Goal: Task Accomplishment & Management: Manage account settings

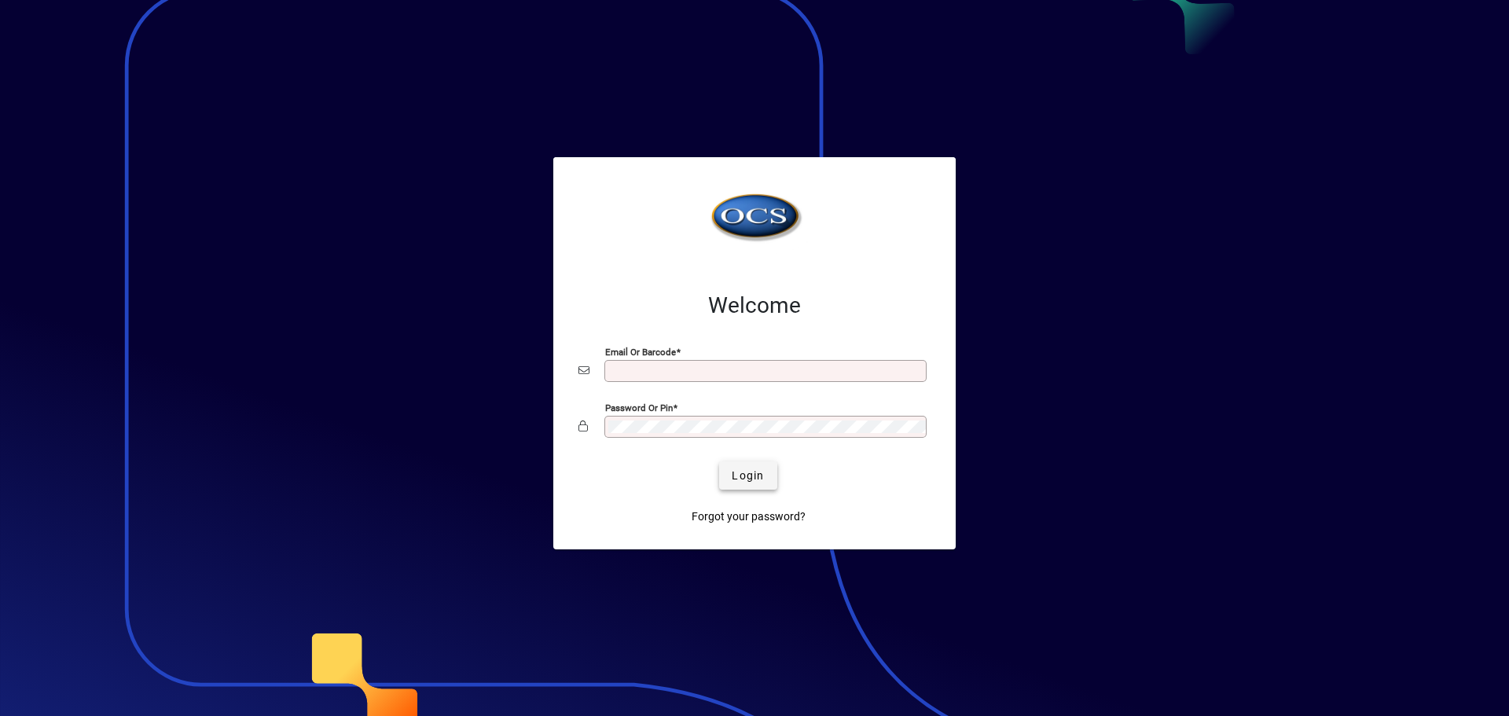
type input "**********"
click at [764, 474] on span "Login" at bounding box center [748, 476] width 32 height 17
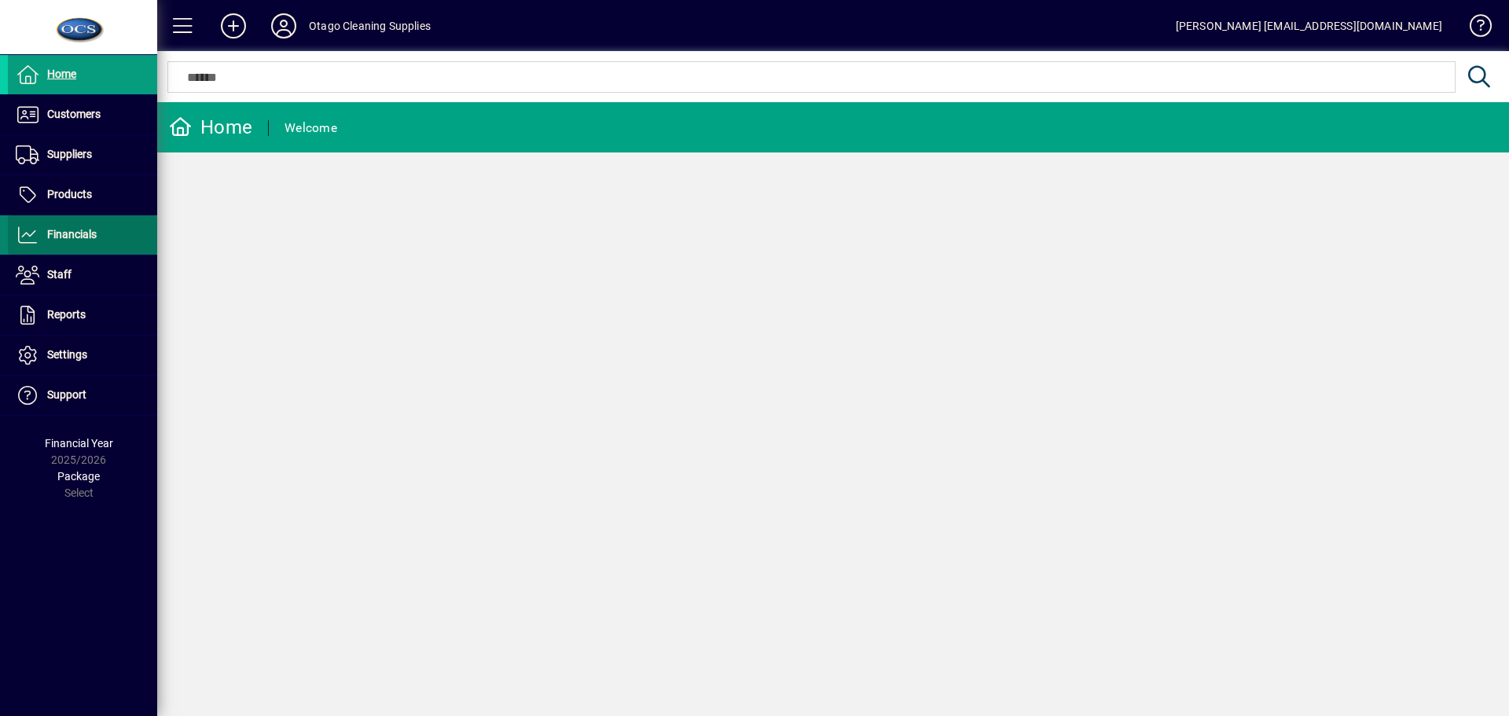
click at [67, 237] on span "Financials" at bounding box center [72, 234] width 50 height 13
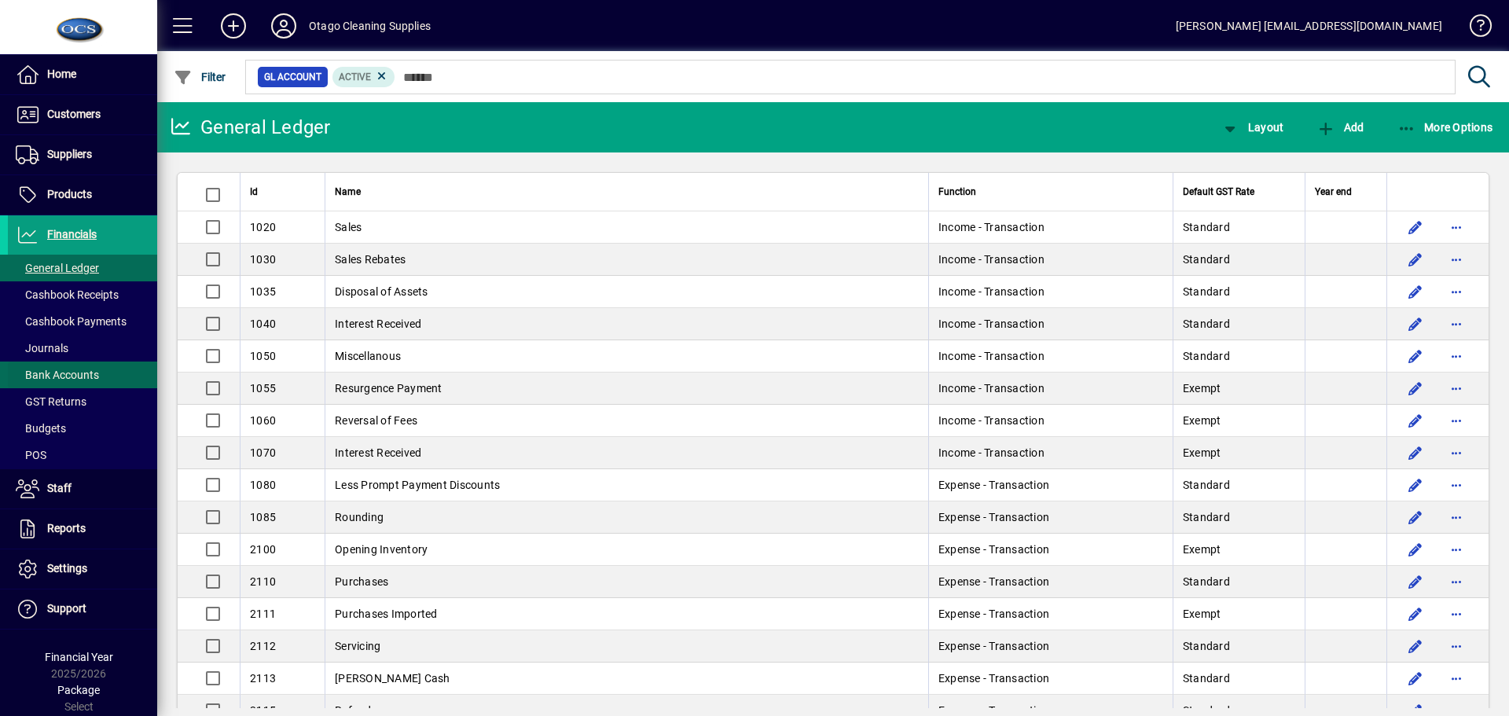
click at [87, 371] on span "Bank Accounts" at bounding box center [57, 375] width 83 height 13
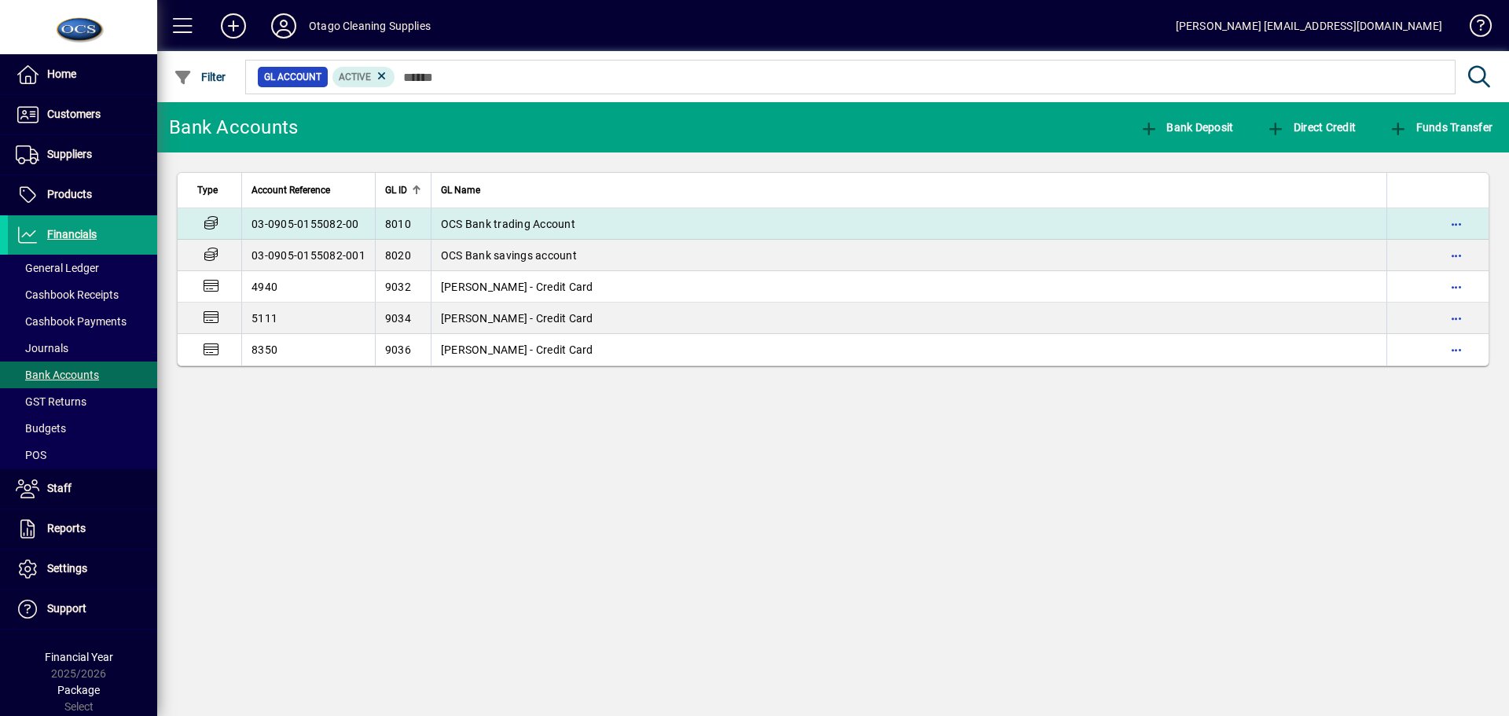
click at [501, 222] on span "OCS Bank trading Account" at bounding box center [508, 224] width 134 height 13
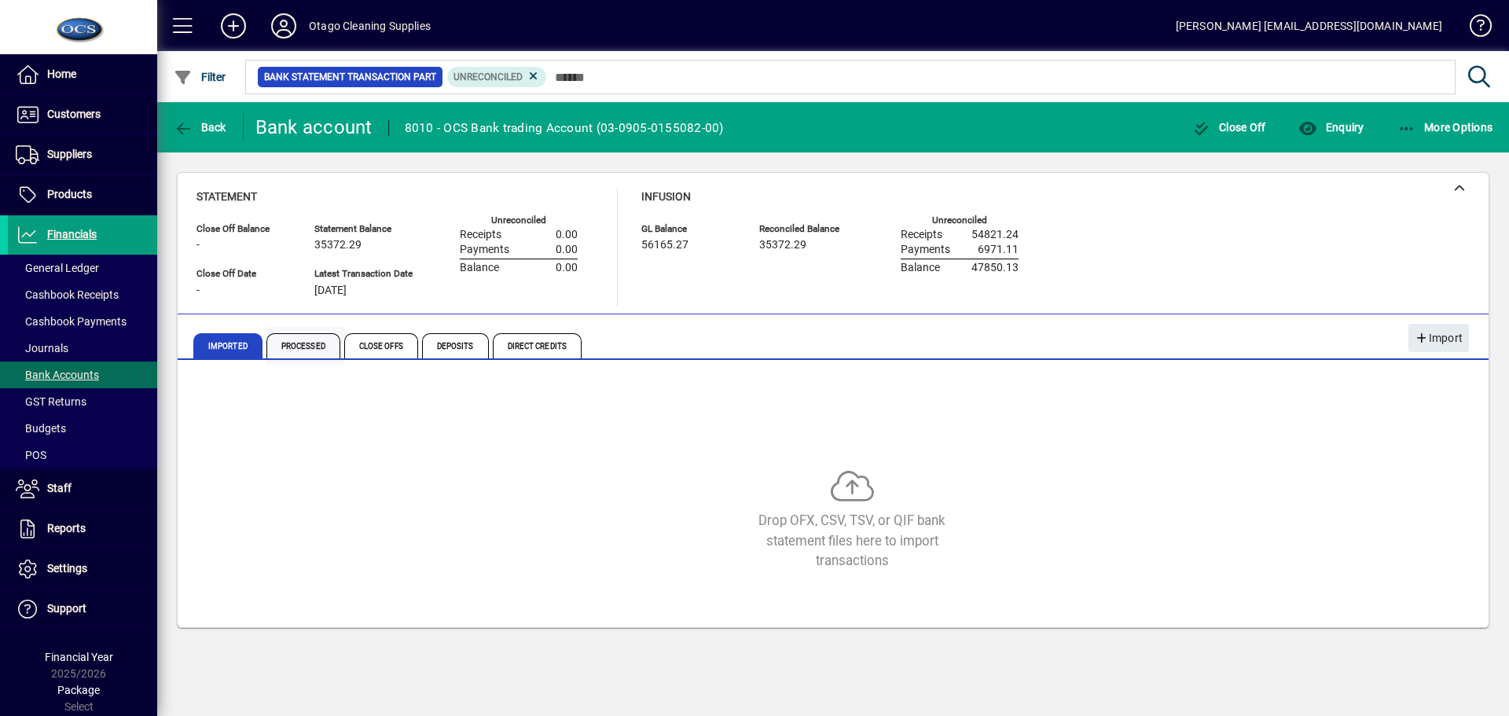
click at [306, 343] on span "Processed" at bounding box center [303, 345] width 74 height 25
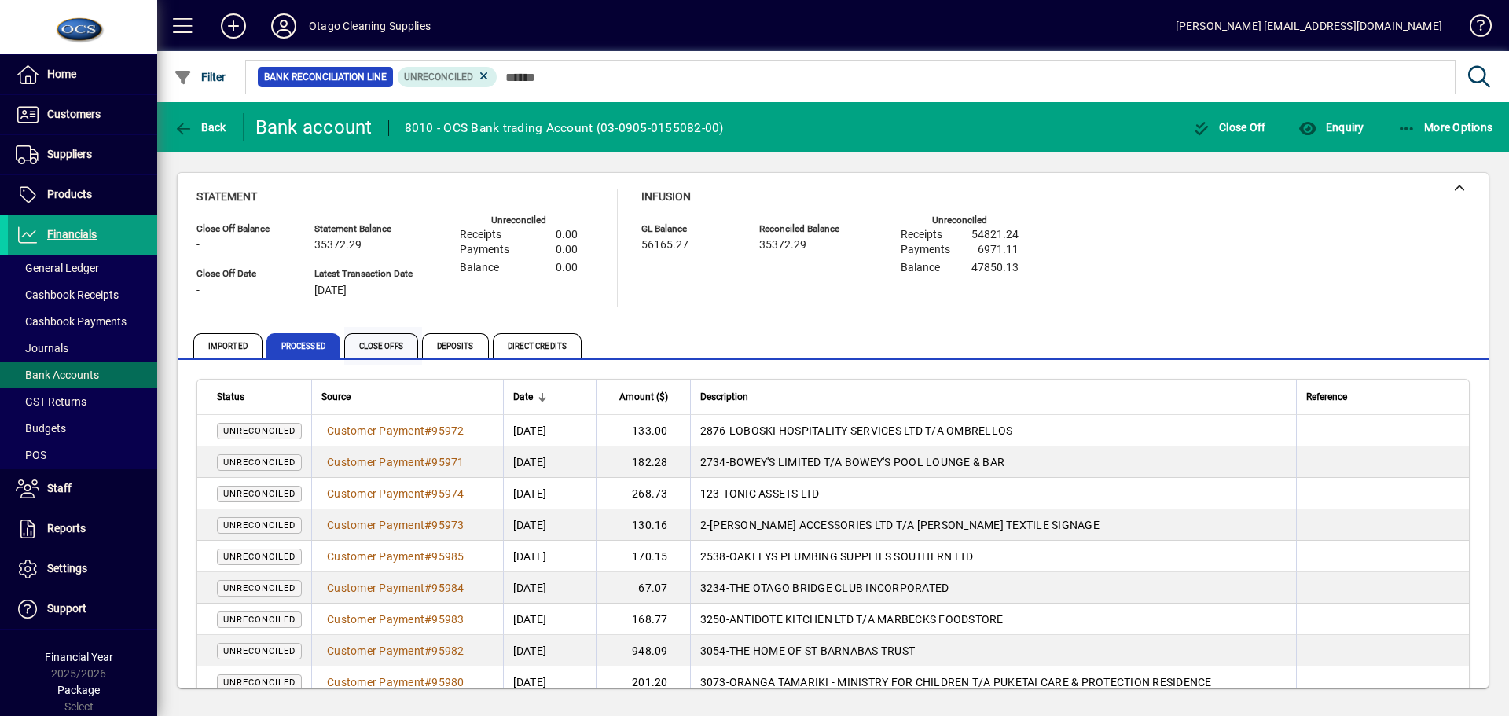
click at [384, 343] on span "Close Offs" at bounding box center [381, 345] width 74 height 25
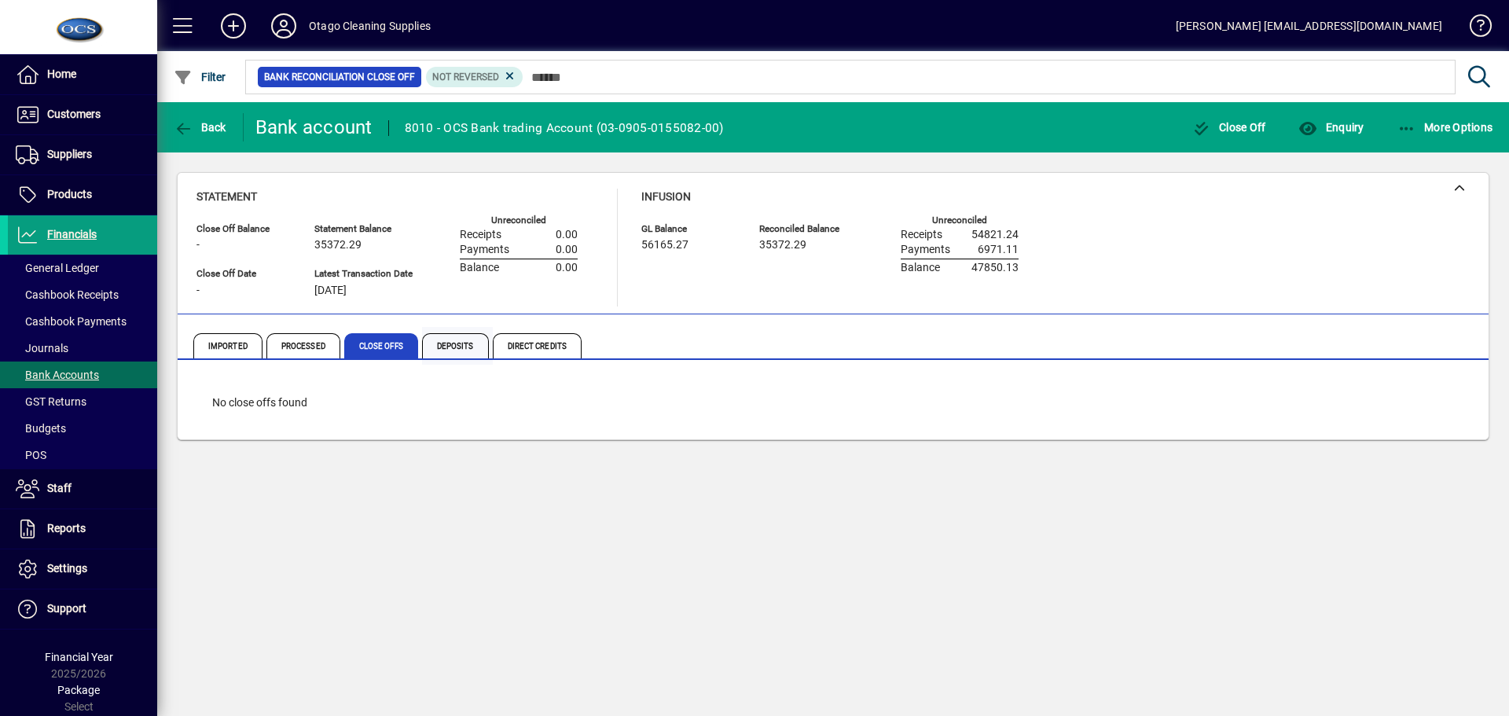
click at [468, 342] on span "Deposits" at bounding box center [455, 345] width 67 height 25
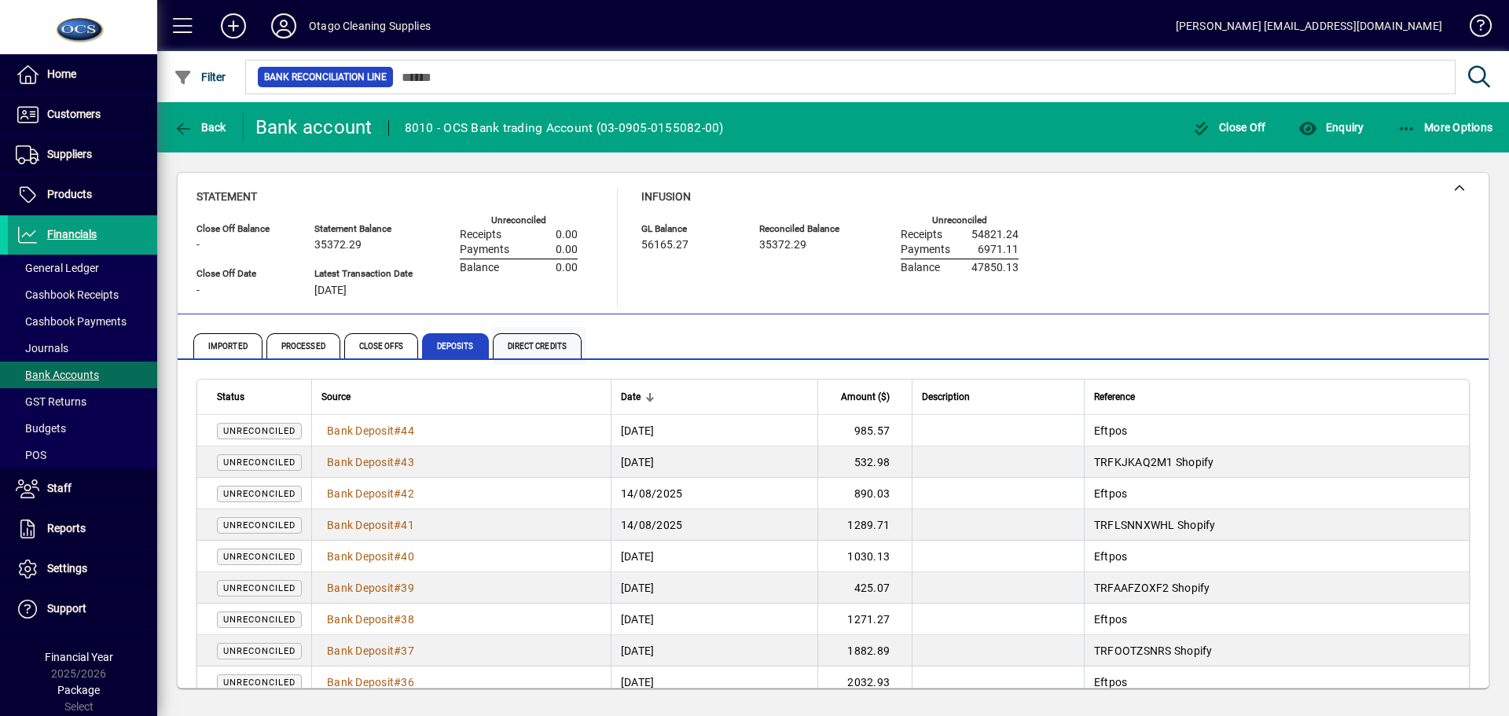
click at [529, 342] on span "Direct Credits" at bounding box center [537, 345] width 89 height 25
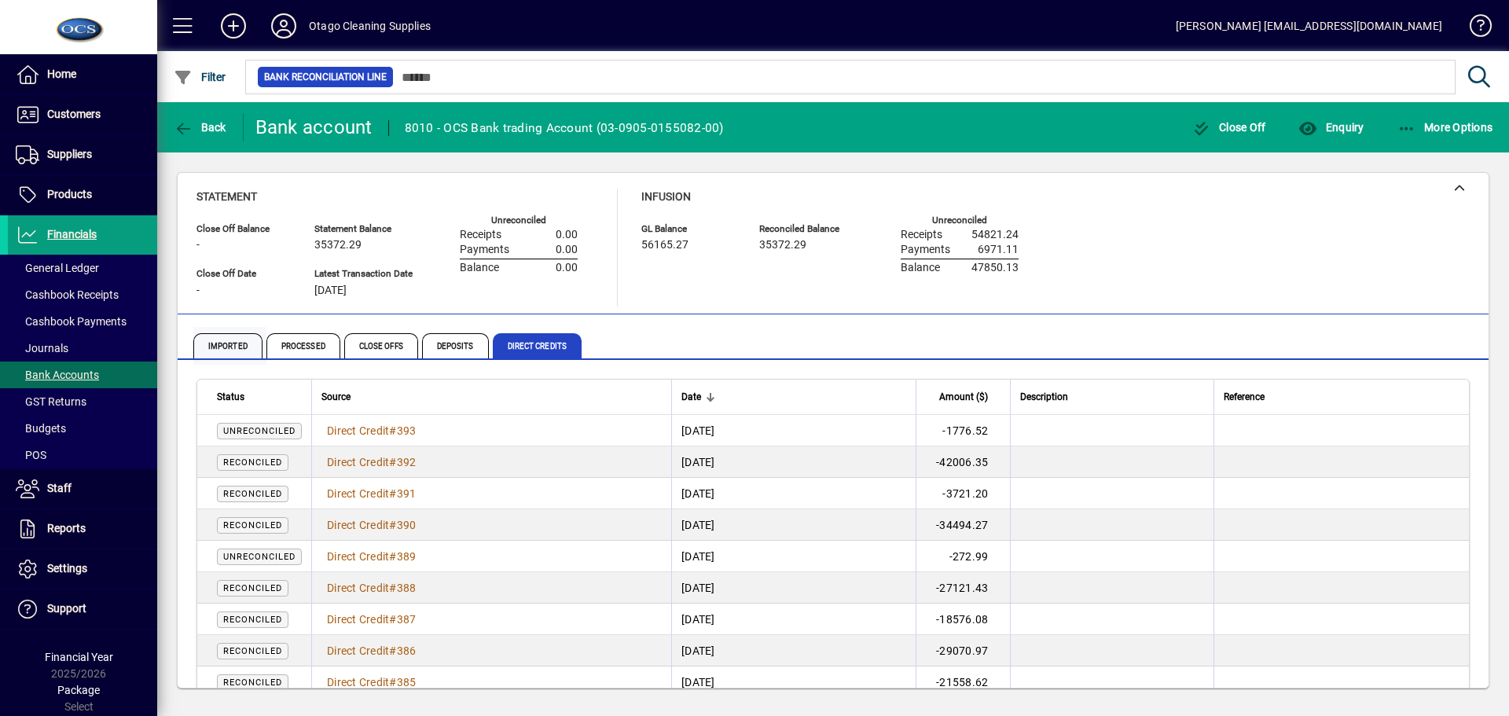
click at [226, 341] on span "Imported" at bounding box center [227, 345] width 69 height 25
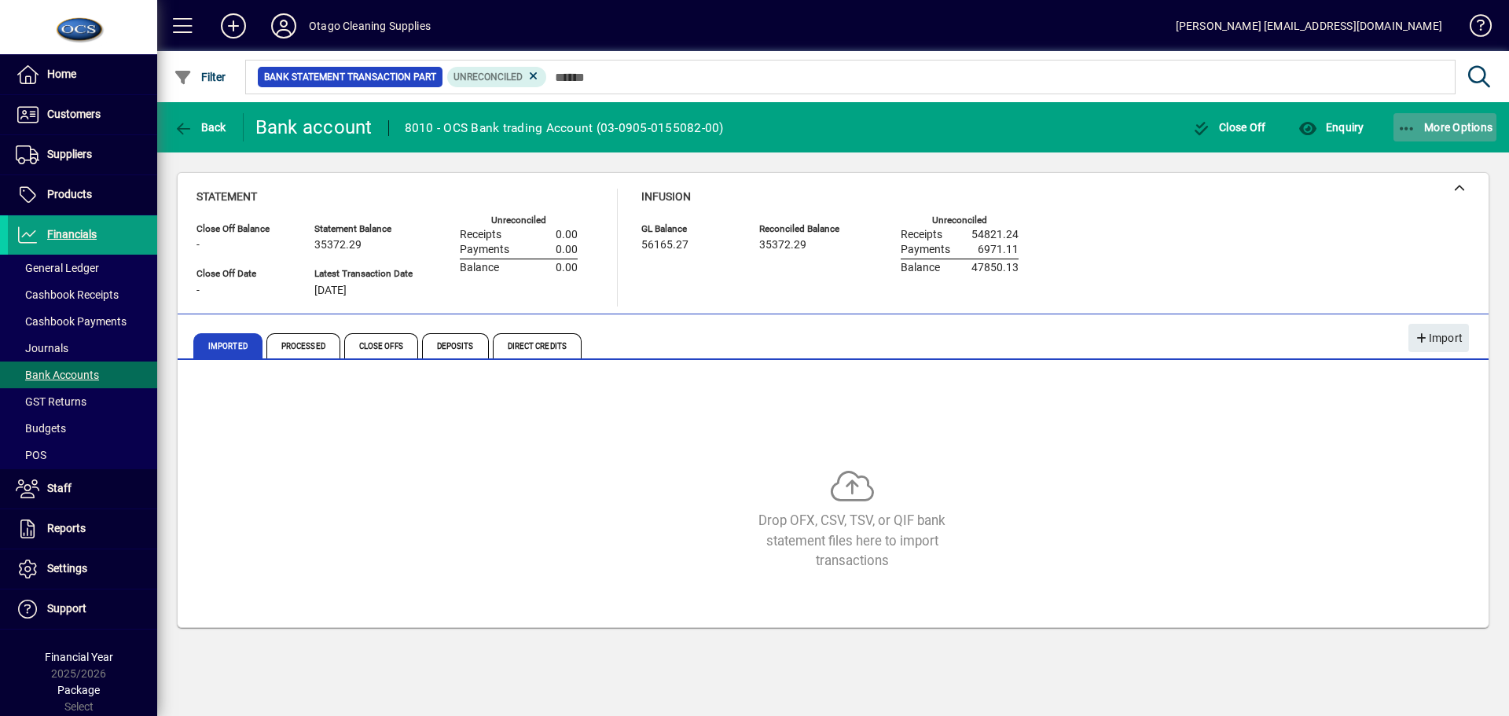
click at [1437, 131] on span "More Options" at bounding box center [1445, 127] width 96 height 13
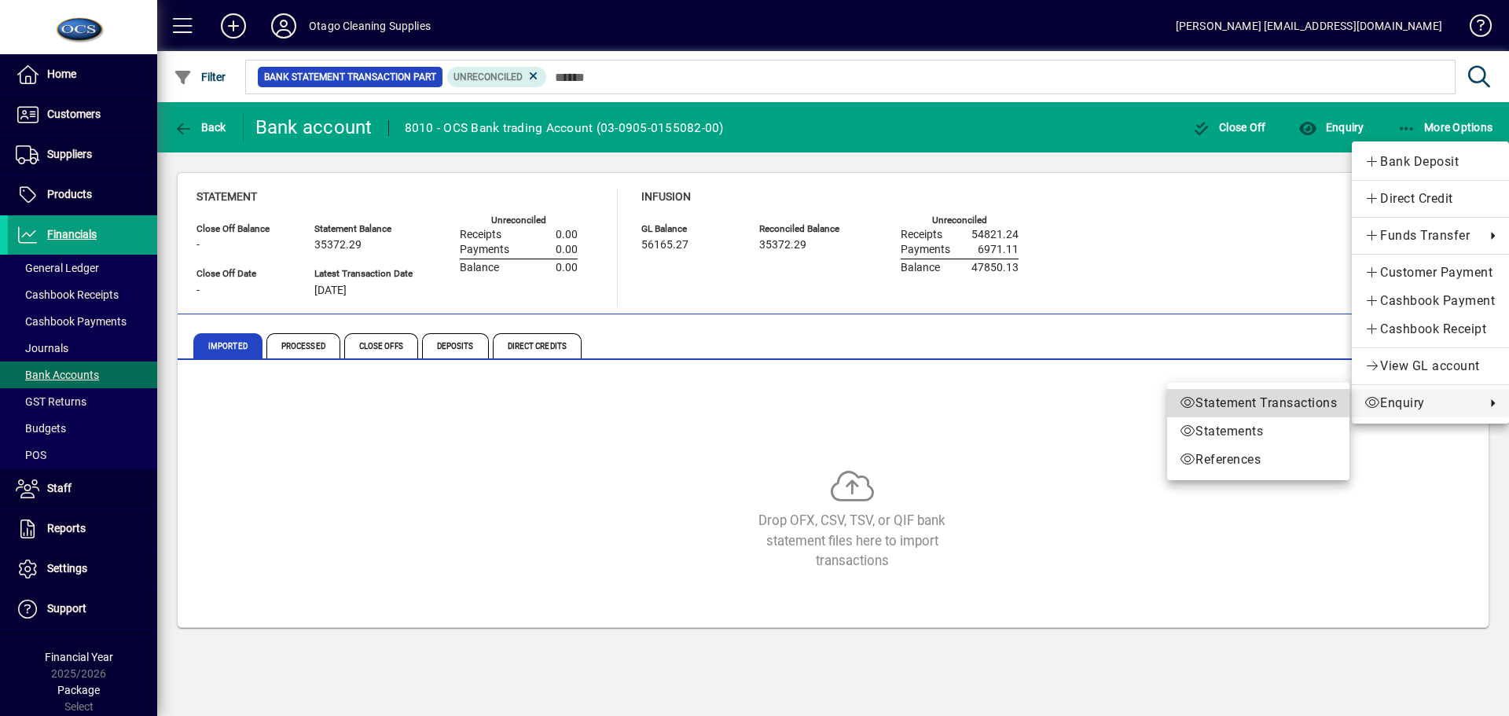
click at [1254, 401] on span "Statement Transactions" at bounding box center [1258, 403] width 157 height 19
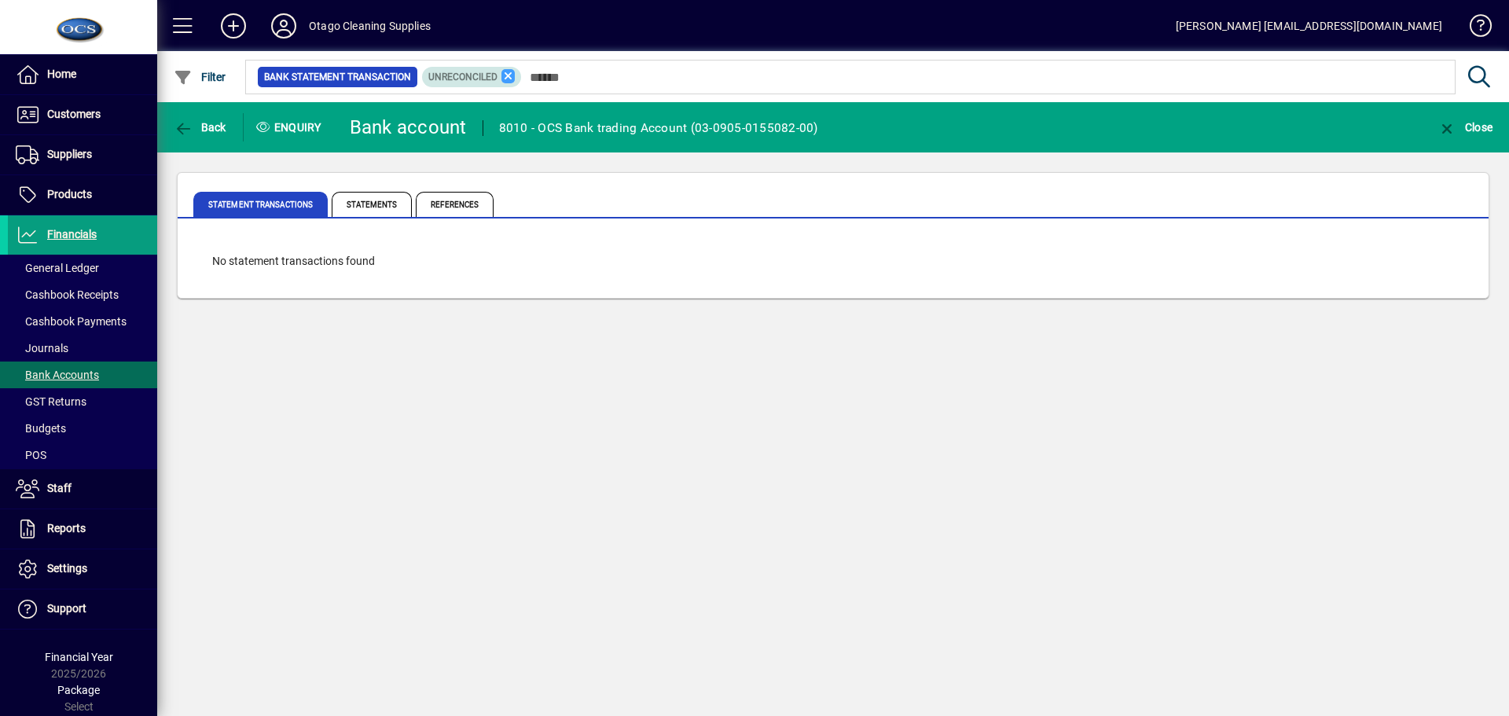
click at [504, 78] on icon at bounding box center [508, 76] width 14 height 14
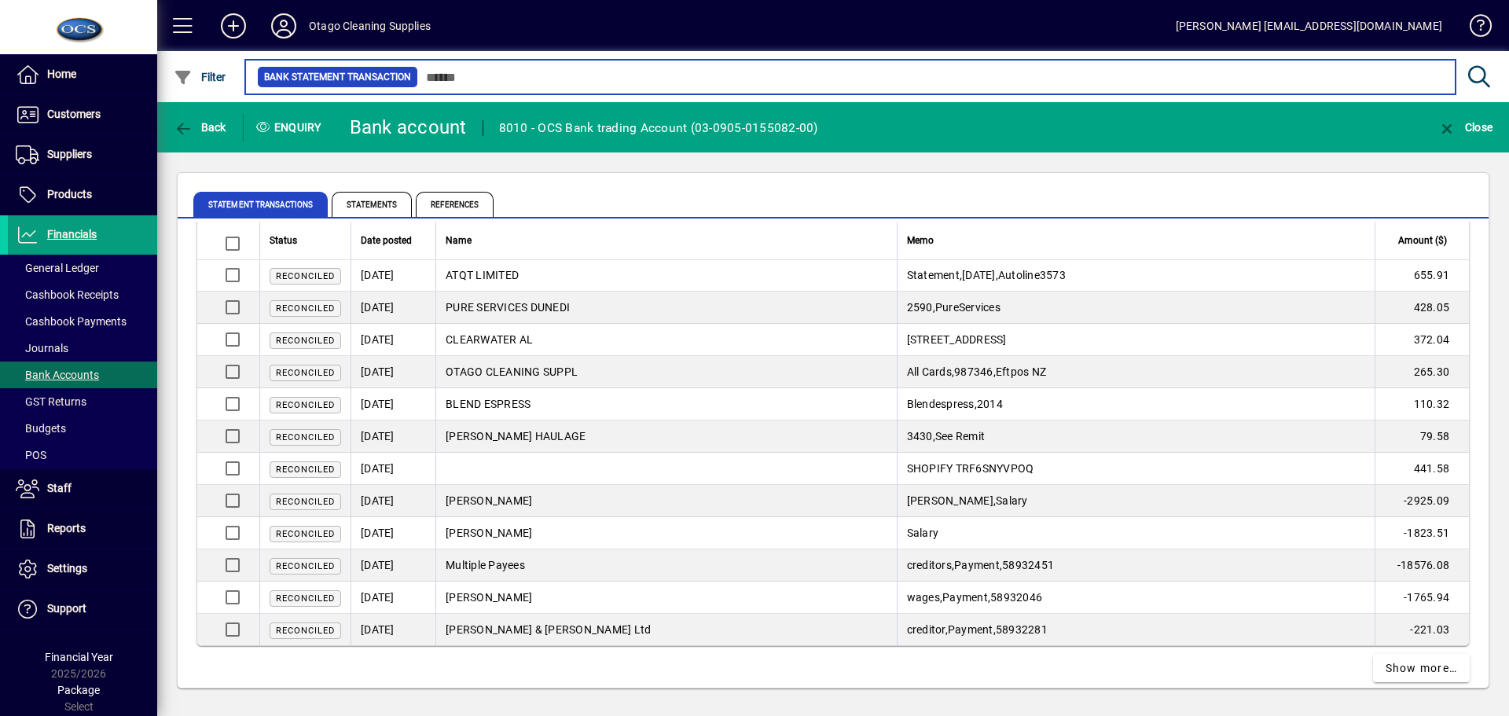
scroll to position [2868, 0]
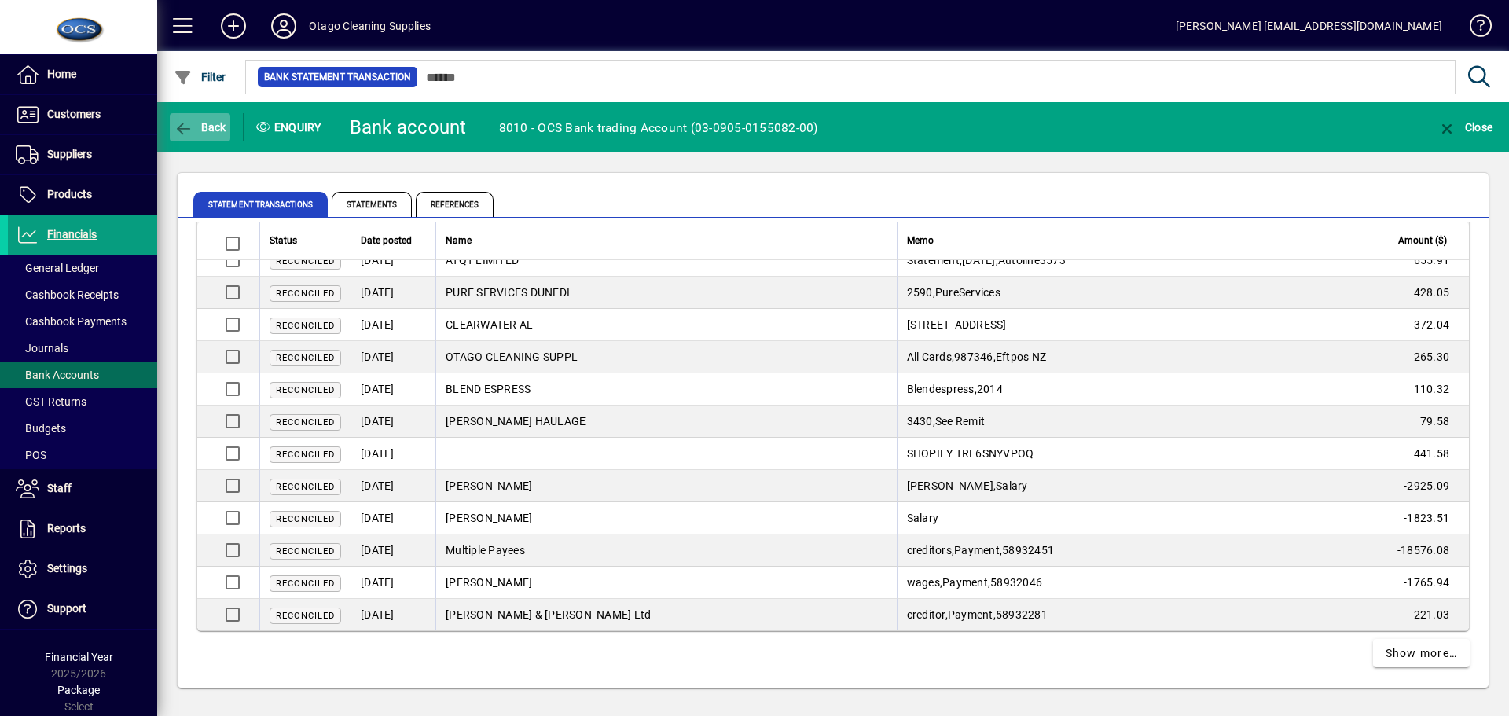
click at [182, 126] on icon "button" at bounding box center [184, 129] width 20 height 16
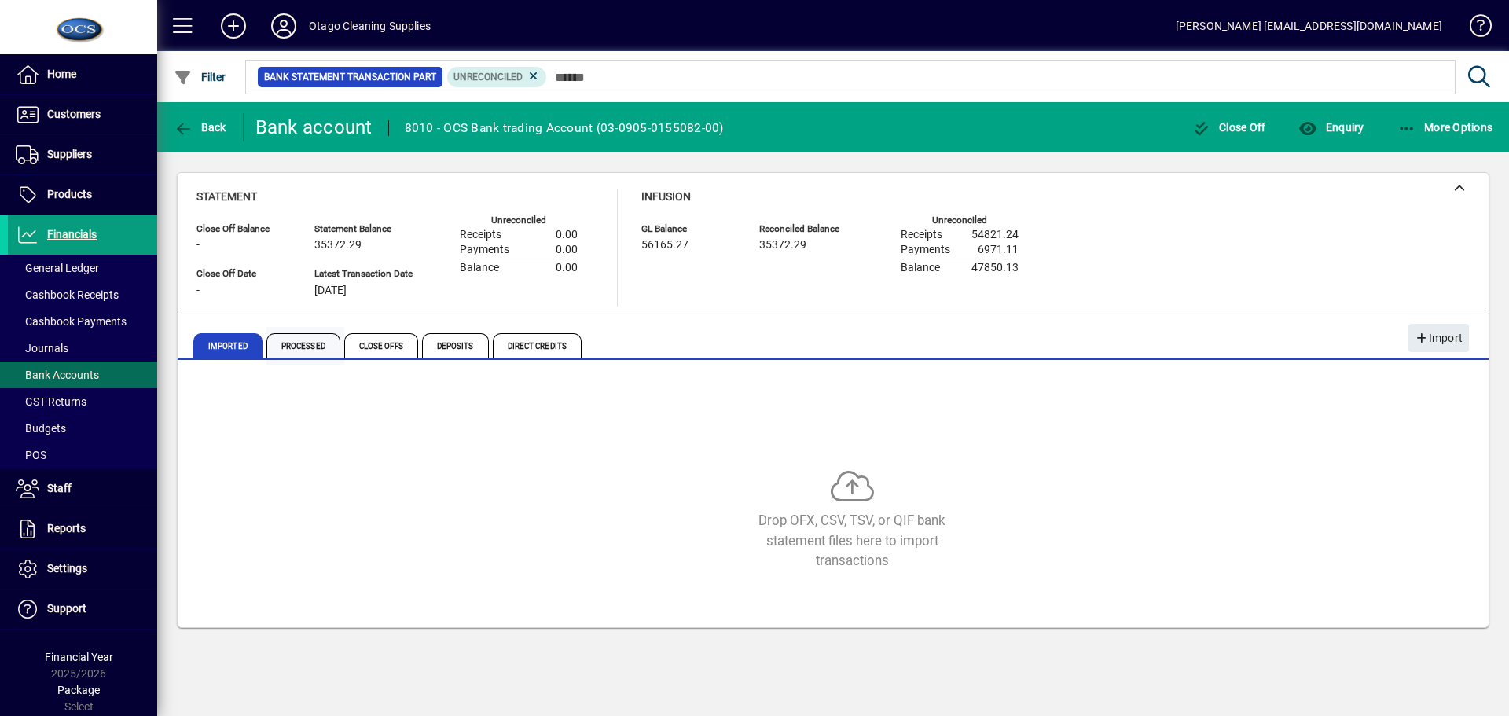
click at [314, 351] on span "Processed" at bounding box center [303, 345] width 74 height 25
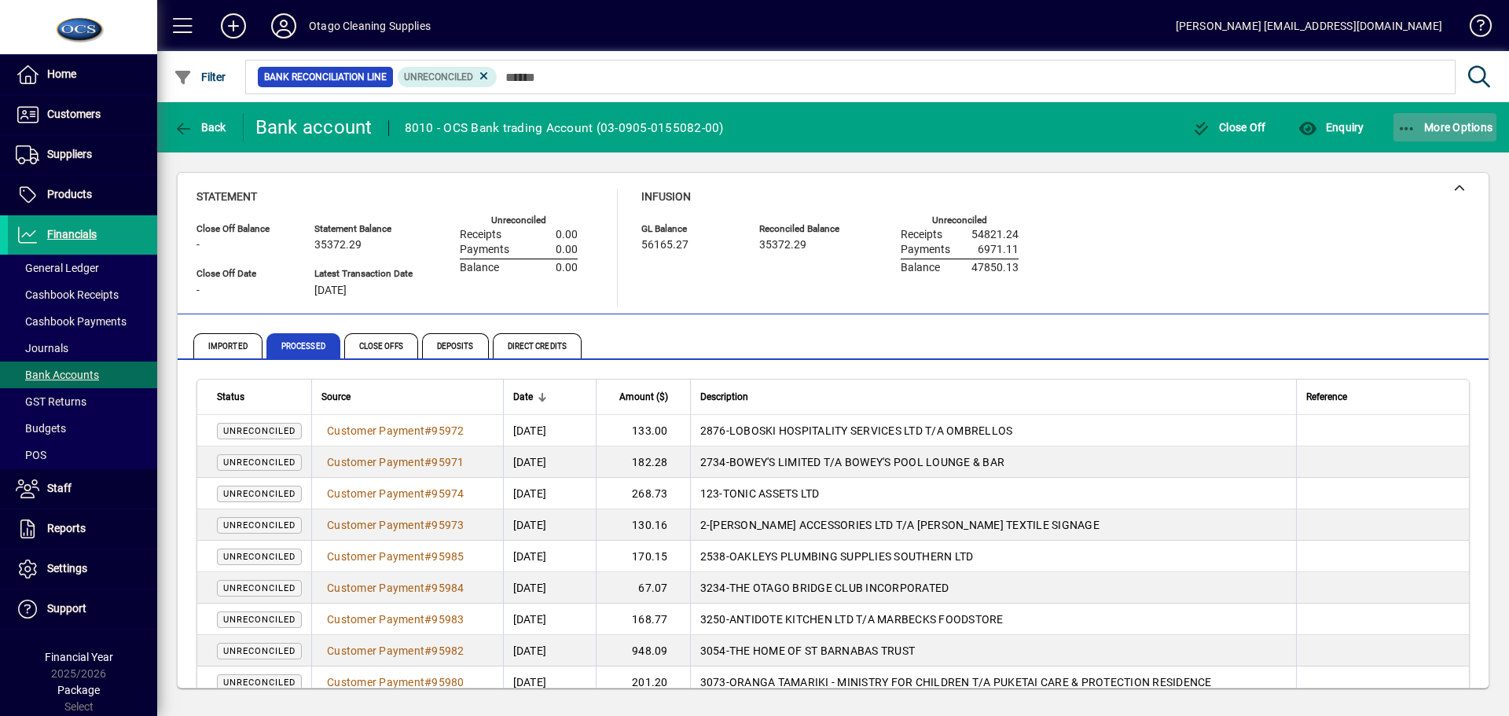
click at [1439, 122] on span "More Options" at bounding box center [1445, 127] width 96 height 13
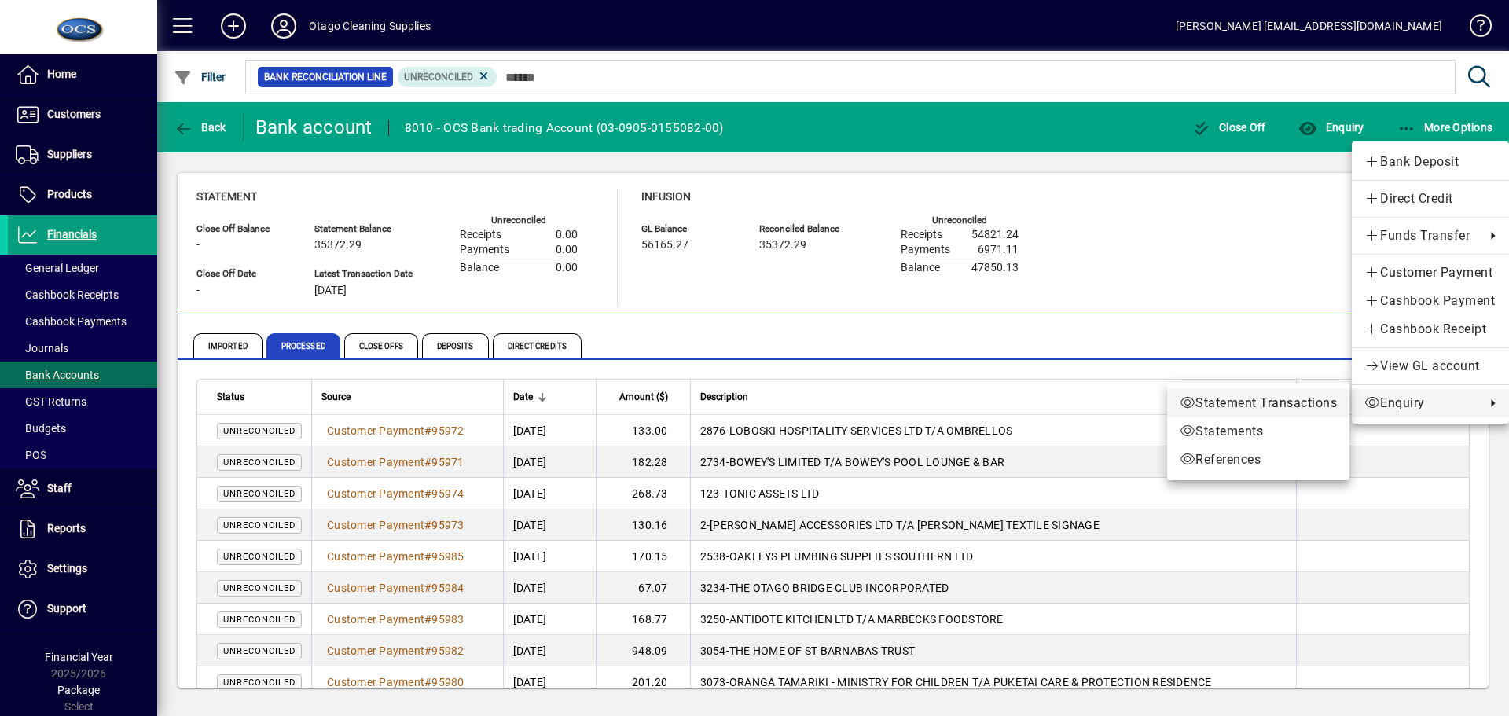
click at [1202, 401] on span "Statement Transactions" at bounding box center [1258, 403] width 157 height 19
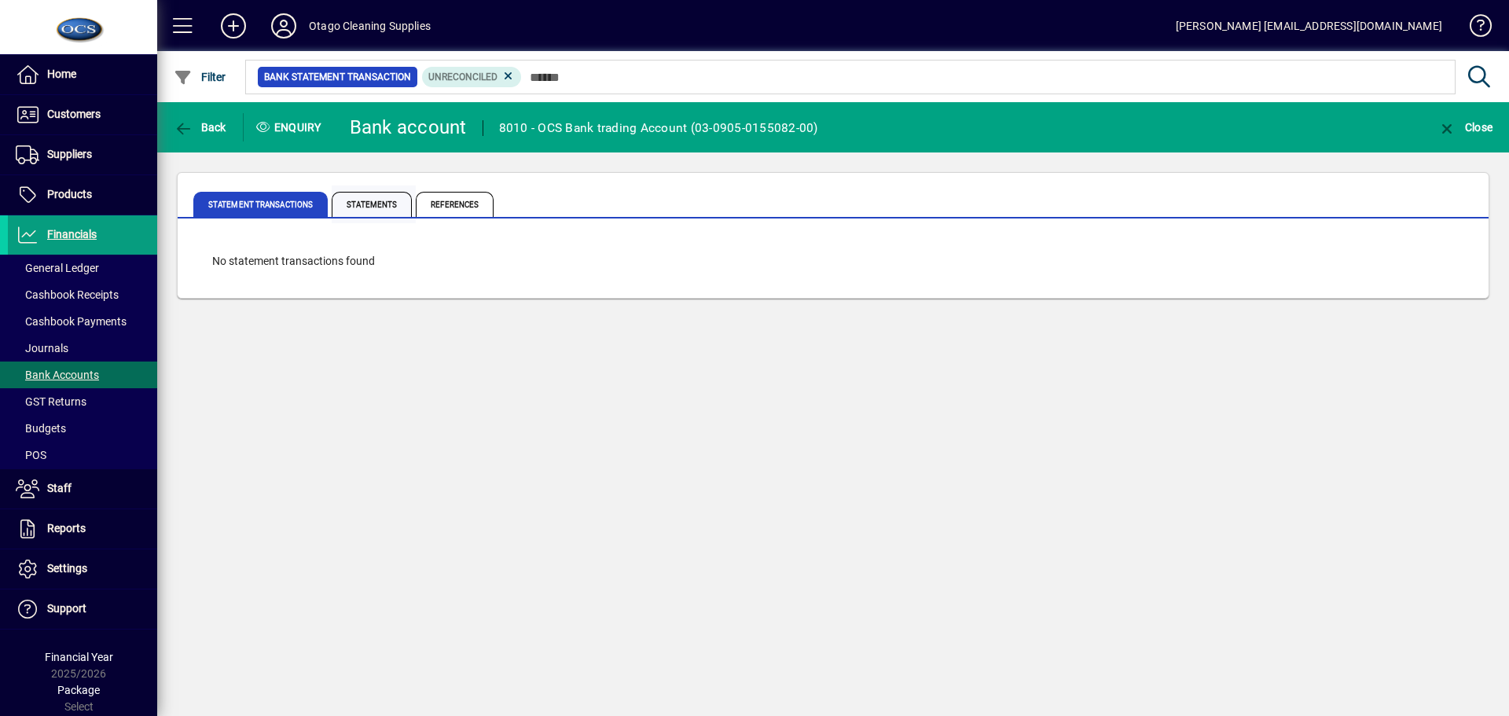
click at [362, 203] on span "Statements" at bounding box center [372, 204] width 80 height 25
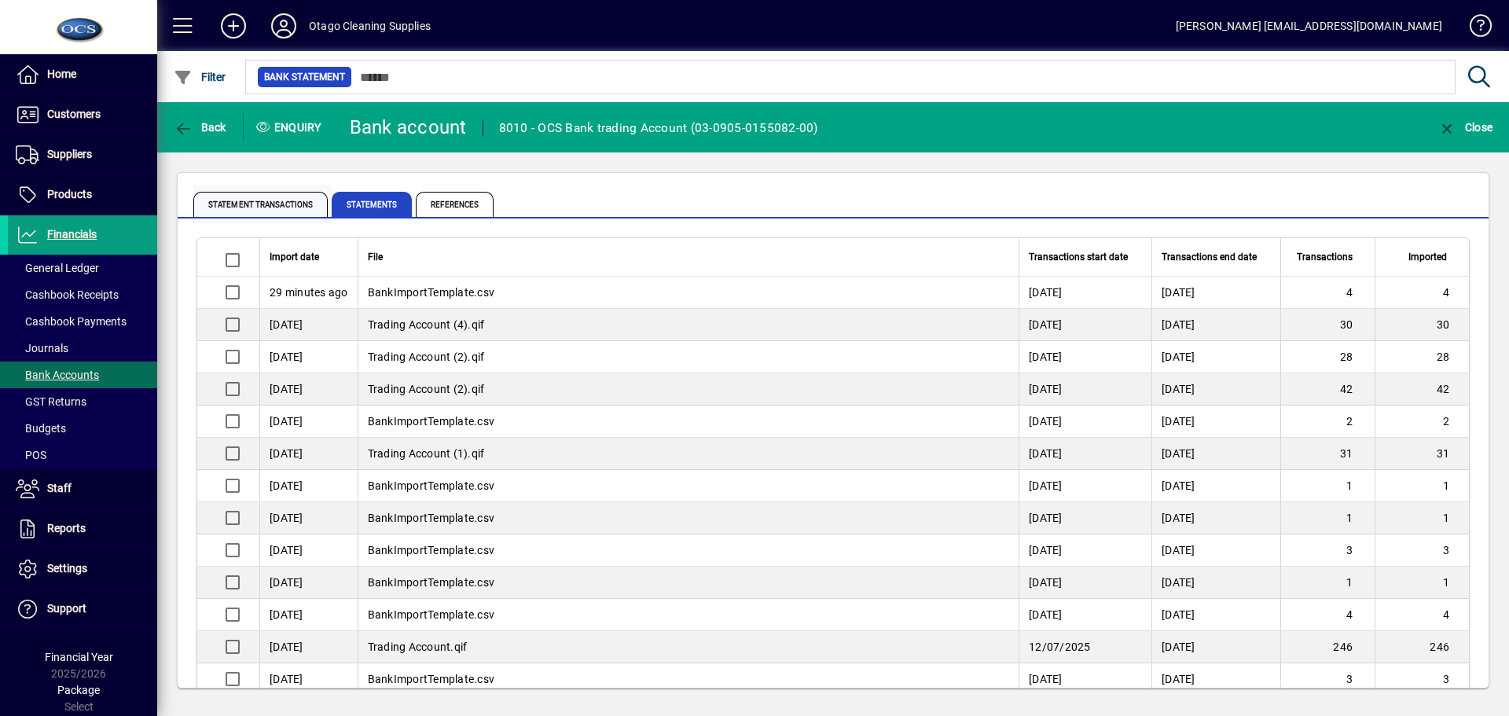
click at [255, 198] on span "Statement Transactions" at bounding box center [260, 204] width 134 height 25
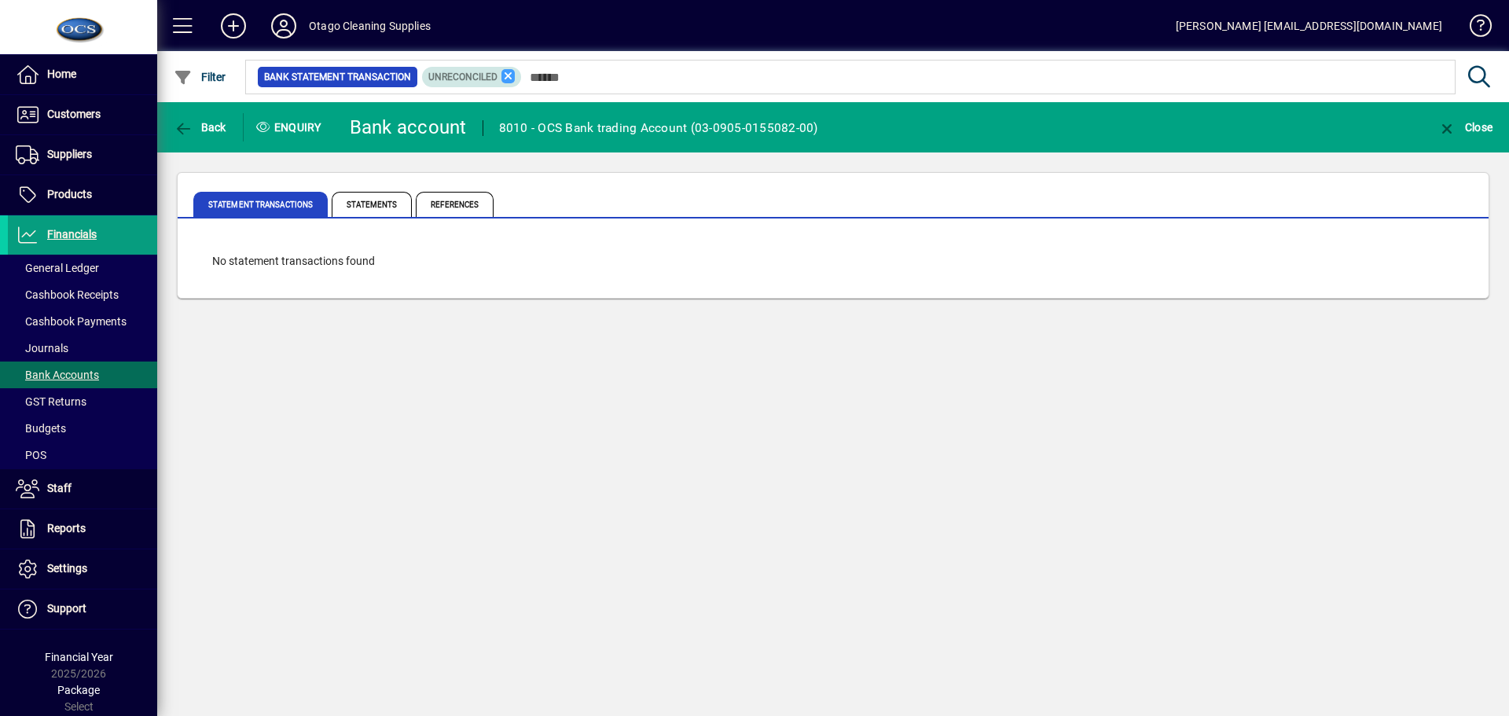
click at [511, 75] on icon at bounding box center [508, 76] width 14 height 14
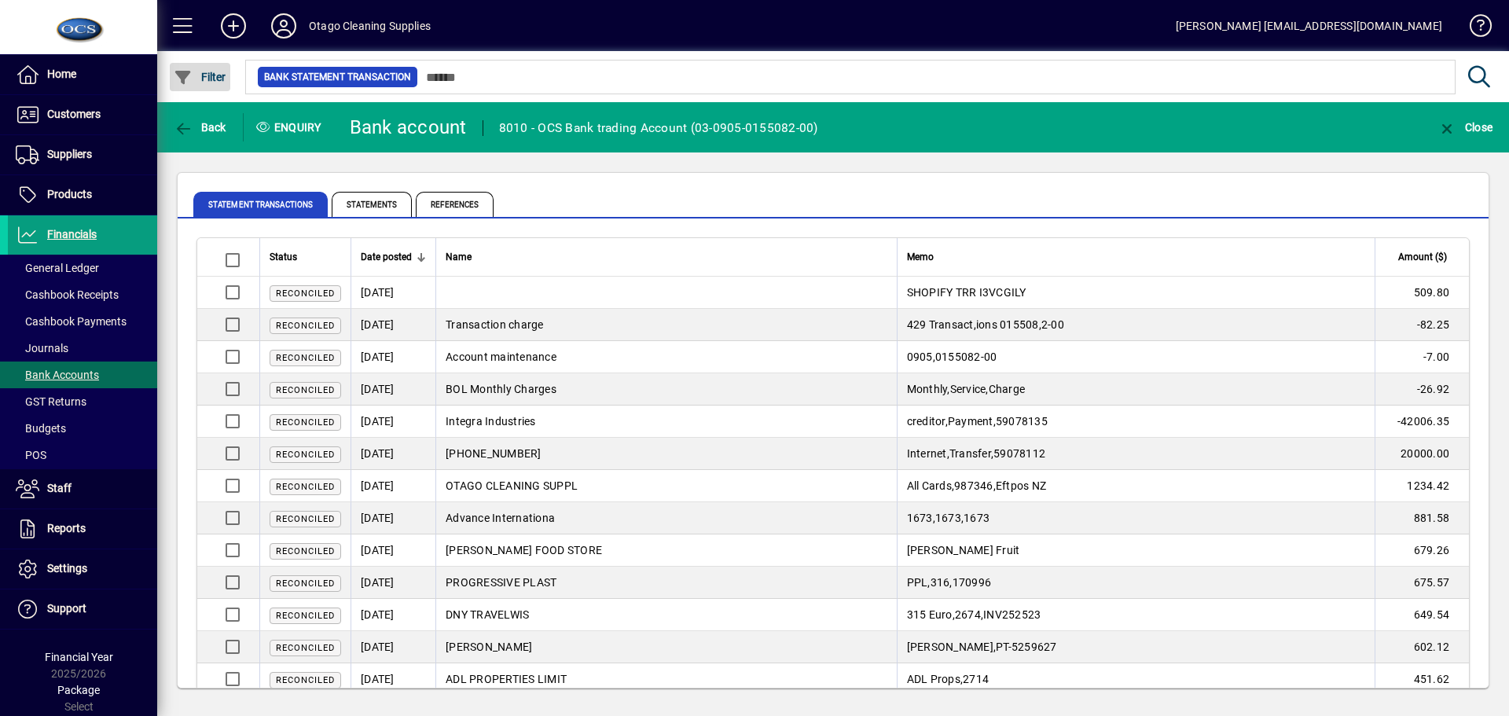
click at [212, 78] on span "Filter" at bounding box center [200, 77] width 53 height 13
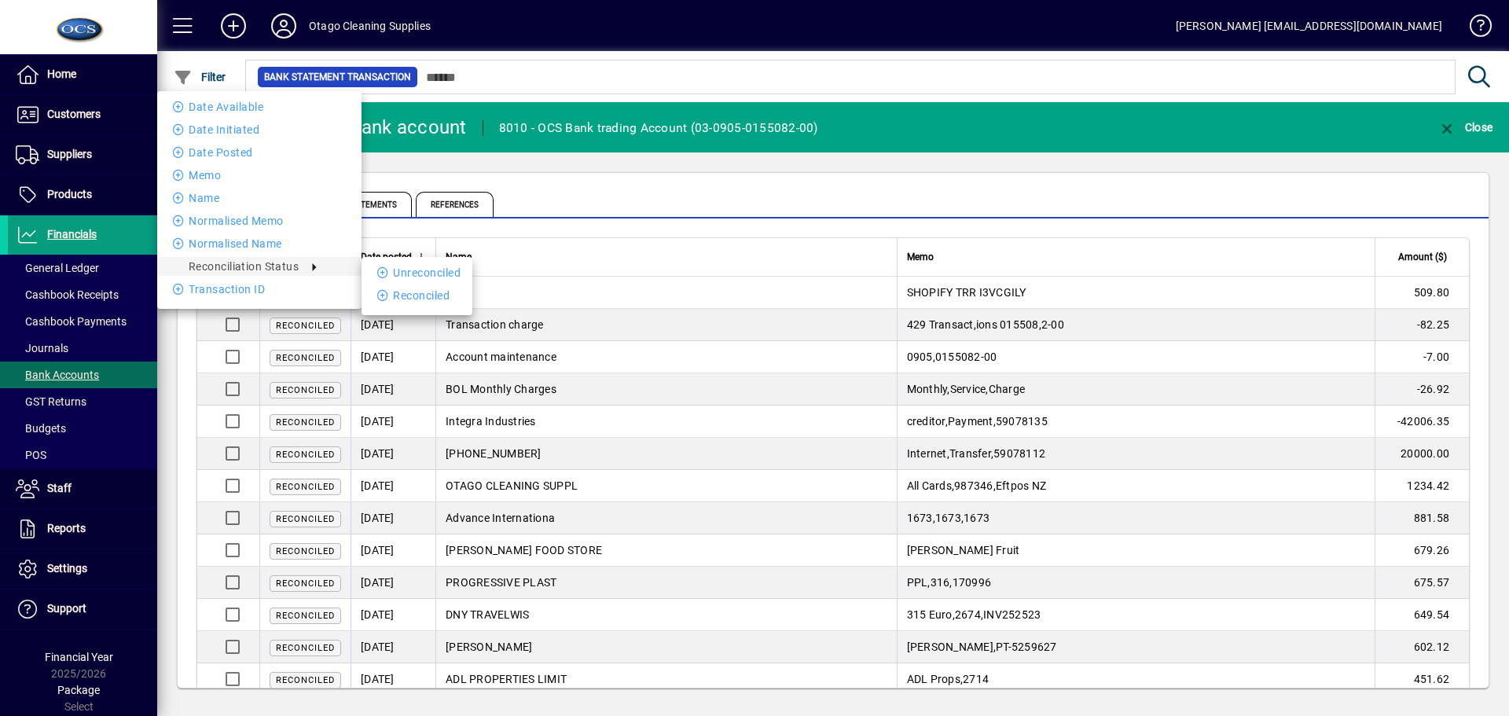
drag, startPoint x: 443, startPoint y: 270, endPoint x: 452, endPoint y: 270, distance: 8.6
click at [445, 270] on li "Unreconciled" at bounding box center [417, 272] width 111 height 19
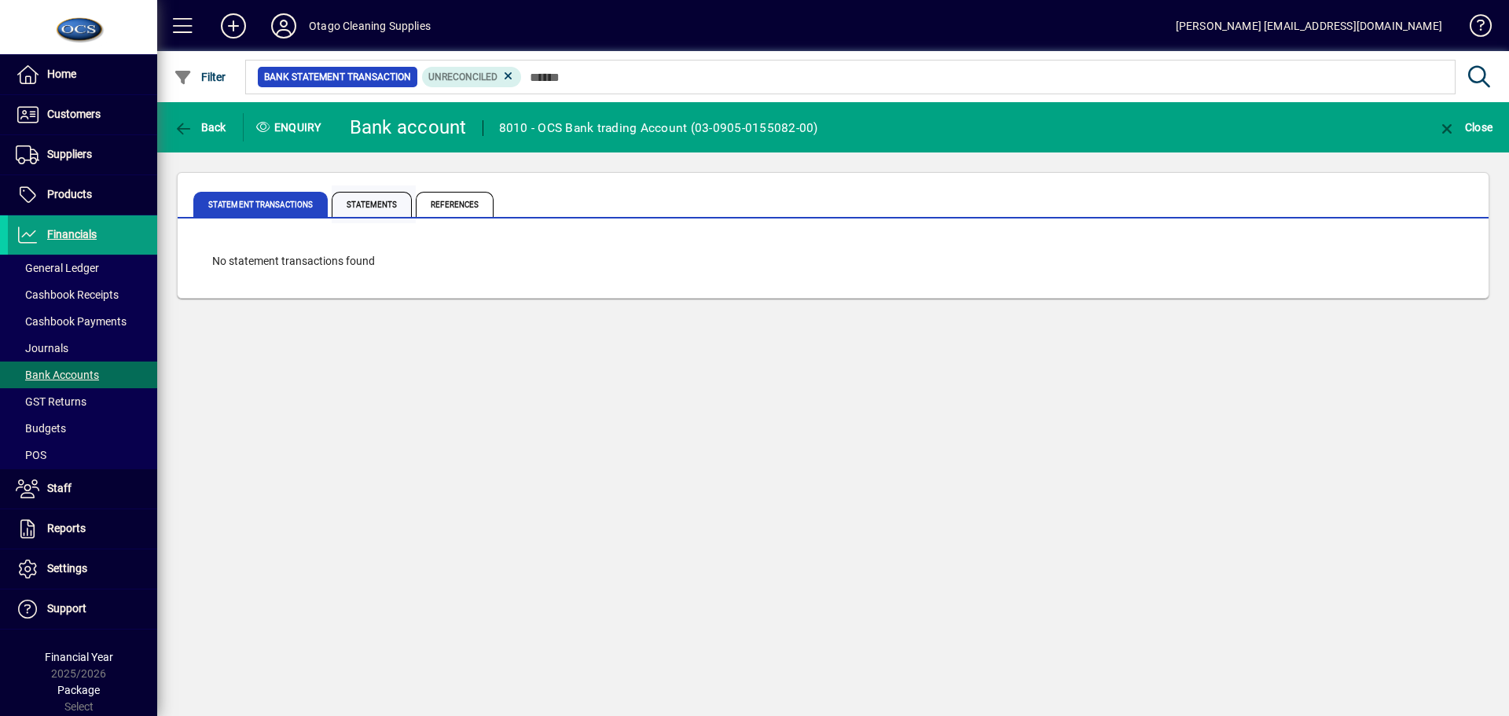
click at [363, 200] on span "Statements" at bounding box center [372, 204] width 80 height 25
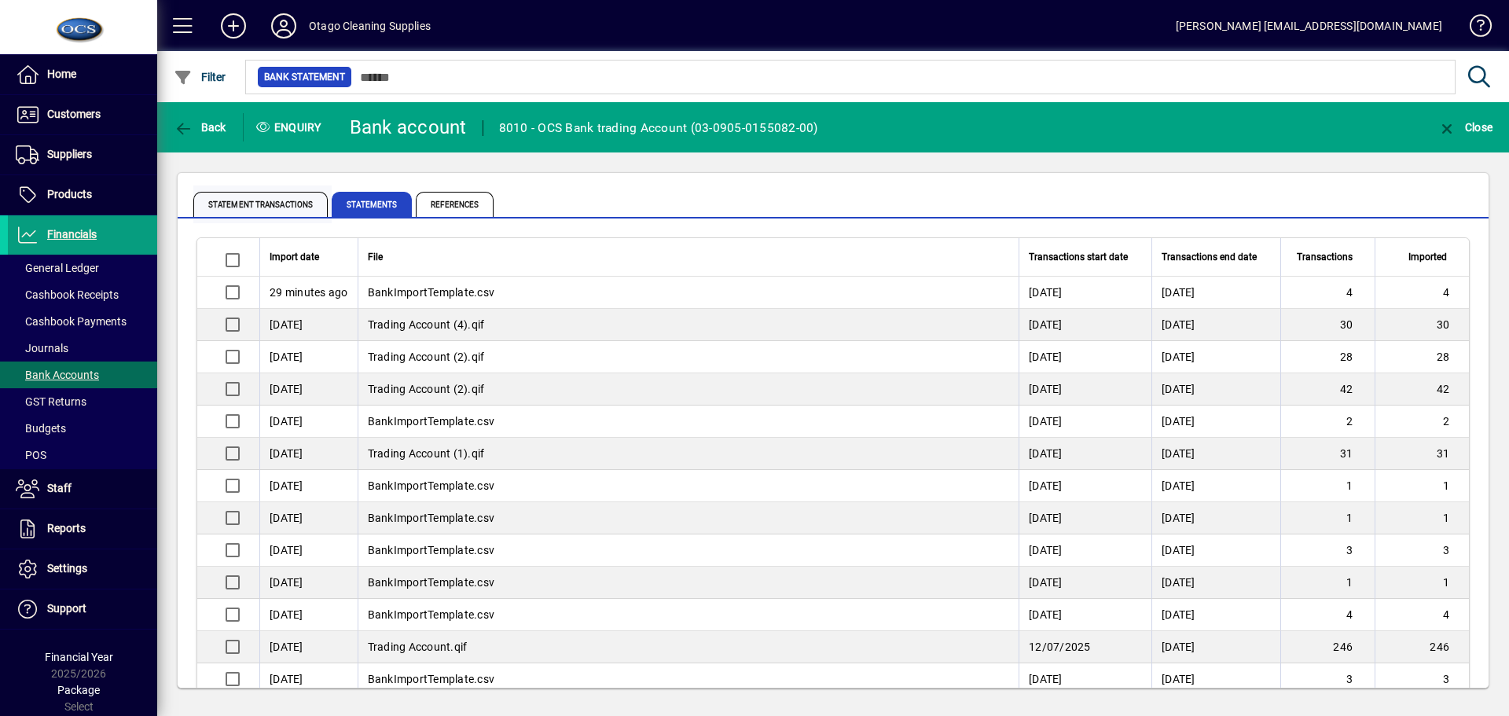
click at [259, 203] on span "Statement Transactions" at bounding box center [260, 204] width 134 height 25
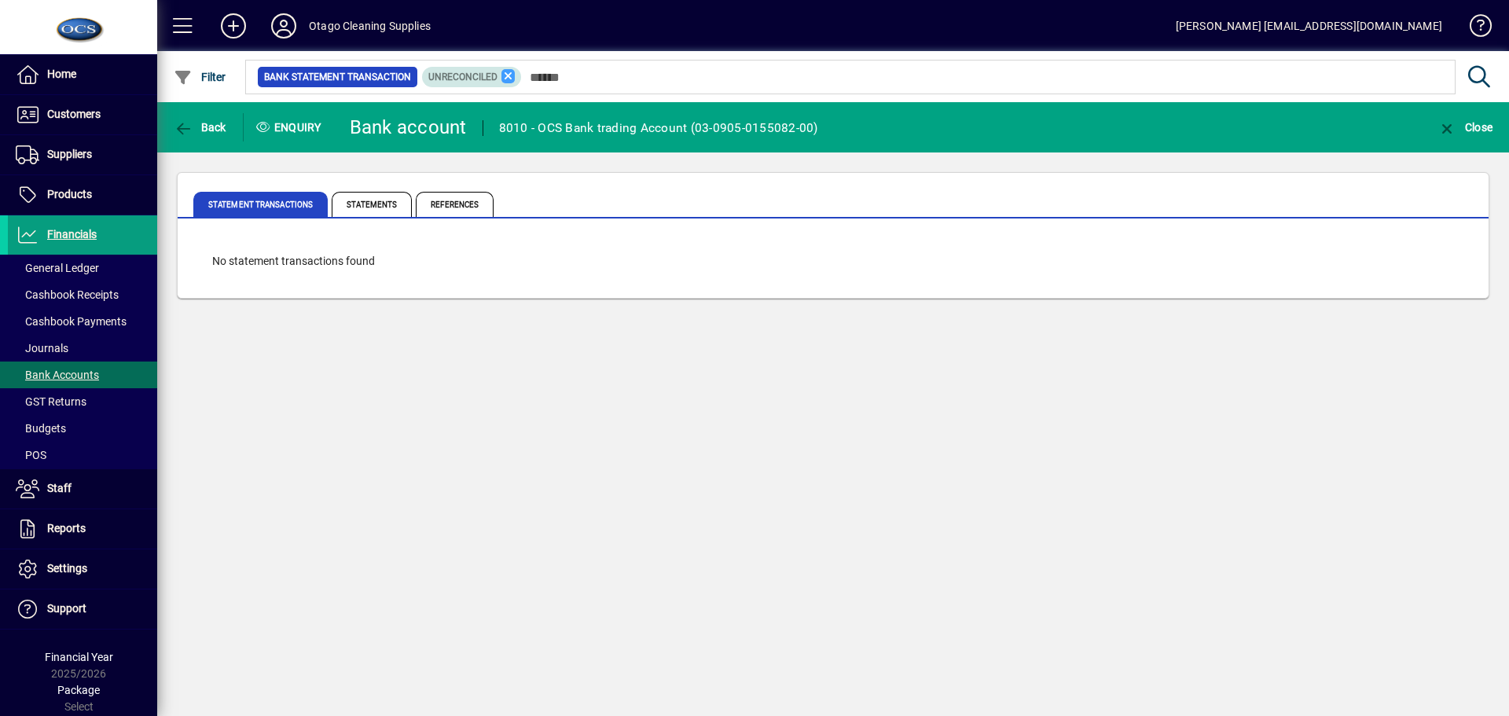
click at [508, 75] on icon at bounding box center [508, 76] width 14 height 14
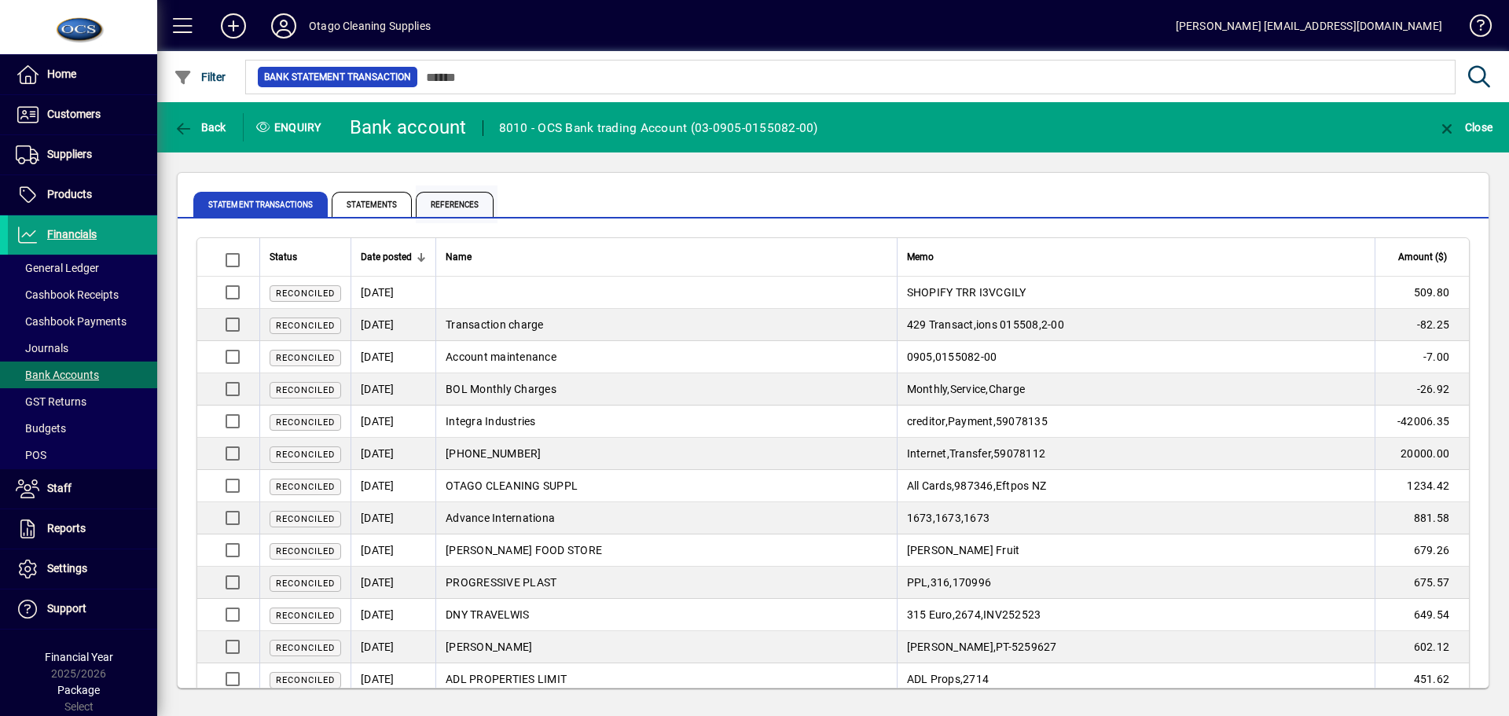
click at [437, 199] on span "References" at bounding box center [455, 204] width 78 height 25
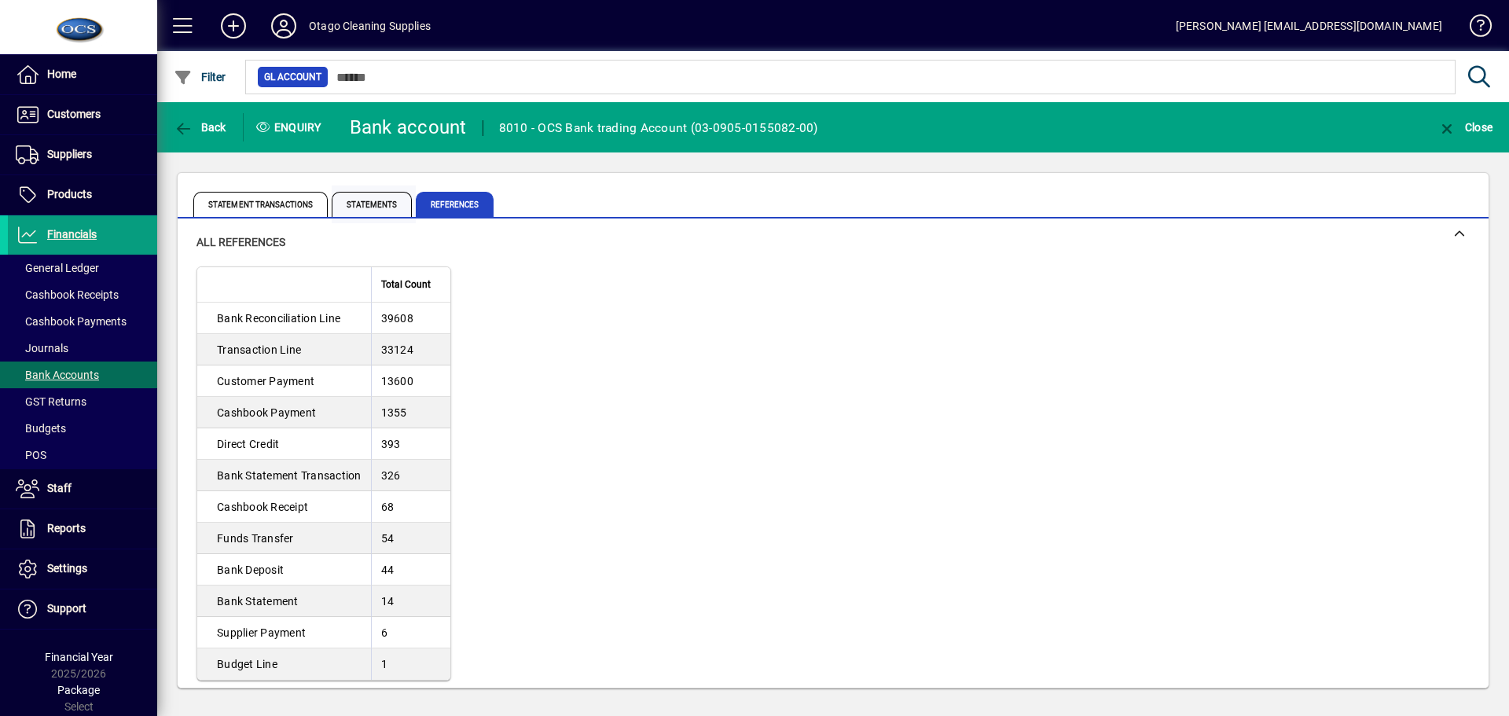
click at [365, 205] on span "Statements" at bounding box center [372, 204] width 80 height 25
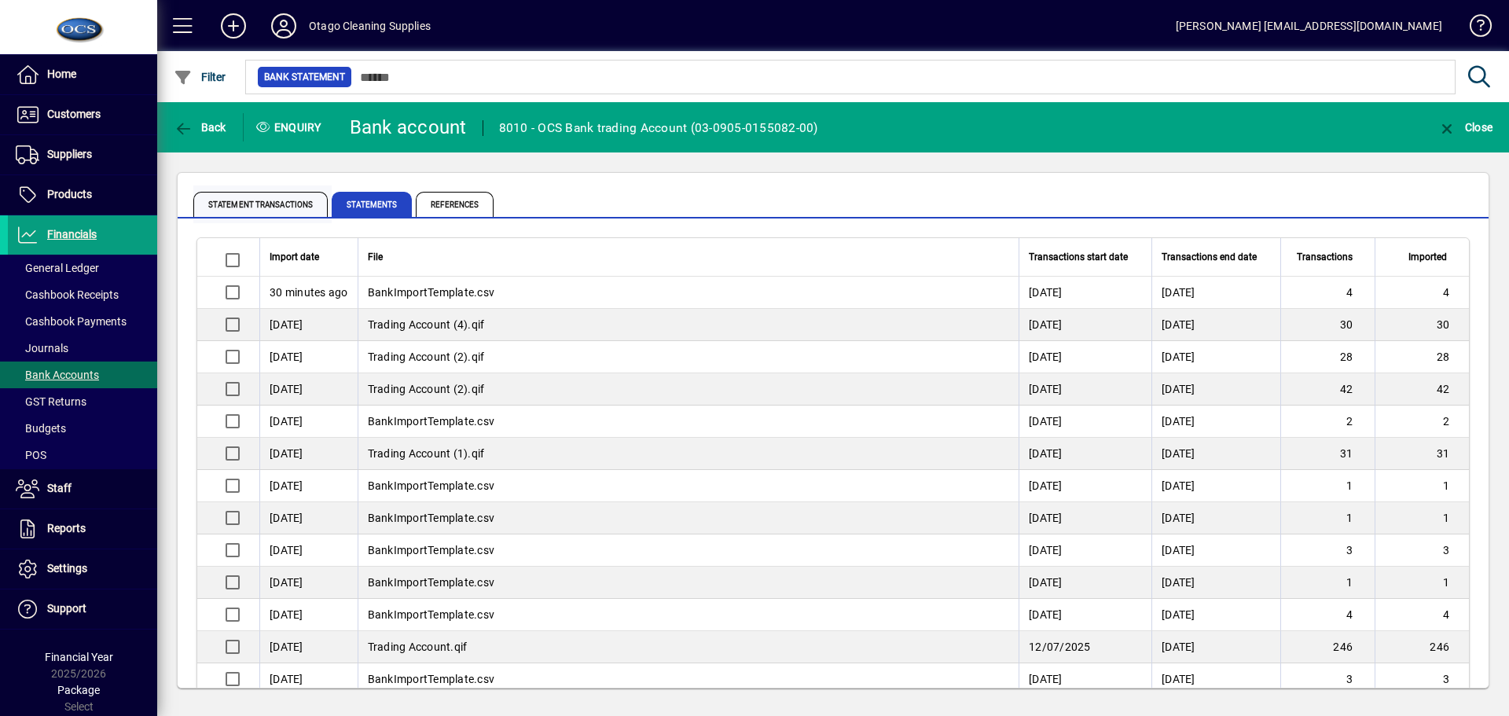
click at [260, 197] on span "Statement Transactions" at bounding box center [260, 204] width 134 height 25
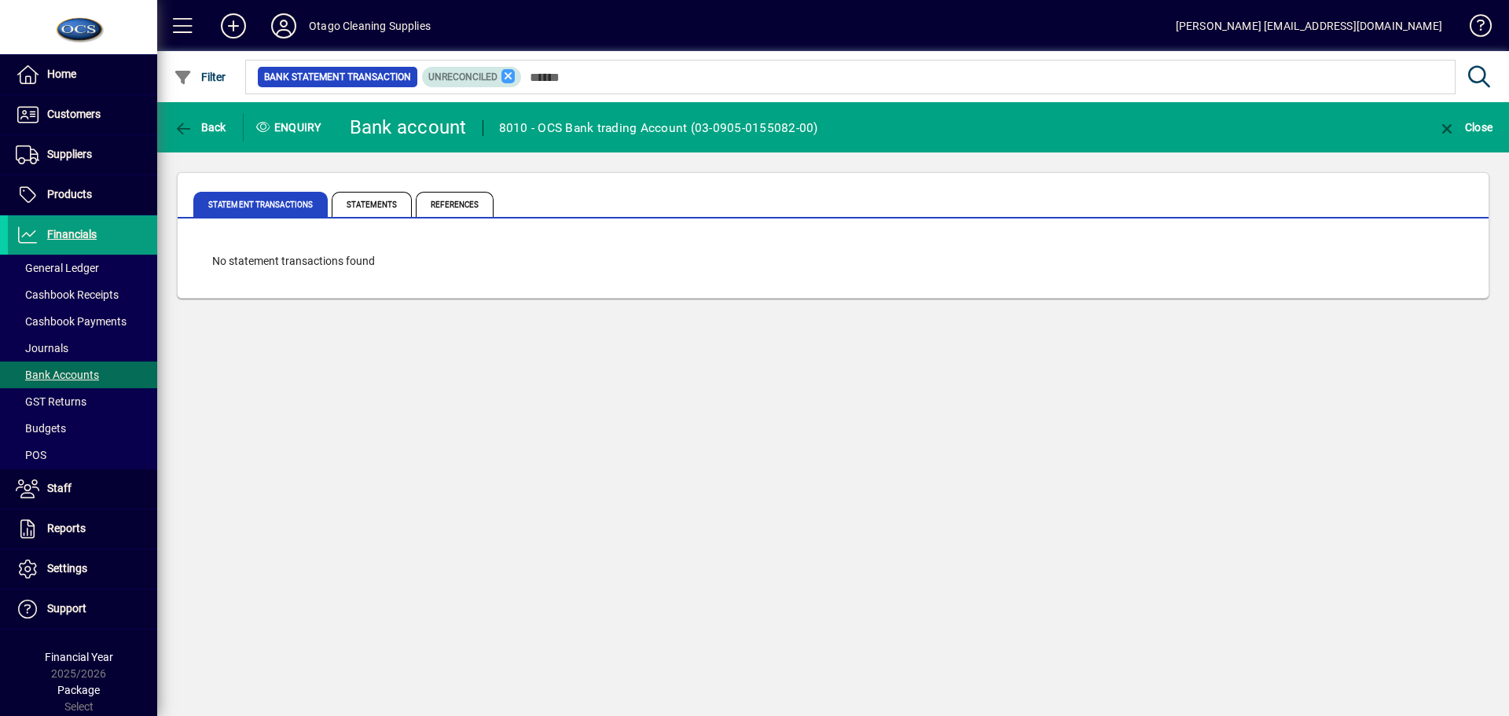
click at [505, 72] on icon at bounding box center [508, 76] width 14 height 14
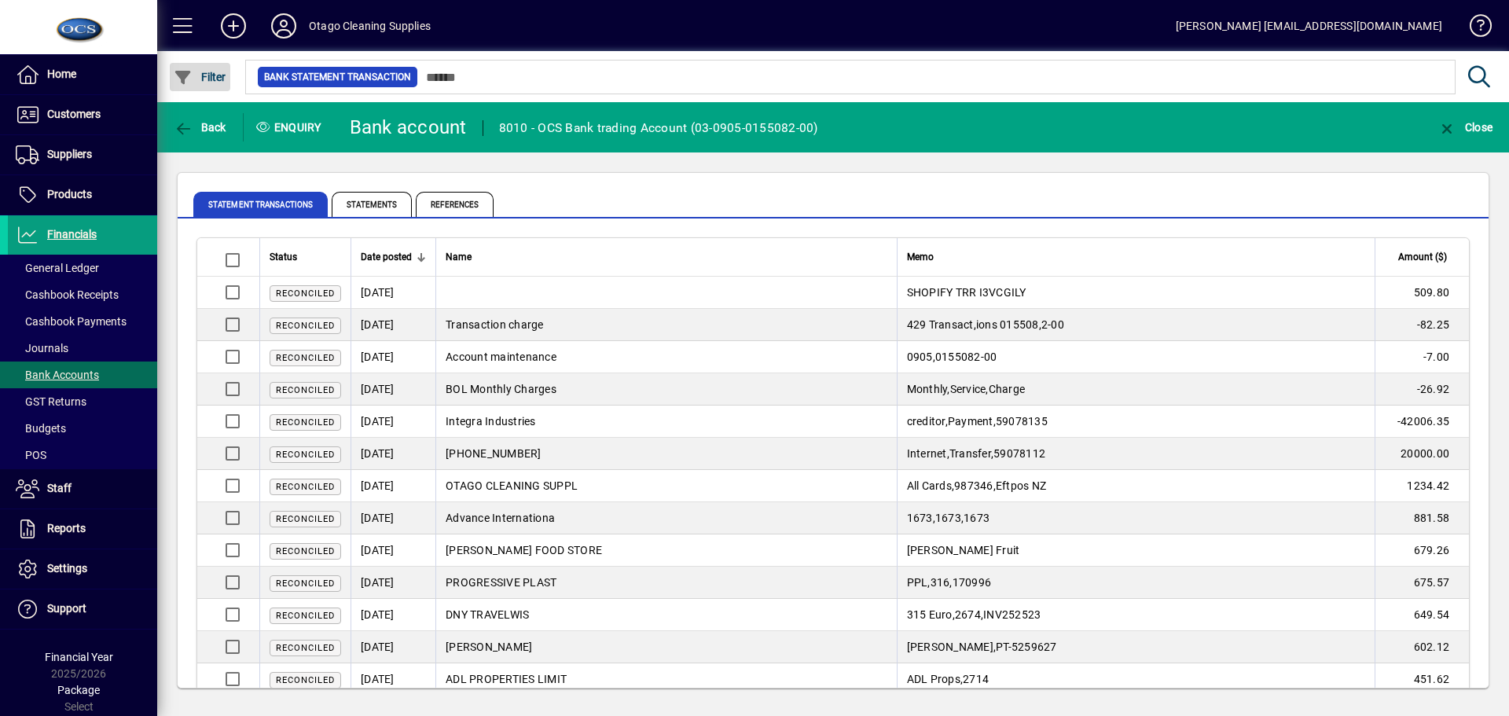
click at [200, 72] on span "Filter" at bounding box center [200, 77] width 53 height 13
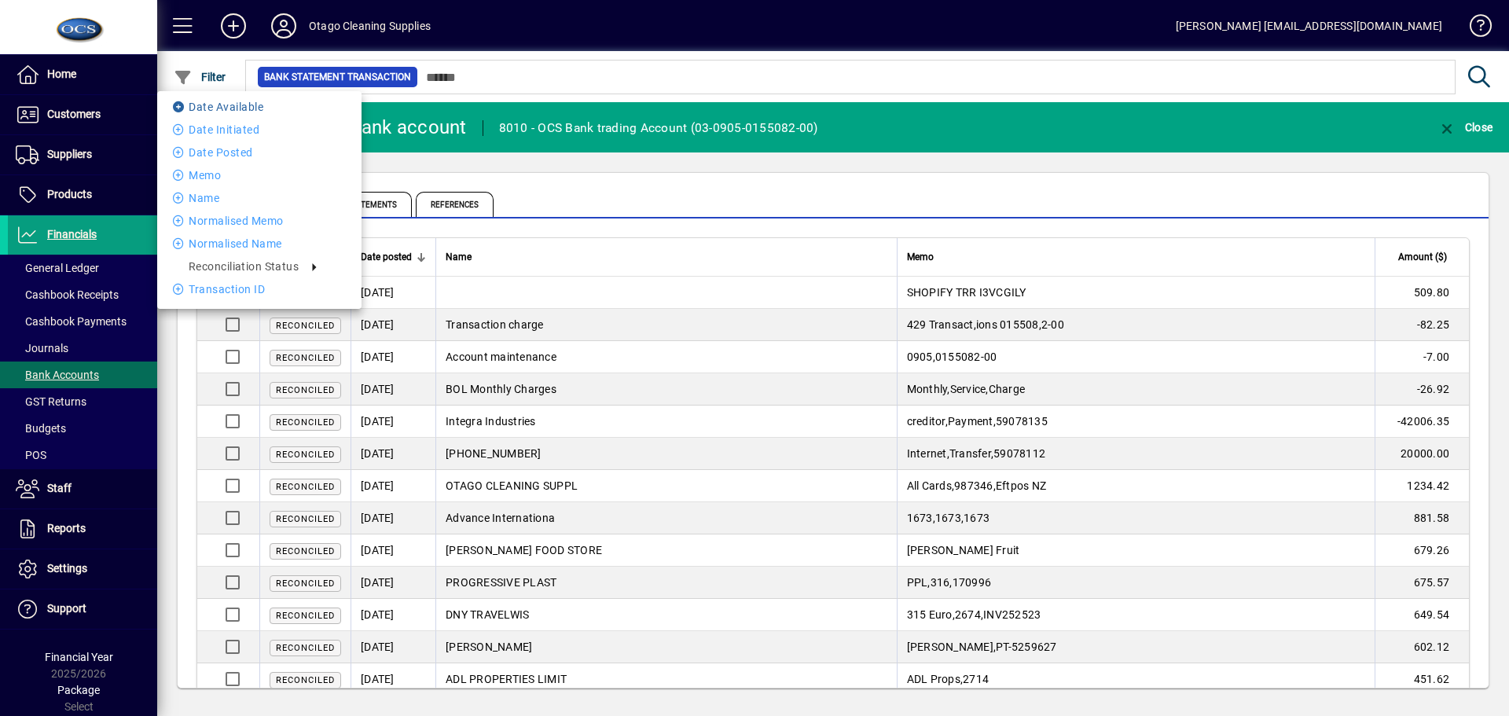
click at [211, 109] on li "Date Available" at bounding box center [259, 106] width 204 height 19
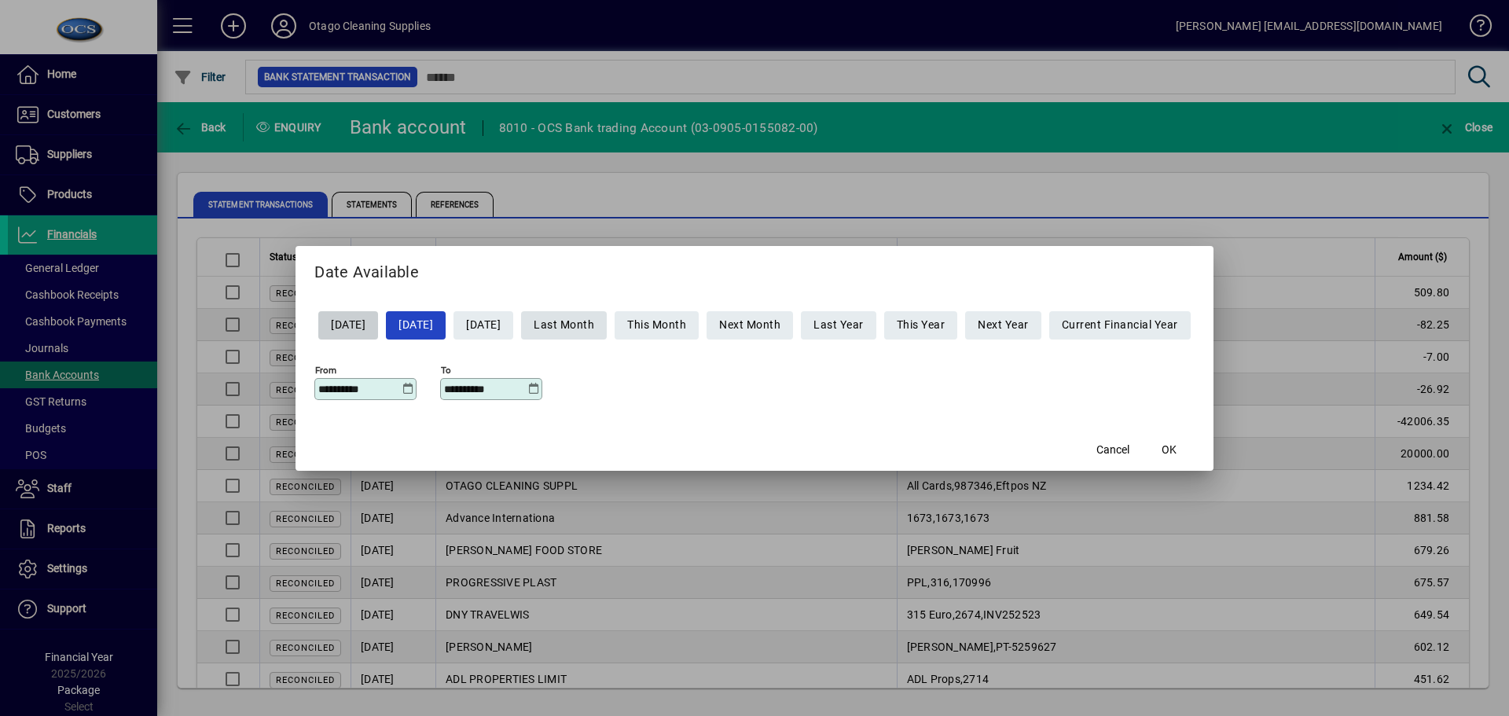
click at [594, 321] on span "Last Month" at bounding box center [564, 325] width 61 height 26
type input "**********"
click at [1177, 446] on span "OK" at bounding box center [1169, 450] width 15 height 17
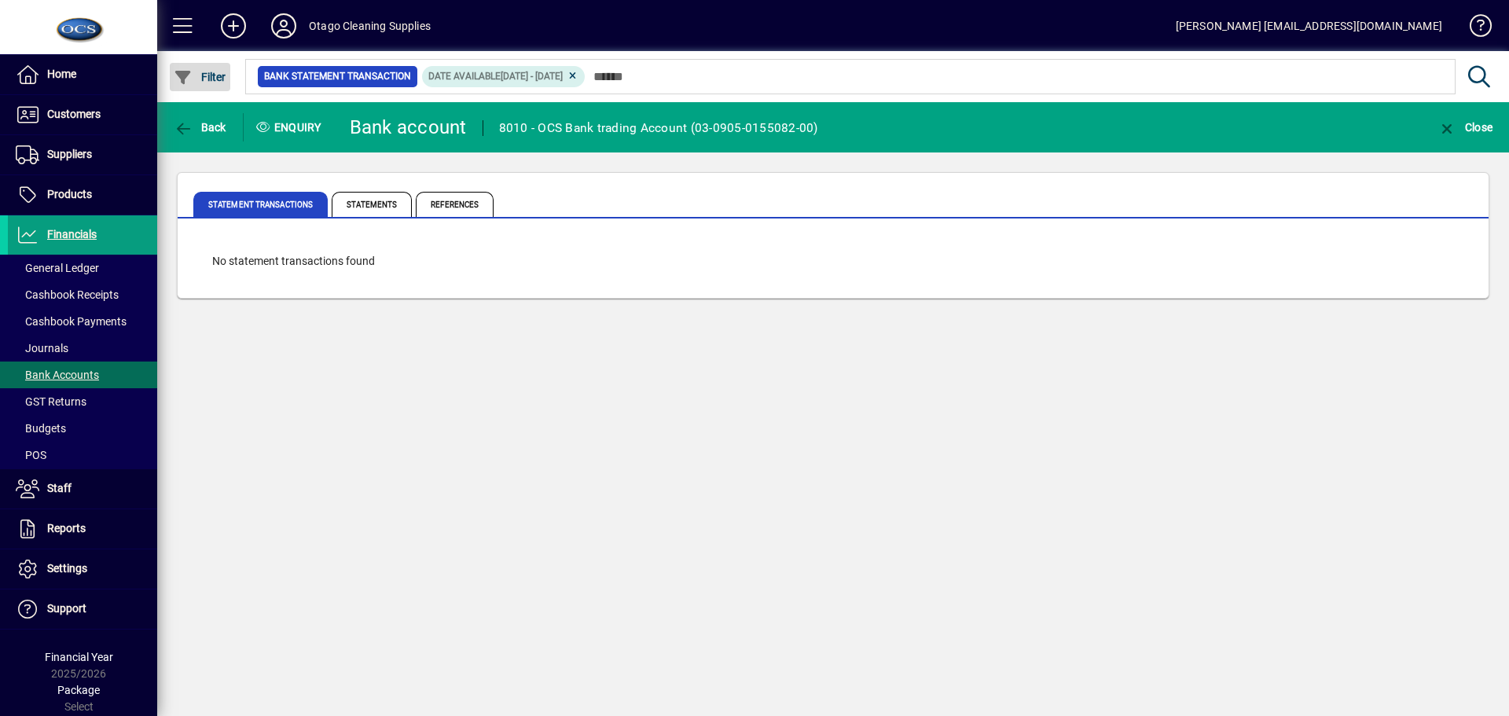
click at [193, 80] on span "Filter" at bounding box center [200, 77] width 53 height 13
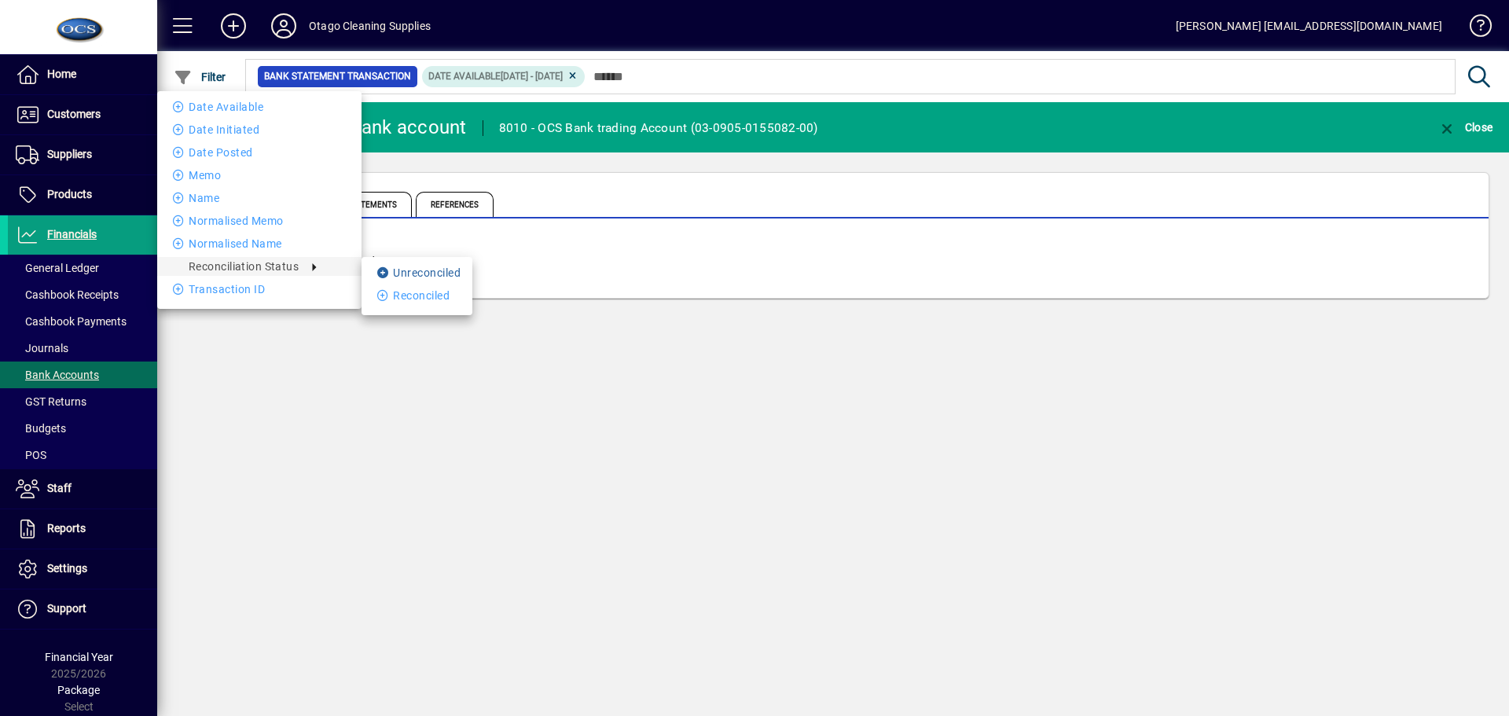
click at [413, 273] on li "Unreconciled" at bounding box center [417, 272] width 111 height 19
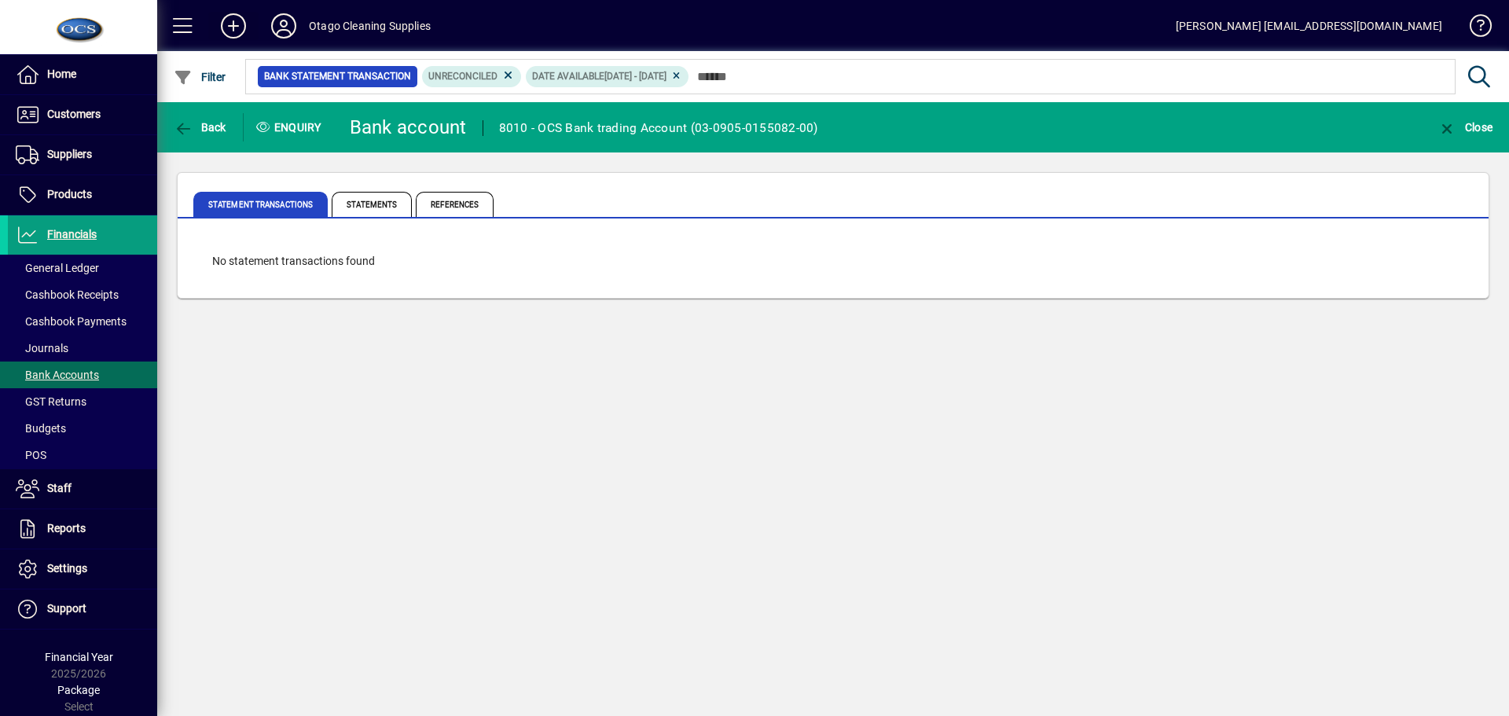
click at [237, 28] on icon at bounding box center [233, 25] width 31 height 25
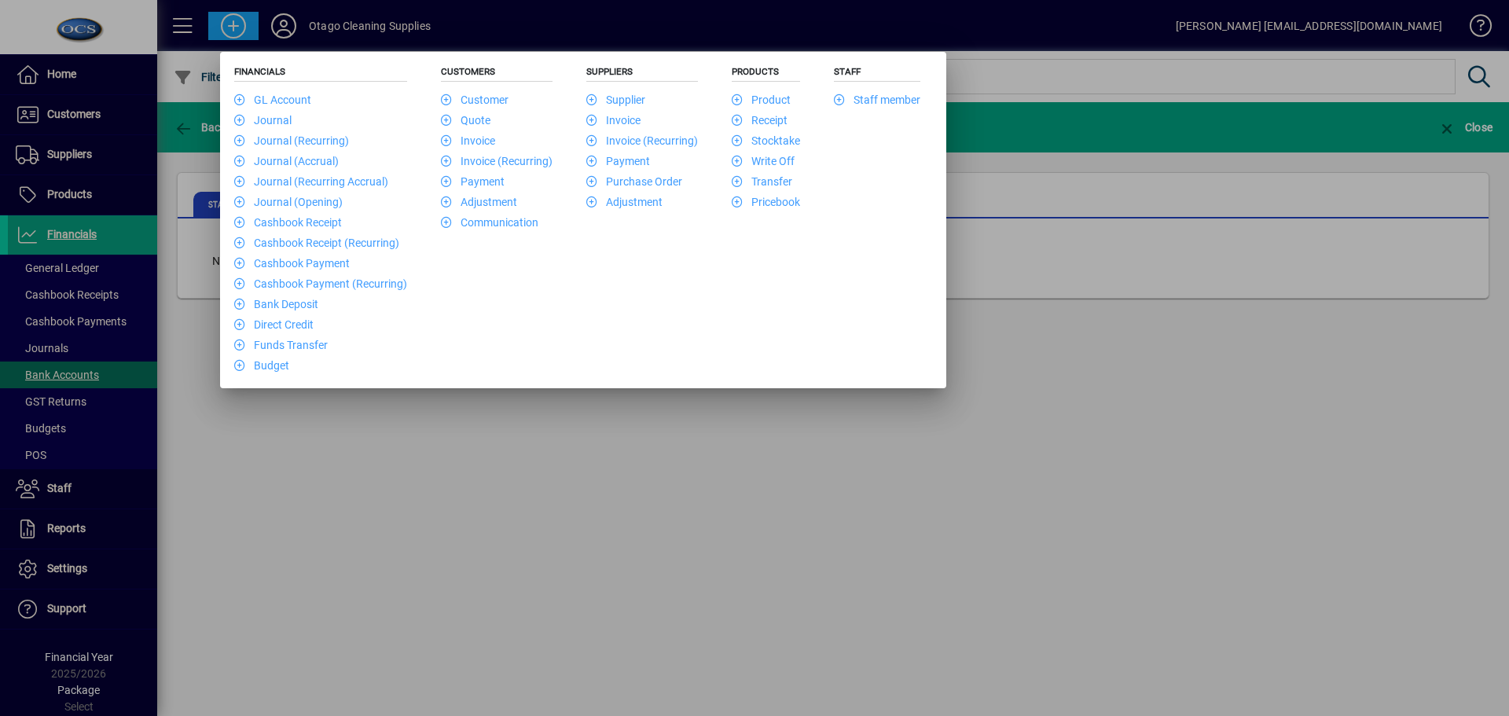
click at [415, 505] on div at bounding box center [754, 358] width 1509 height 716
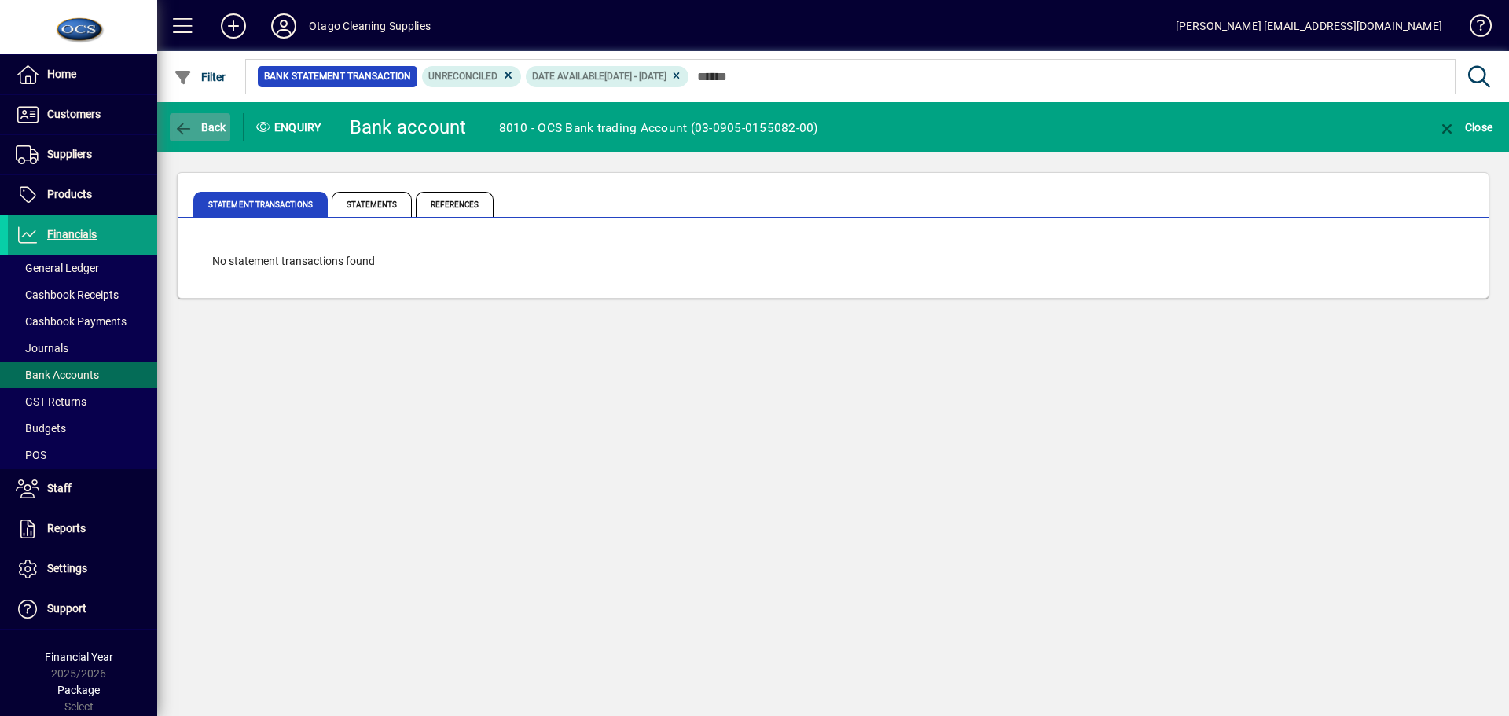
click at [193, 126] on span "Back" at bounding box center [200, 127] width 53 height 13
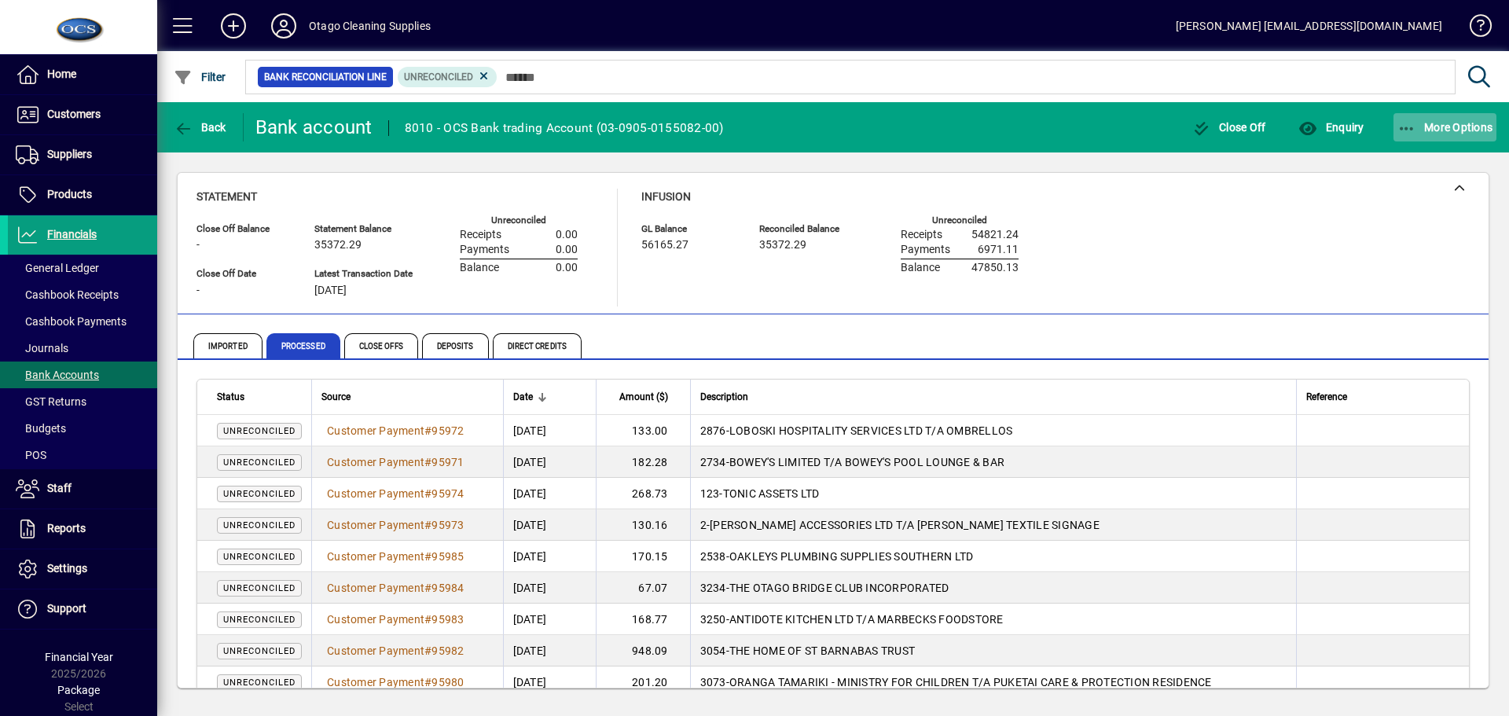
click at [1422, 121] on span "More Options" at bounding box center [1445, 127] width 96 height 13
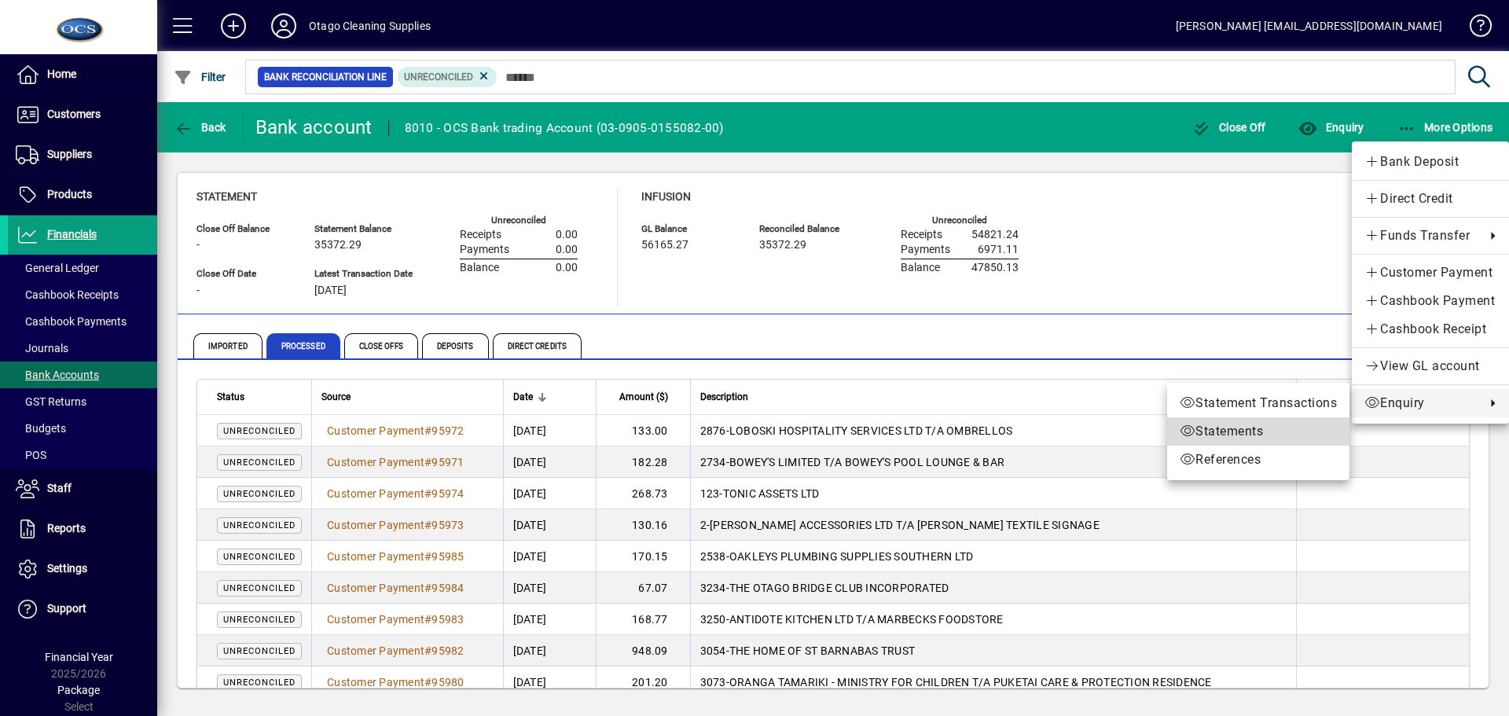
click at [1225, 437] on span "Statements" at bounding box center [1258, 431] width 157 height 19
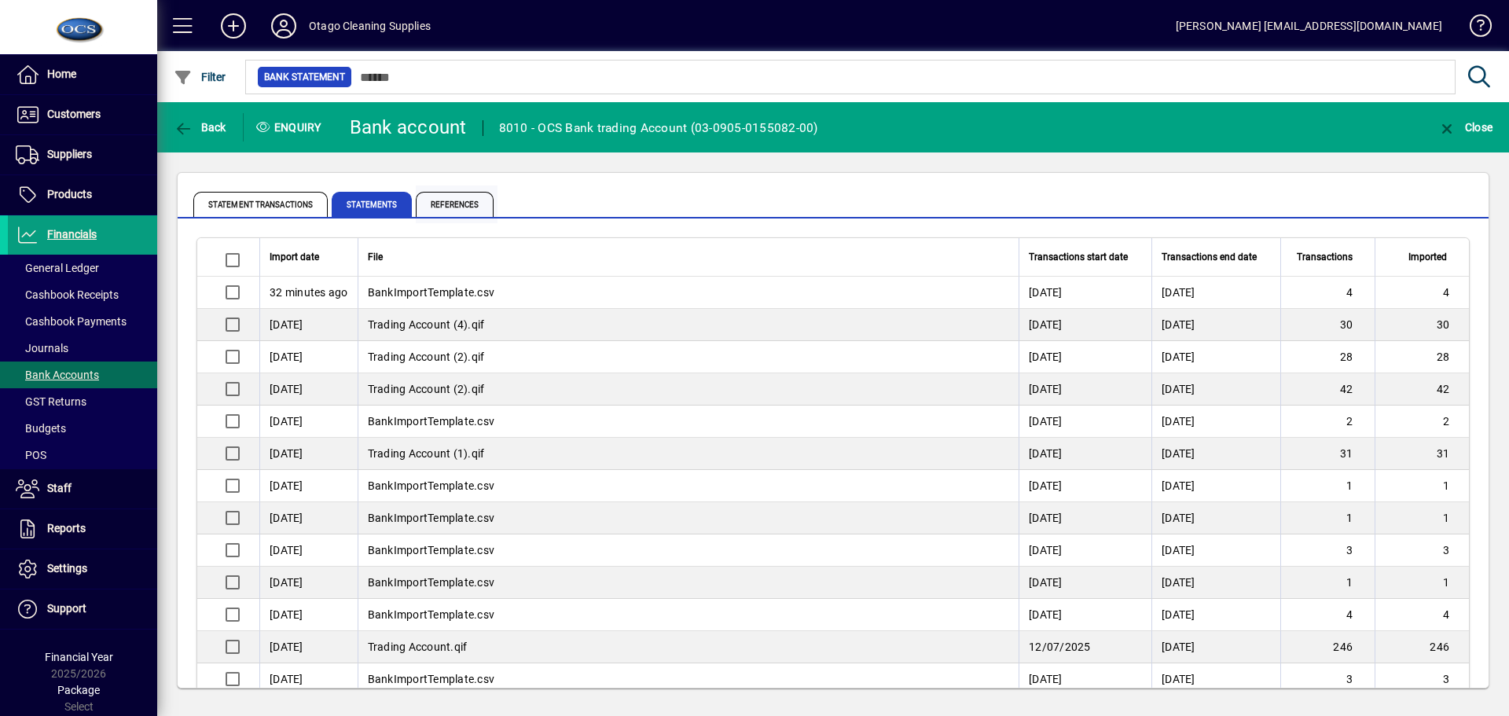
click at [437, 196] on span "References" at bounding box center [455, 204] width 78 height 25
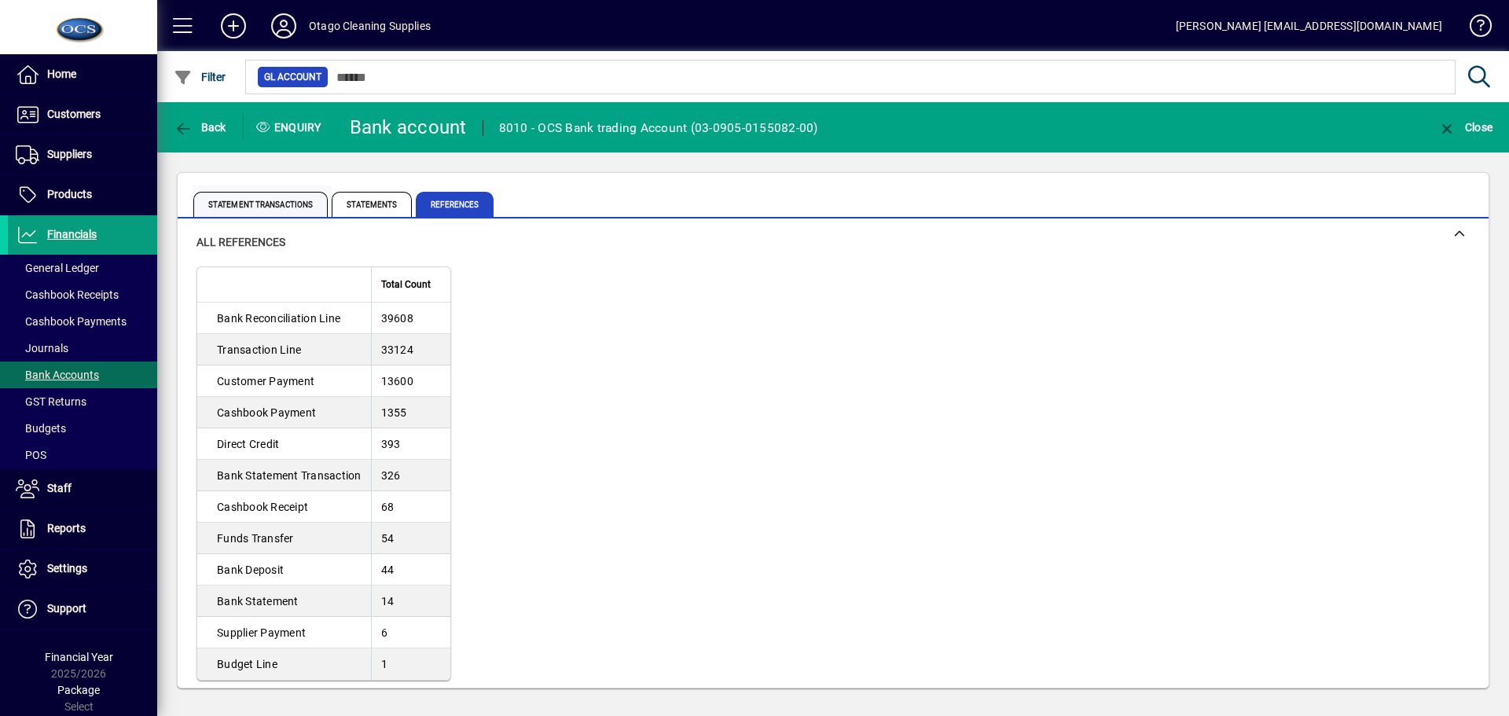
click at [243, 198] on span "Statement Transactions" at bounding box center [260, 204] width 134 height 25
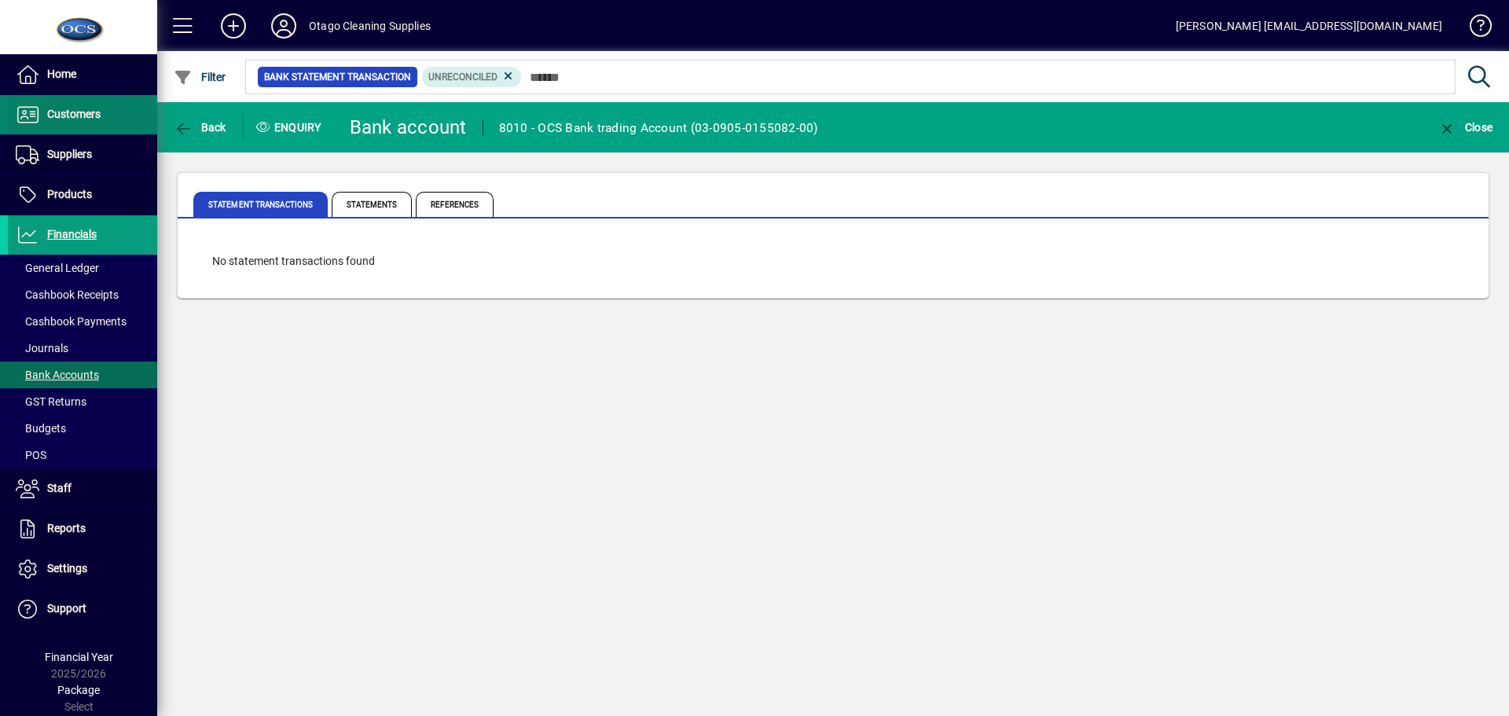
click at [40, 107] on span "Customers" at bounding box center [54, 114] width 93 height 19
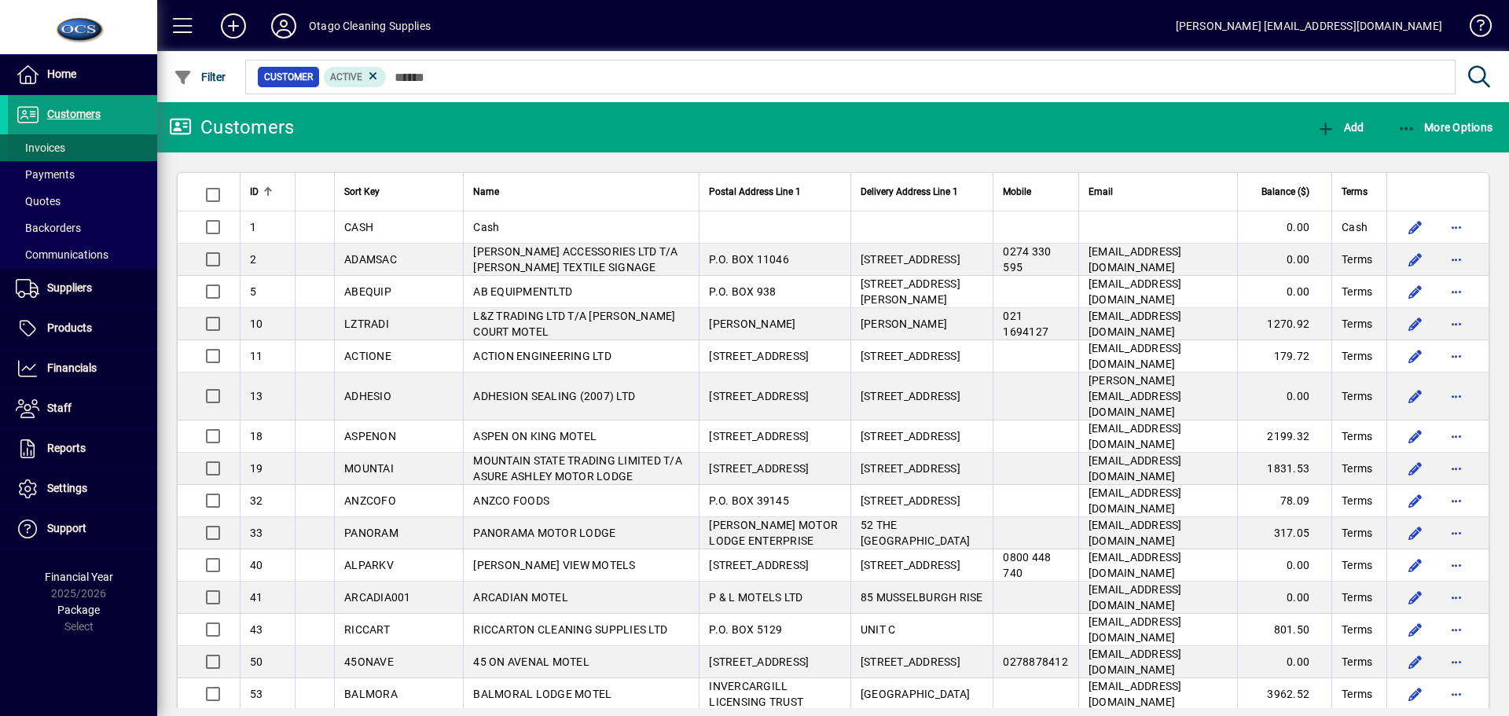
click at [47, 143] on span "Invoices" at bounding box center [41, 147] width 50 height 13
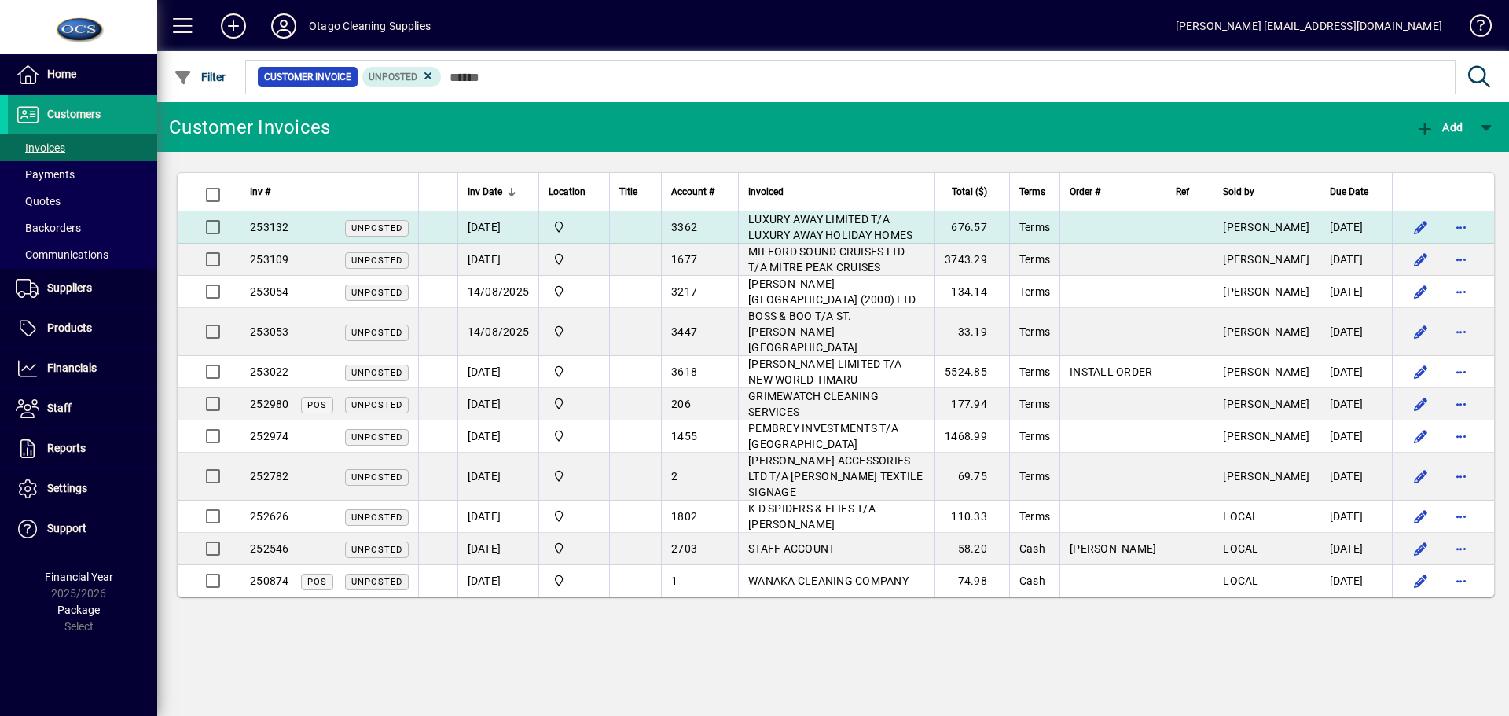
click at [787, 217] on span "LUXURY AWAY LIMITED T/A LUXURY AWAY HOLIDAY HOMES" at bounding box center [830, 227] width 164 height 28
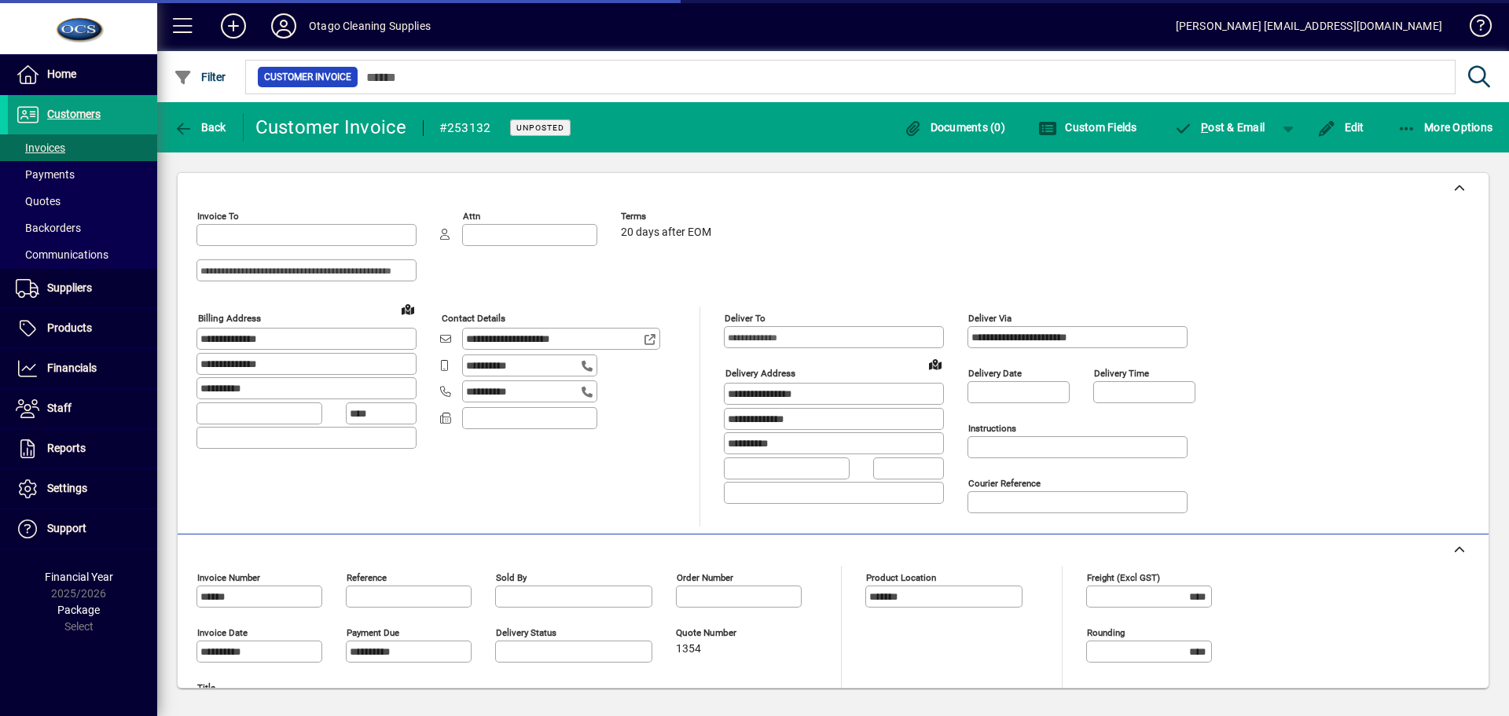
type input "**********"
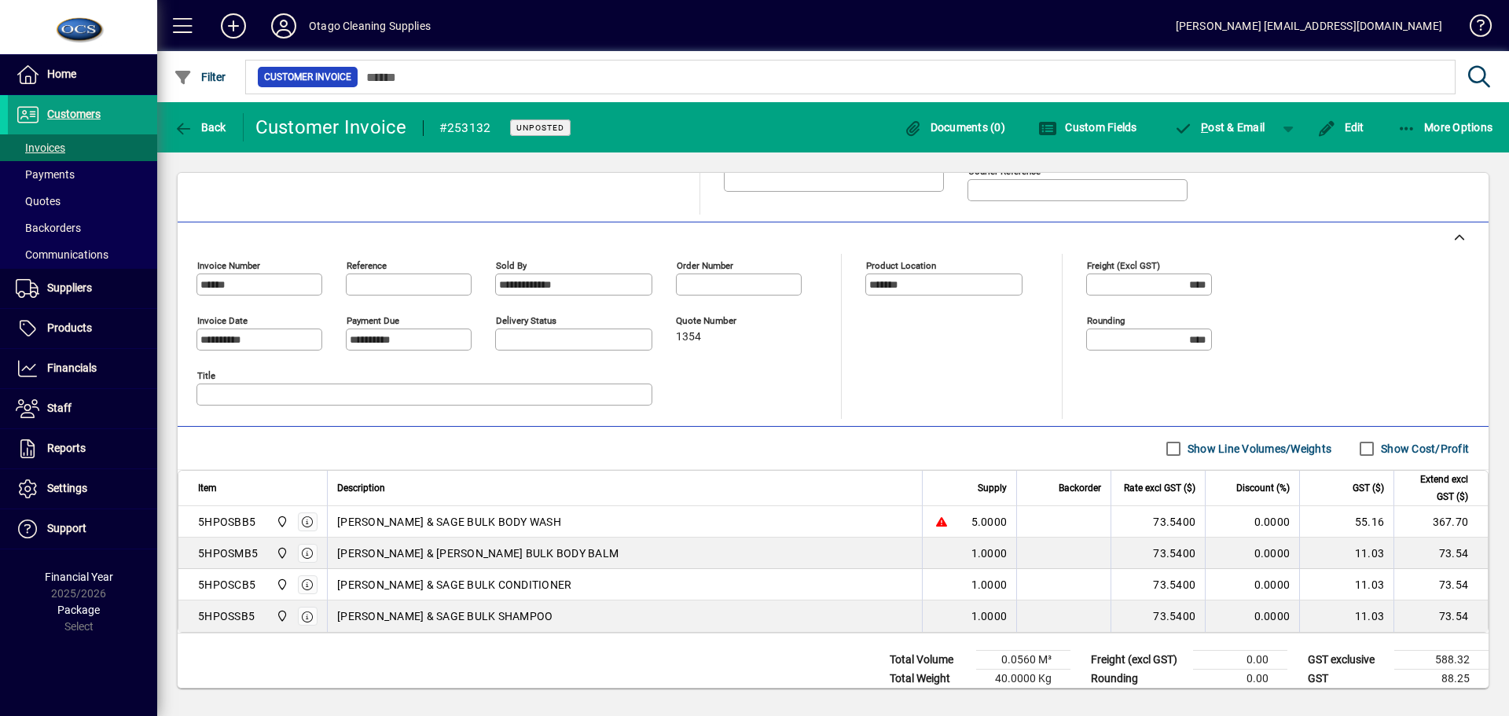
scroll to position [314, 0]
click at [196, 125] on span "Back" at bounding box center [200, 127] width 53 height 13
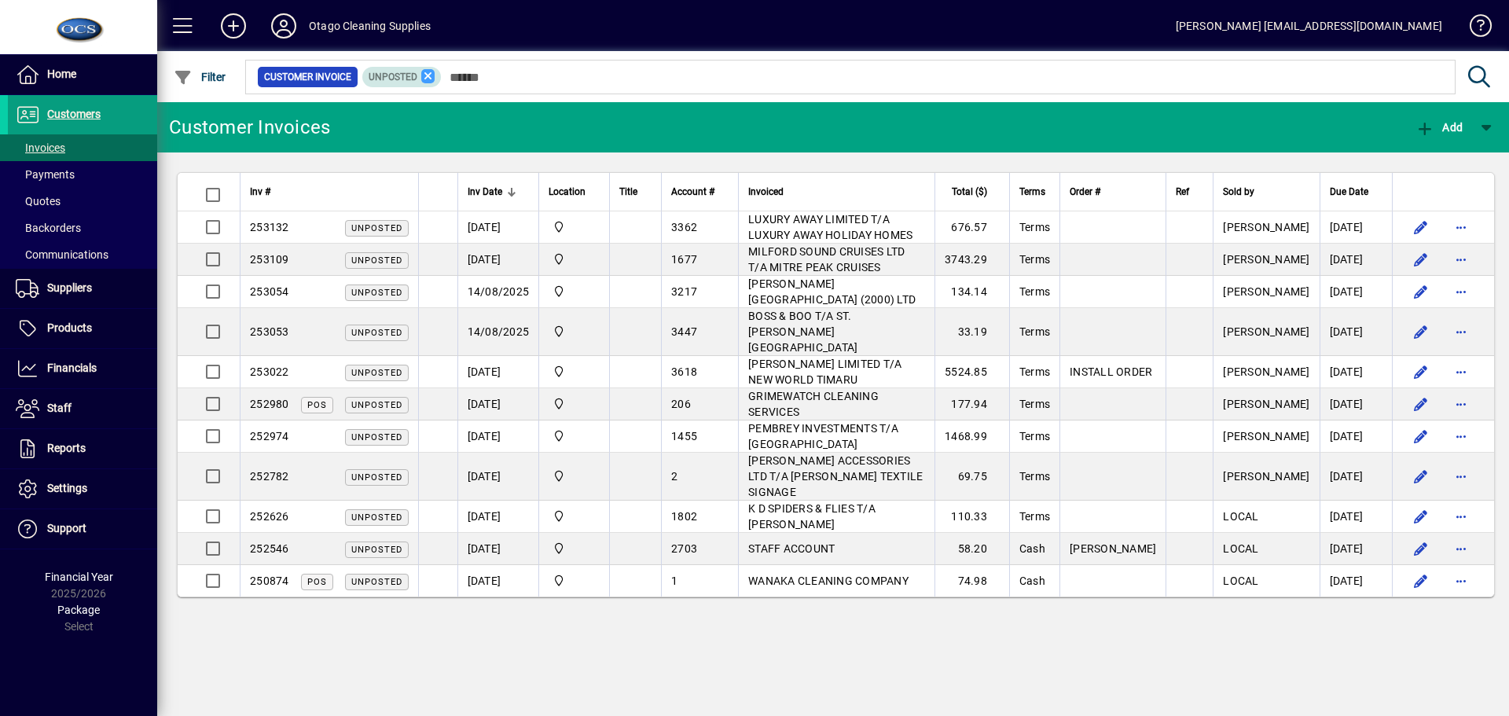
click at [431, 72] on icon at bounding box center [428, 76] width 14 height 14
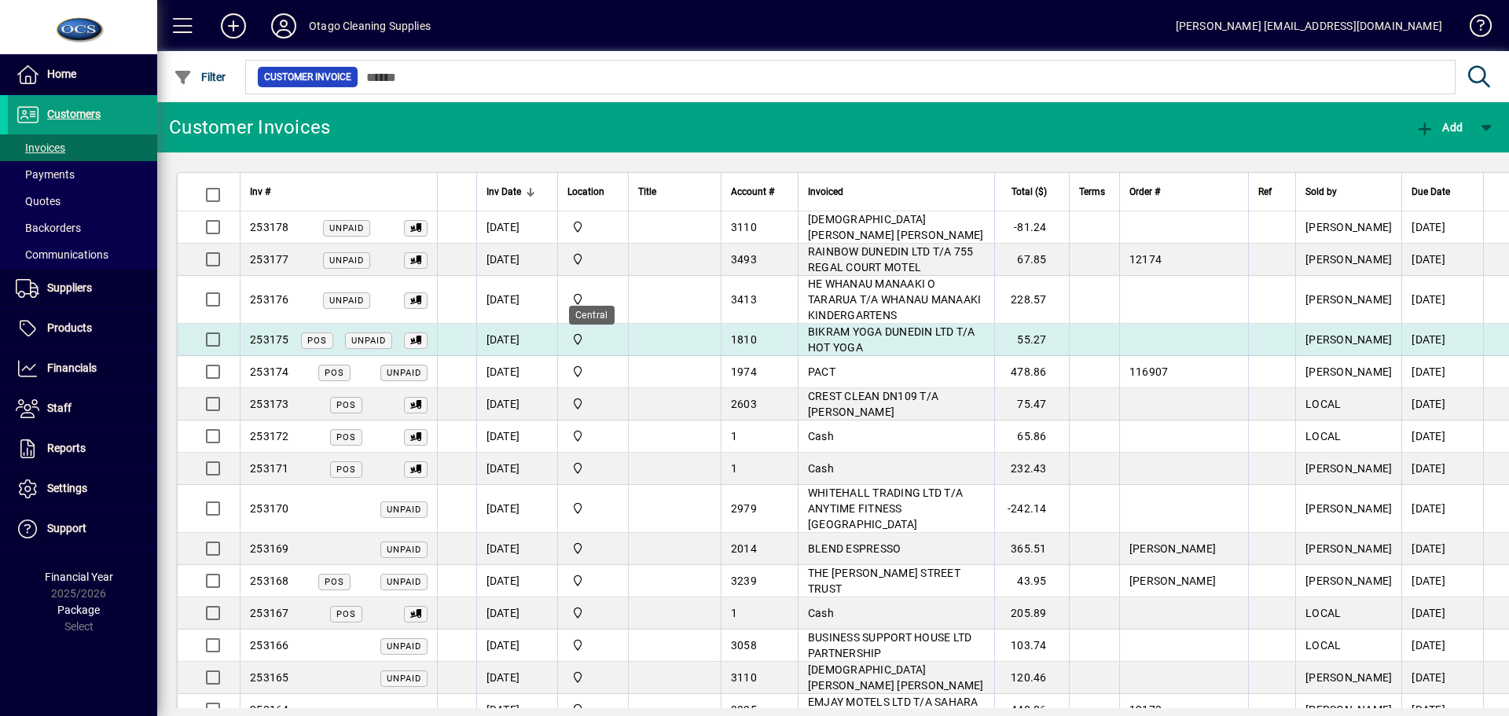
click at [575, 336] on icon at bounding box center [578, 339] width 14 height 11
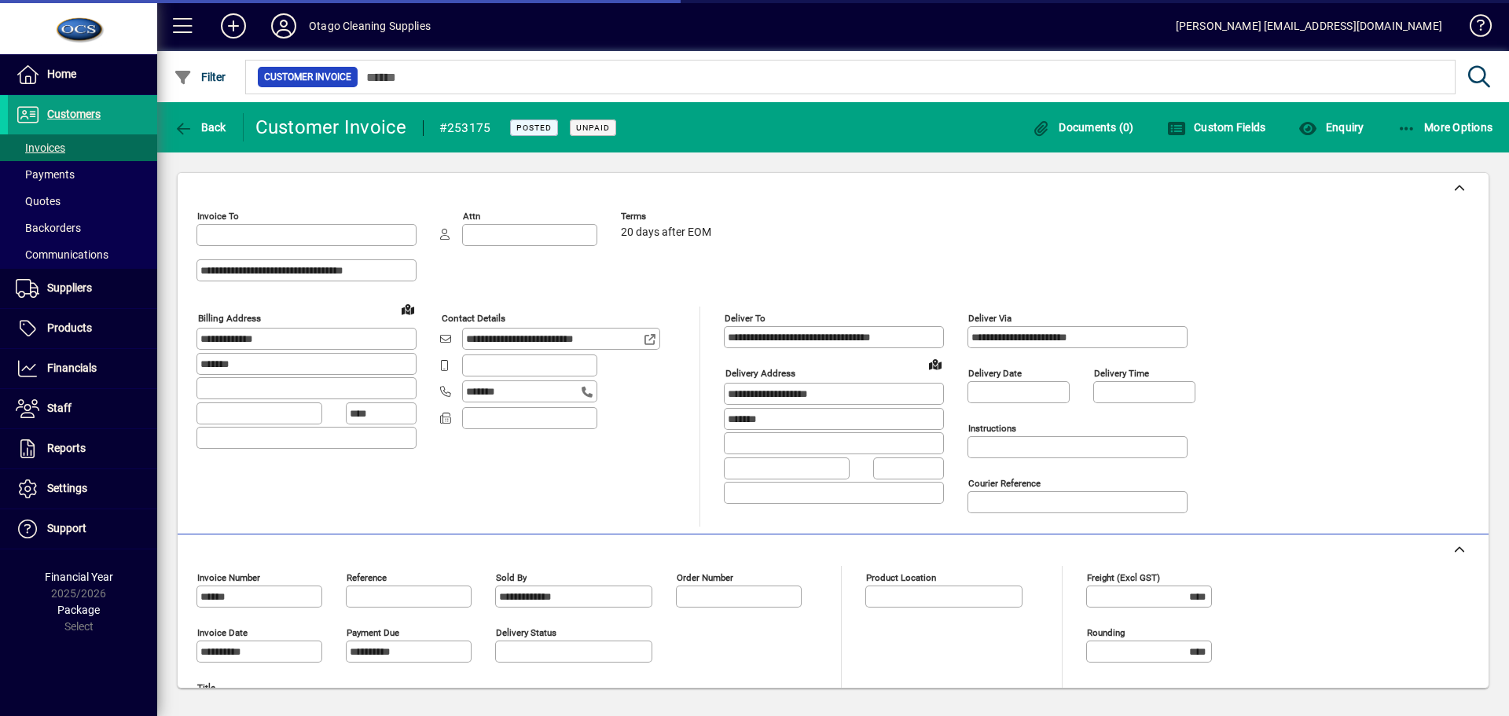
type input "*******"
type input "**********"
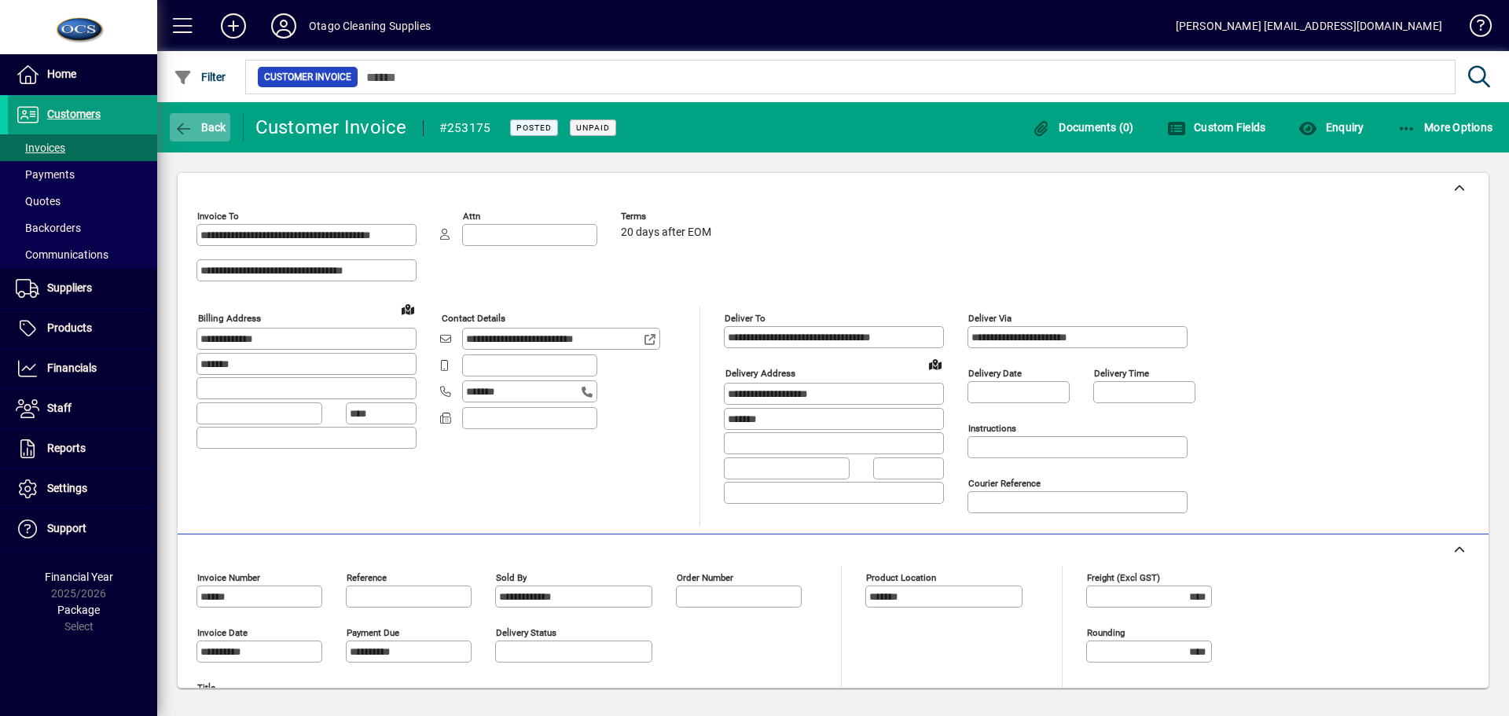
click at [191, 125] on icon "button" at bounding box center [184, 129] width 20 height 16
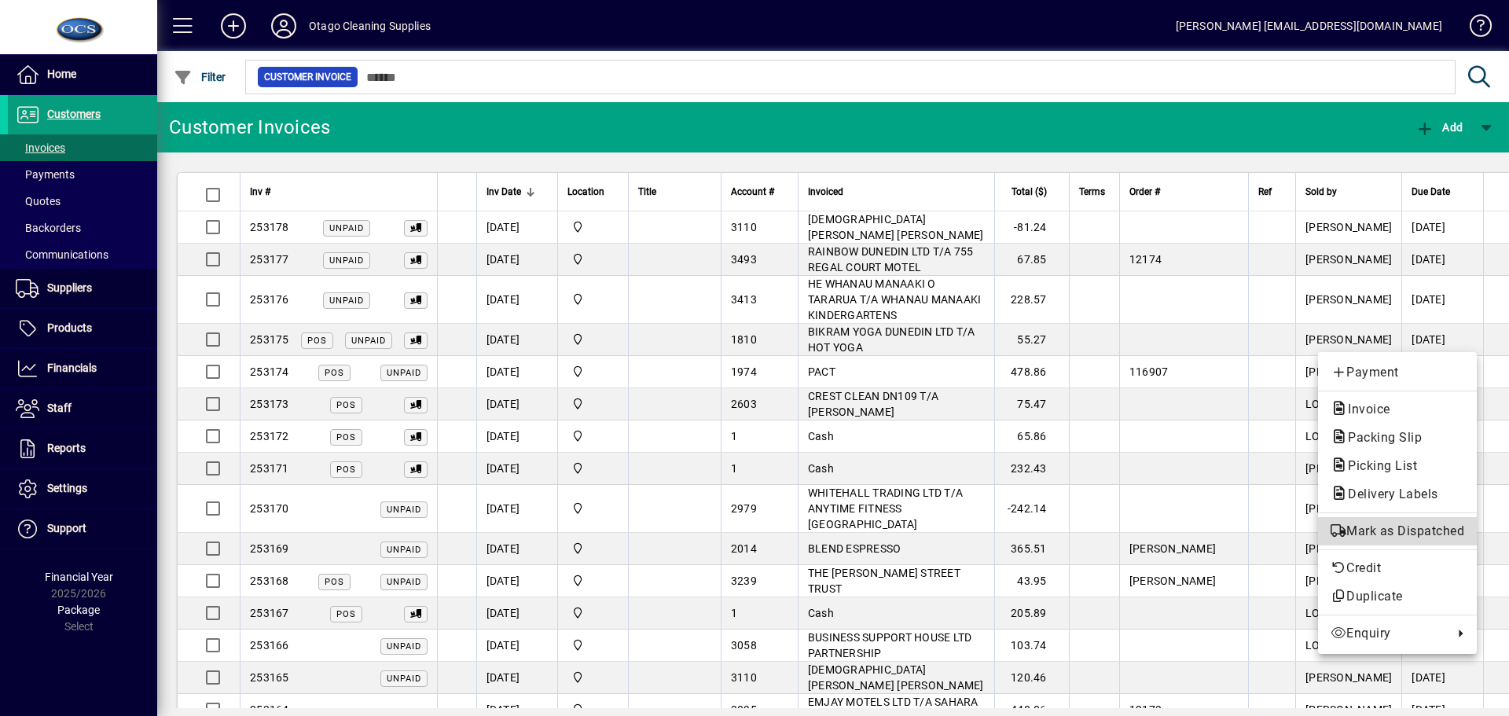
click at [1393, 527] on span "Mark as Dispatched" at bounding box center [1398, 531] width 134 height 19
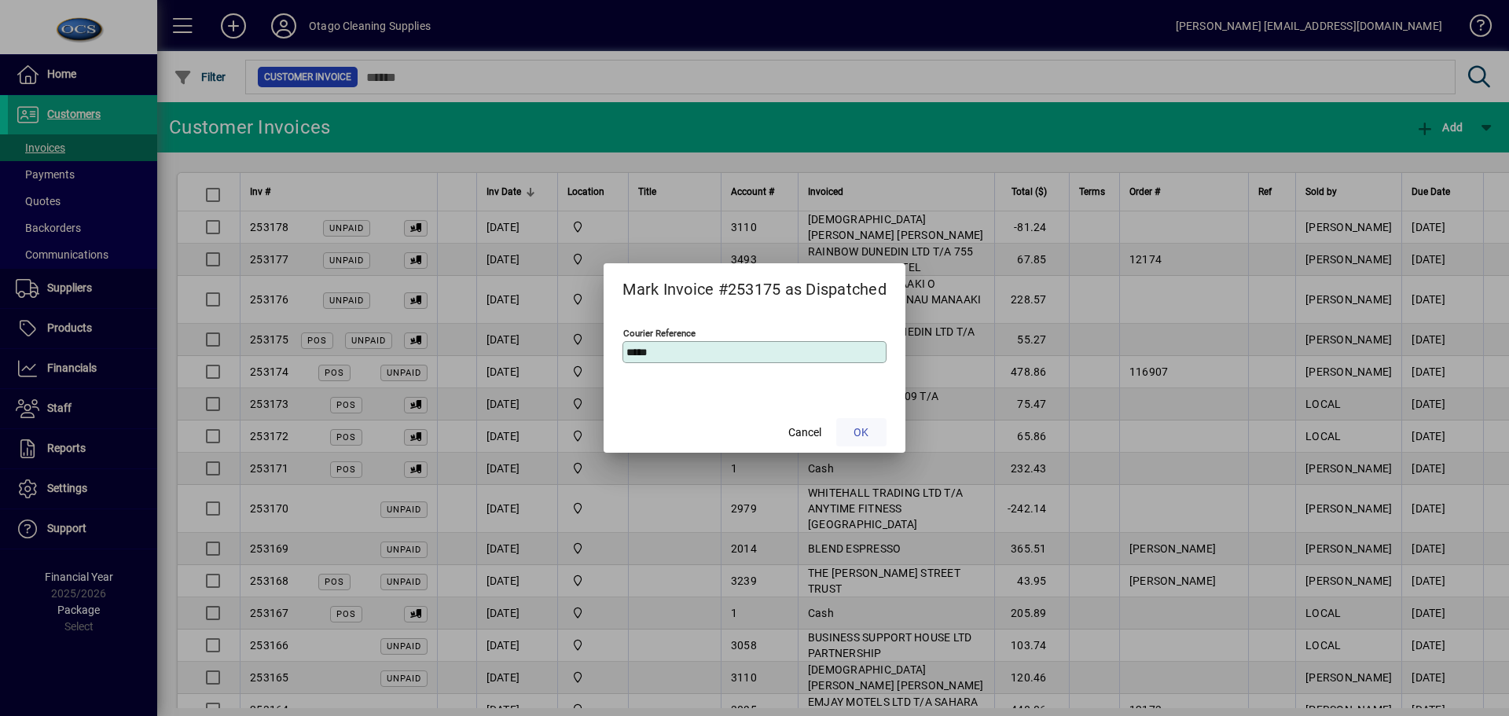
type input "*****"
click at [859, 433] on span "OK" at bounding box center [860, 432] width 15 height 17
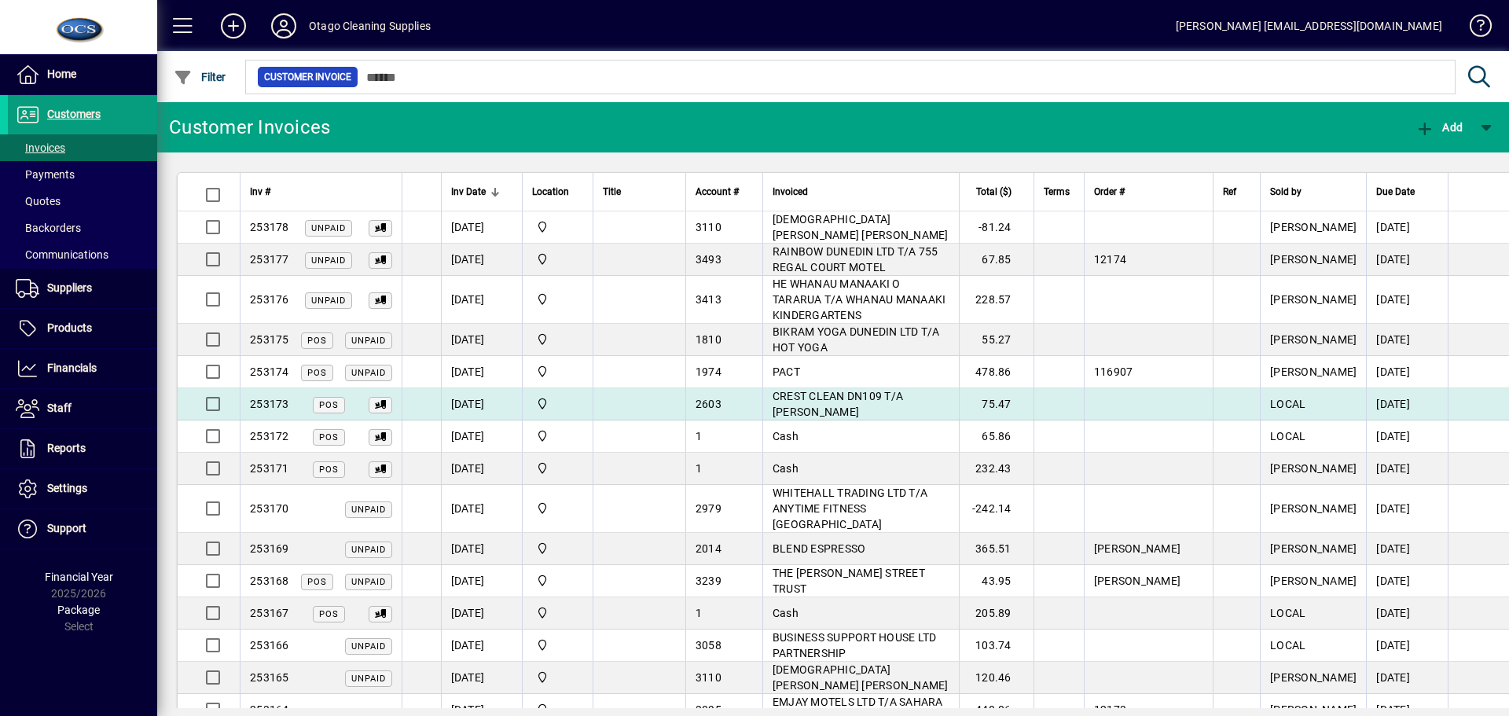
click at [470, 400] on td "[DATE]" at bounding box center [482, 404] width 82 height 32
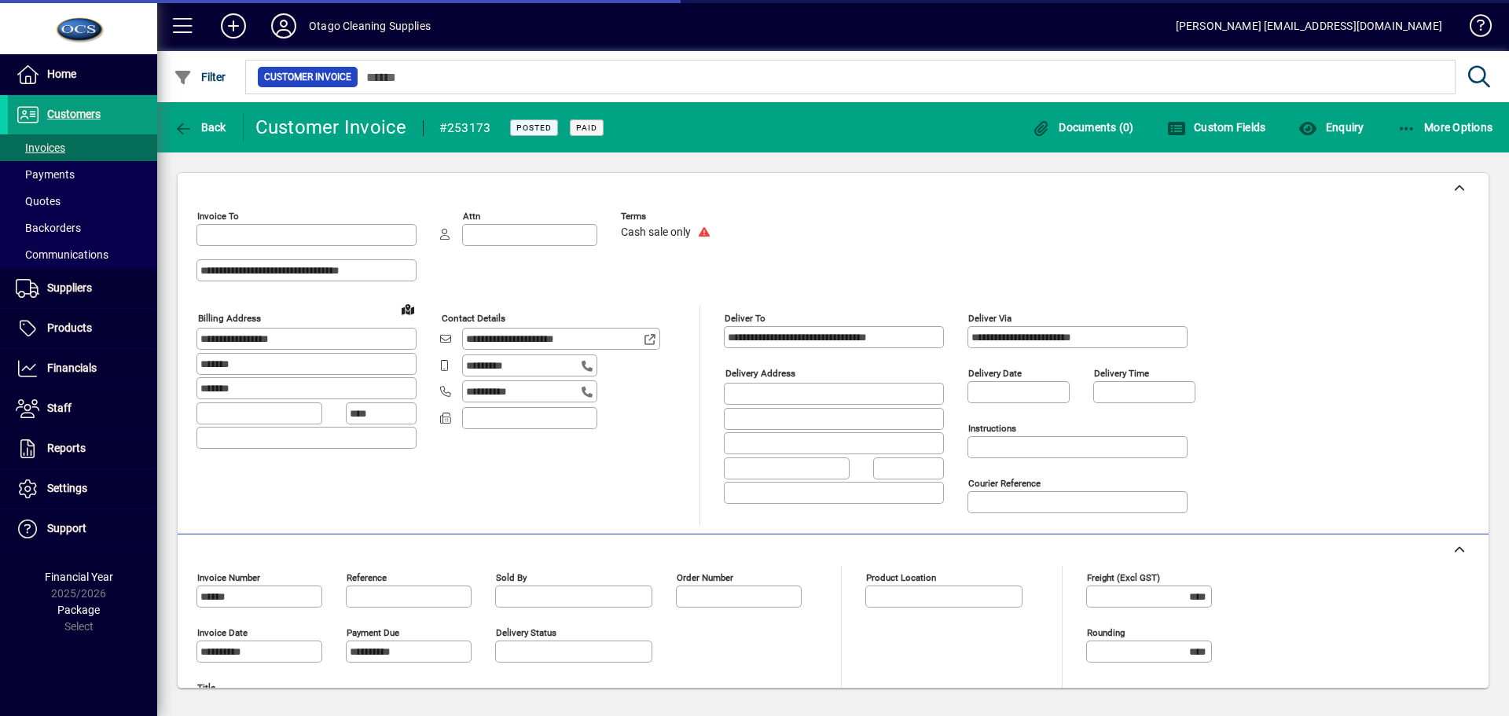
type input "**********"
type input "*******"
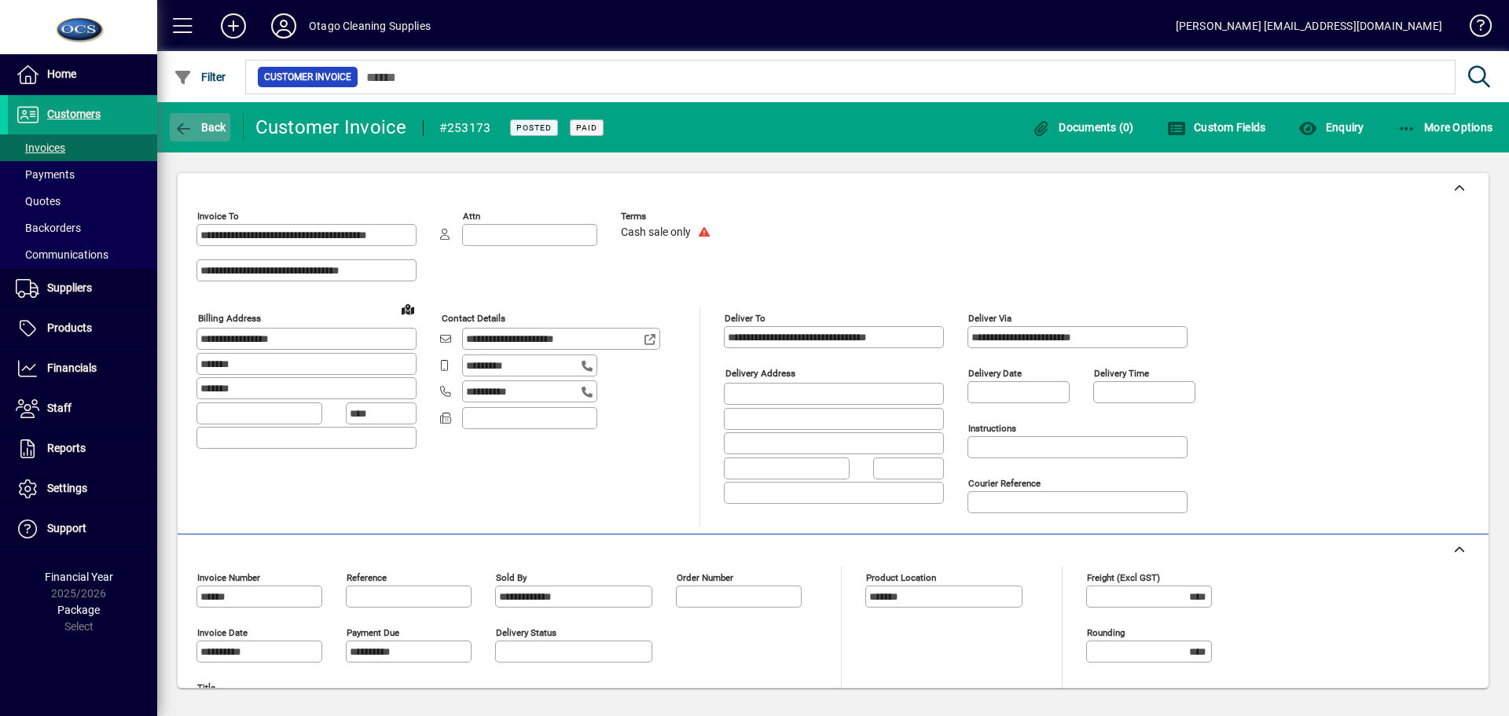
click at [208, 123] on span "Back" at bounding box center [200, 127] width 53 height 13
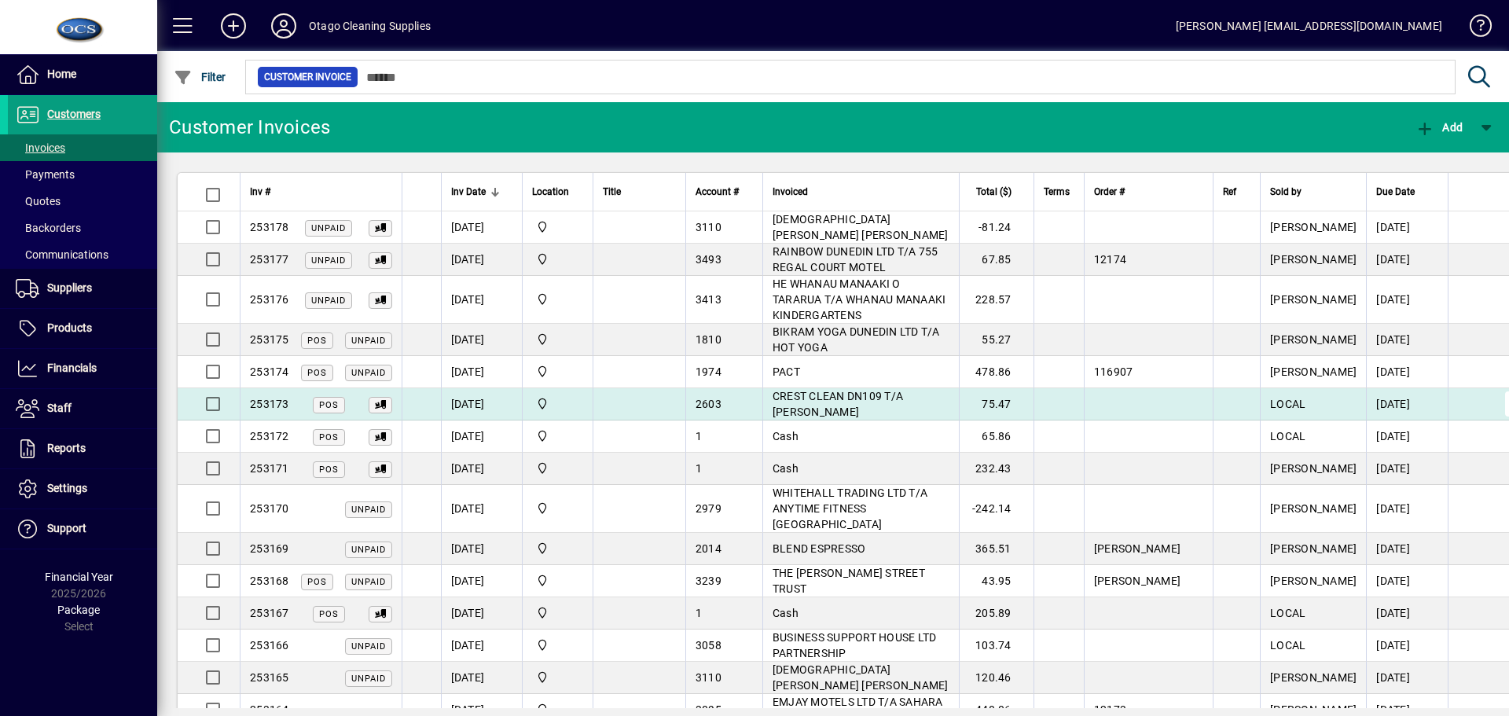
click at [1499, 406] on span "button" at bounding box center [1518, 404] width 38 height 38
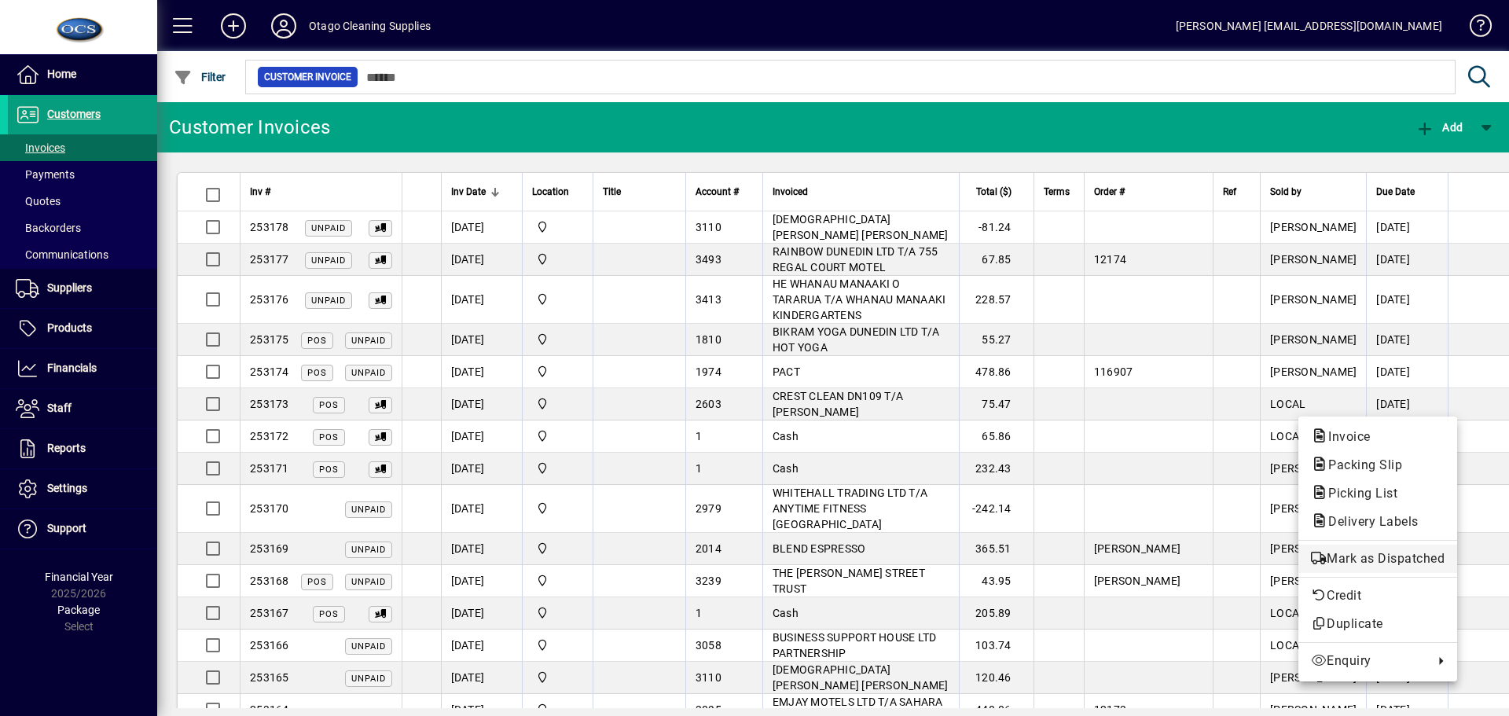
click at [1393, 559] on span "Mark as Dispatched" at bounding box center [1378, 558] width 134 height 19
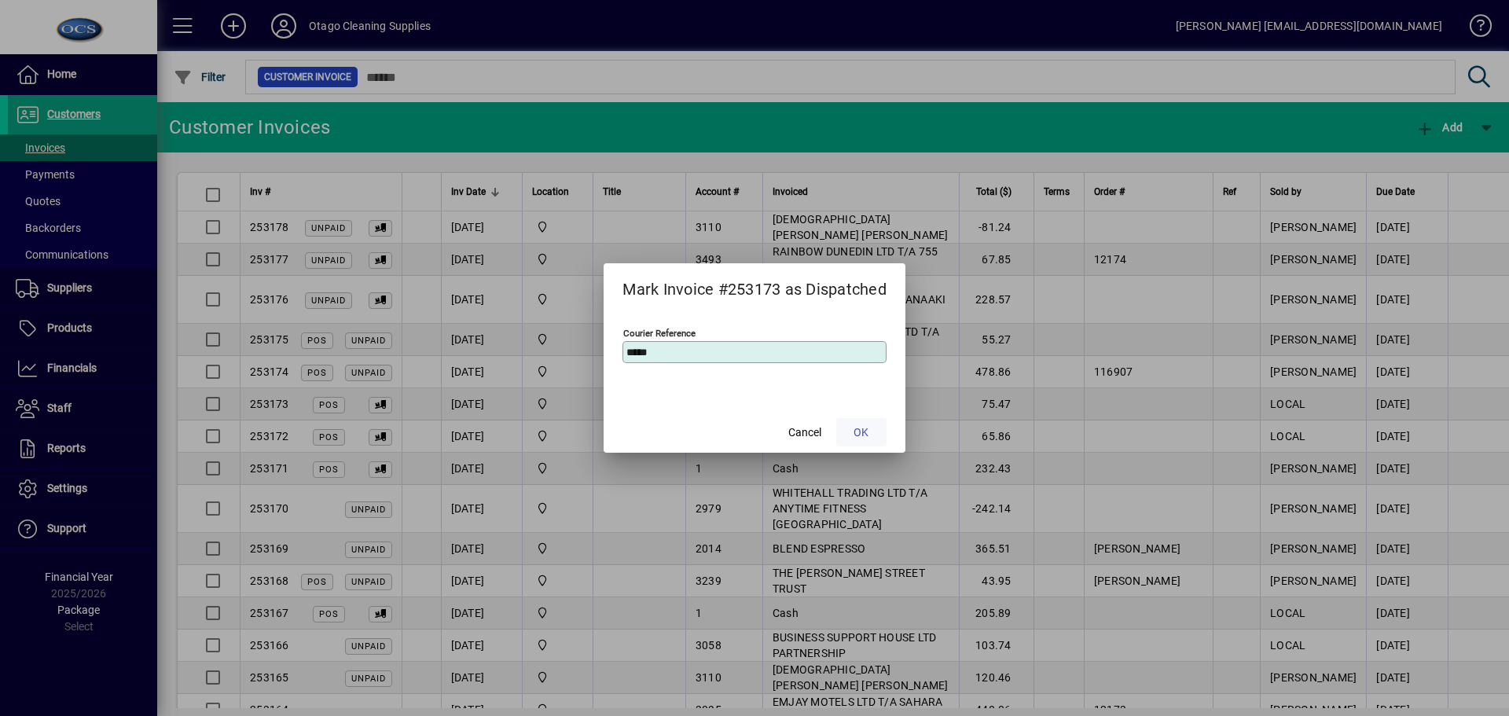
type input "*****"
click at [859, 433] on span "OK" at bounding box center [860, 432] width 15 height 17
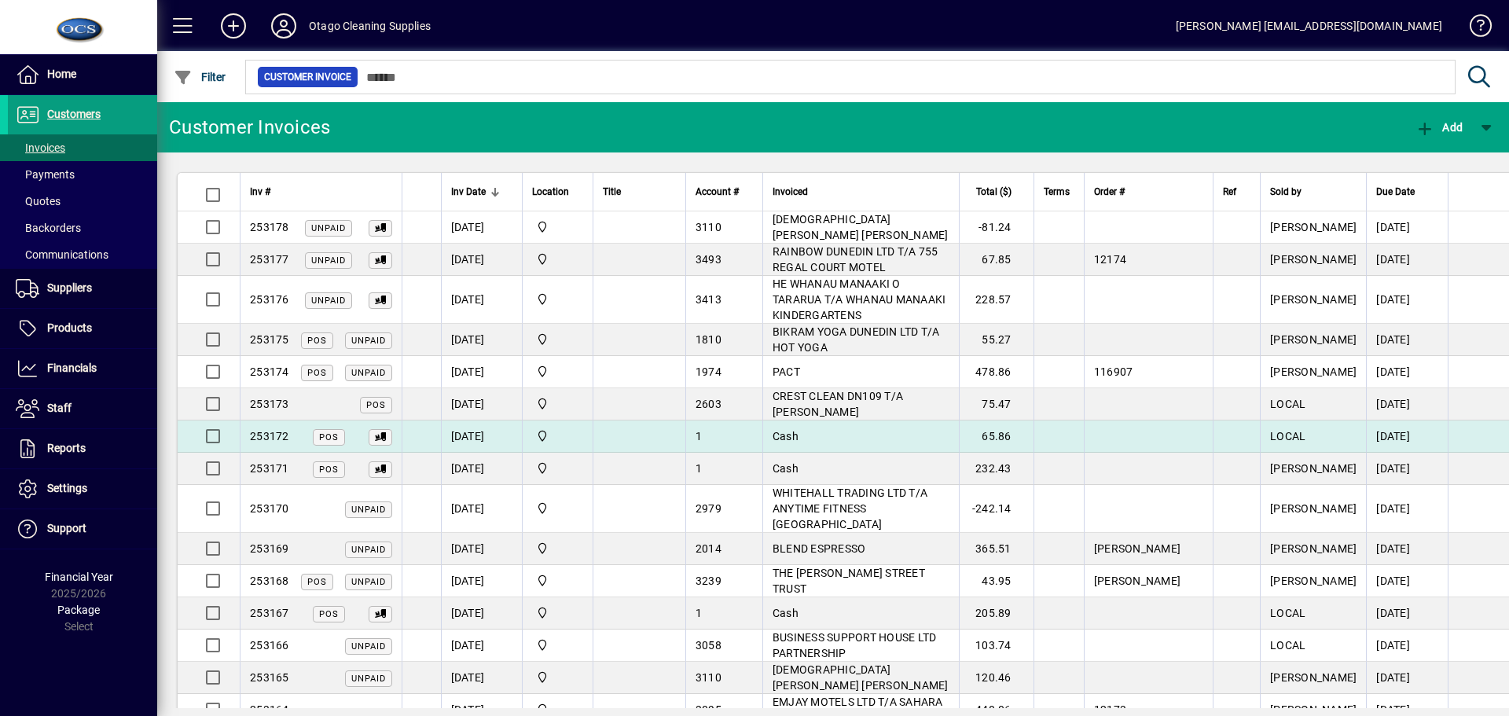
click at [492, 437] on td "[DATE]" at bounding box center [482, 436] width 82 height 32
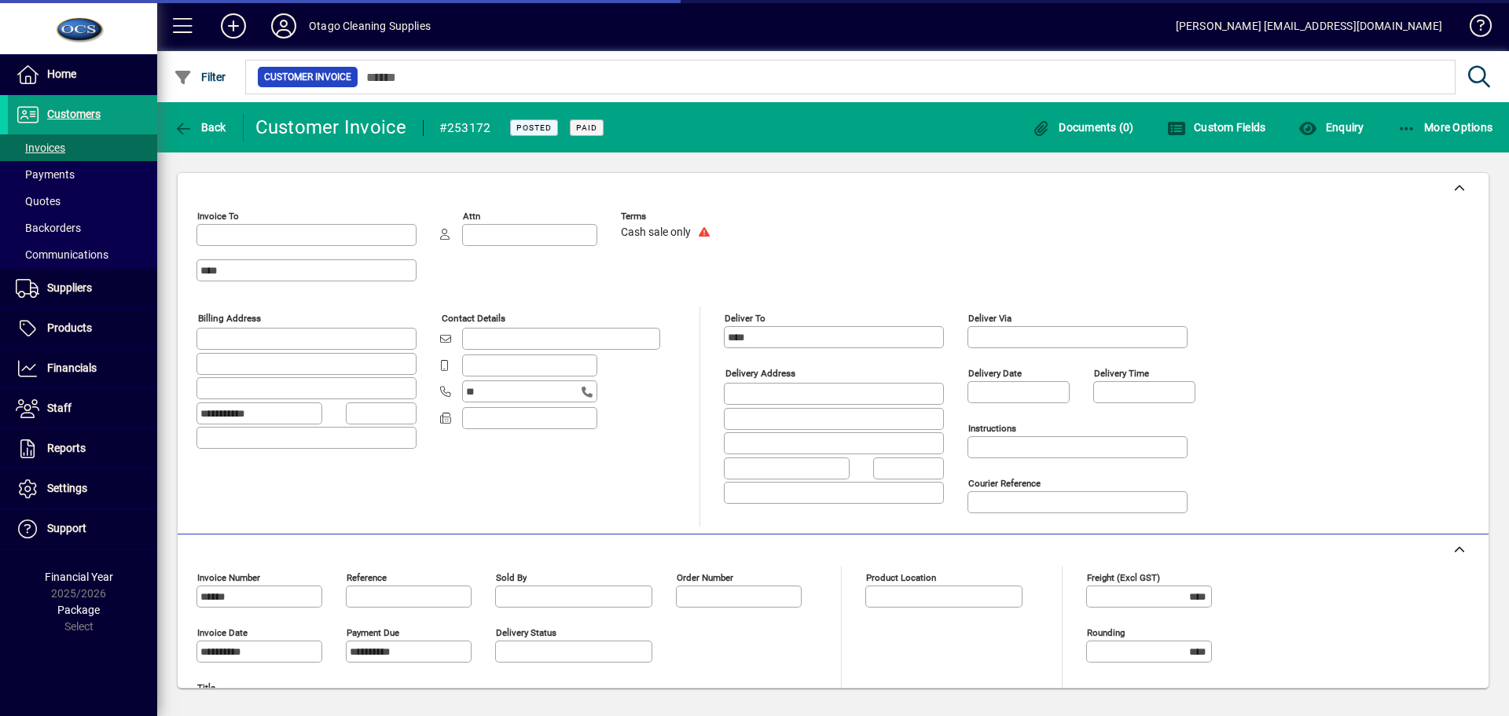
type input "**********"
type input "*******"
type input "********"
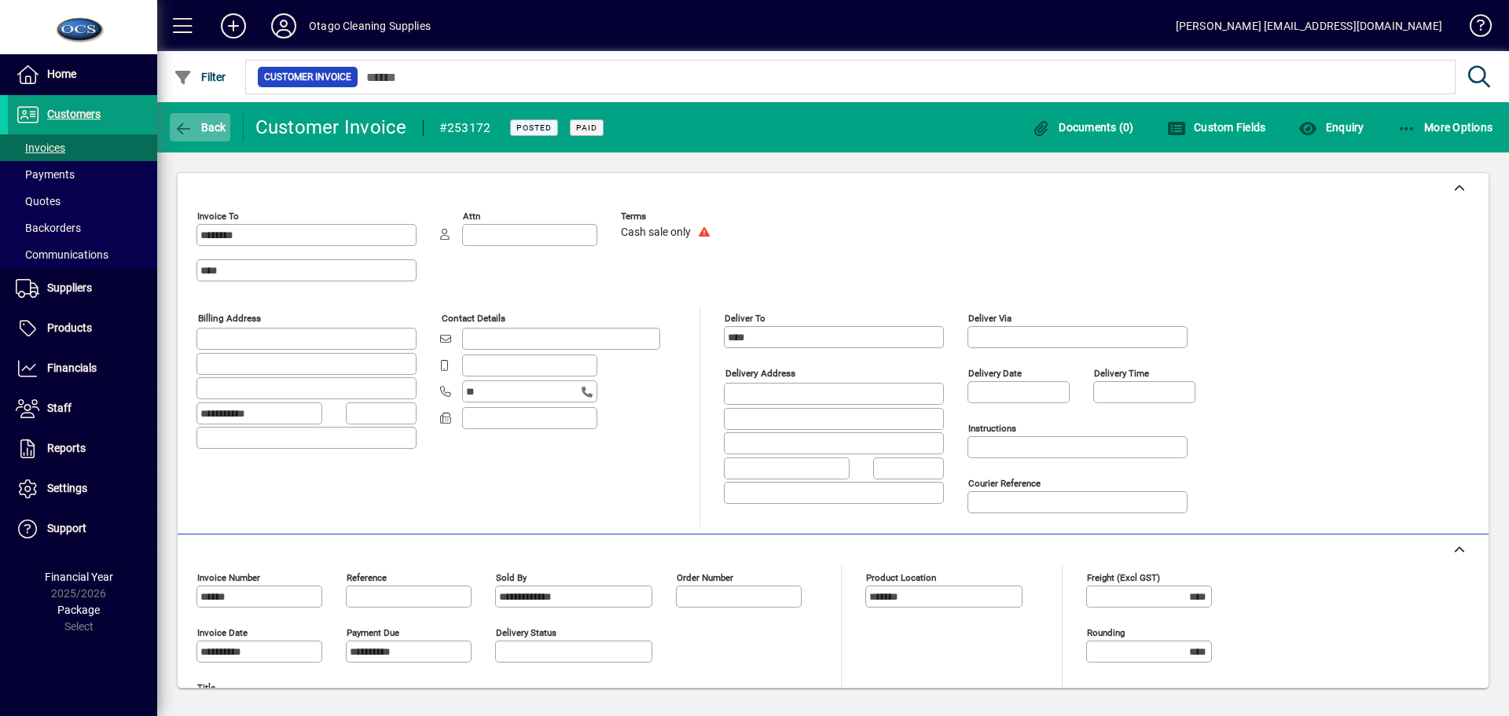
click at [197, 125] on span "Back" at bounding box center [200, 127] width 53 height 13
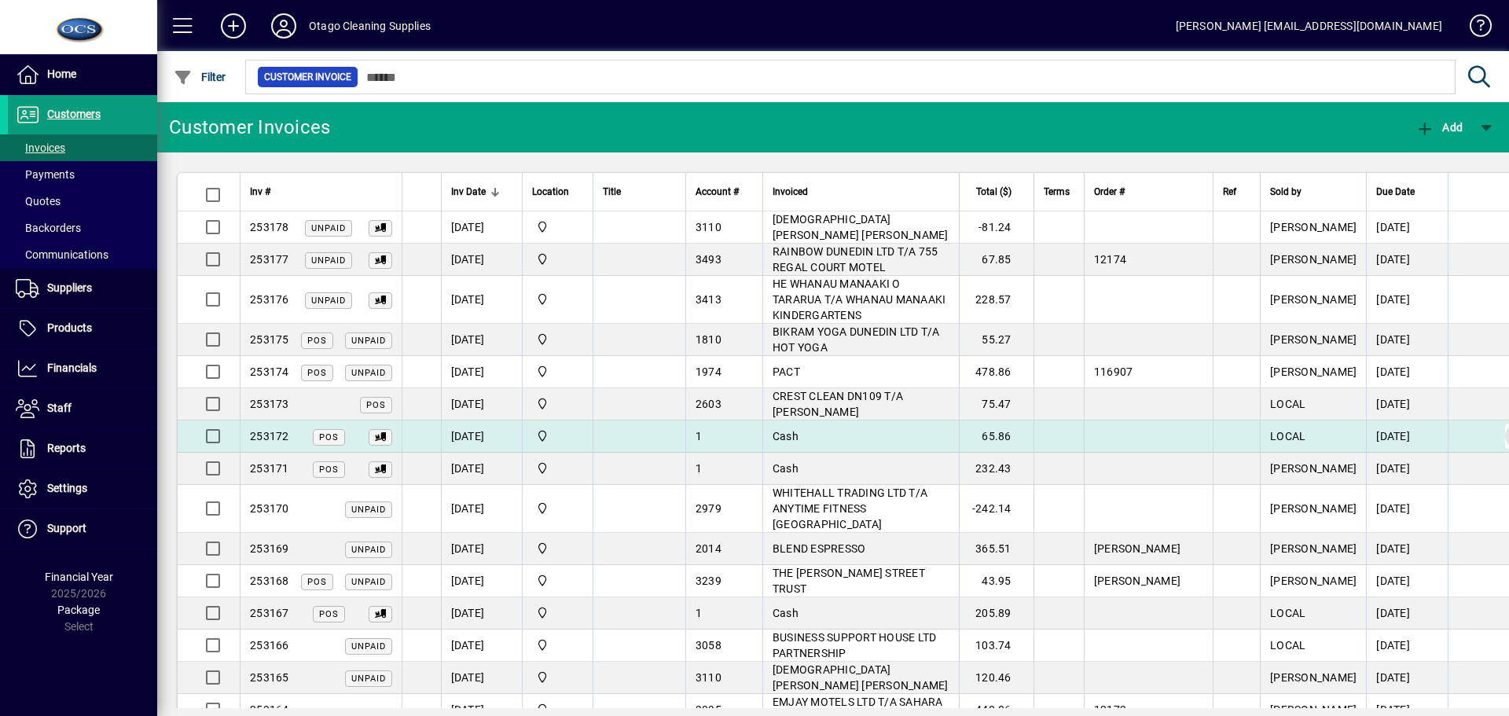
click at [1499, 435] on span "button" at bounding box center [1518, 436] width 38 height 38
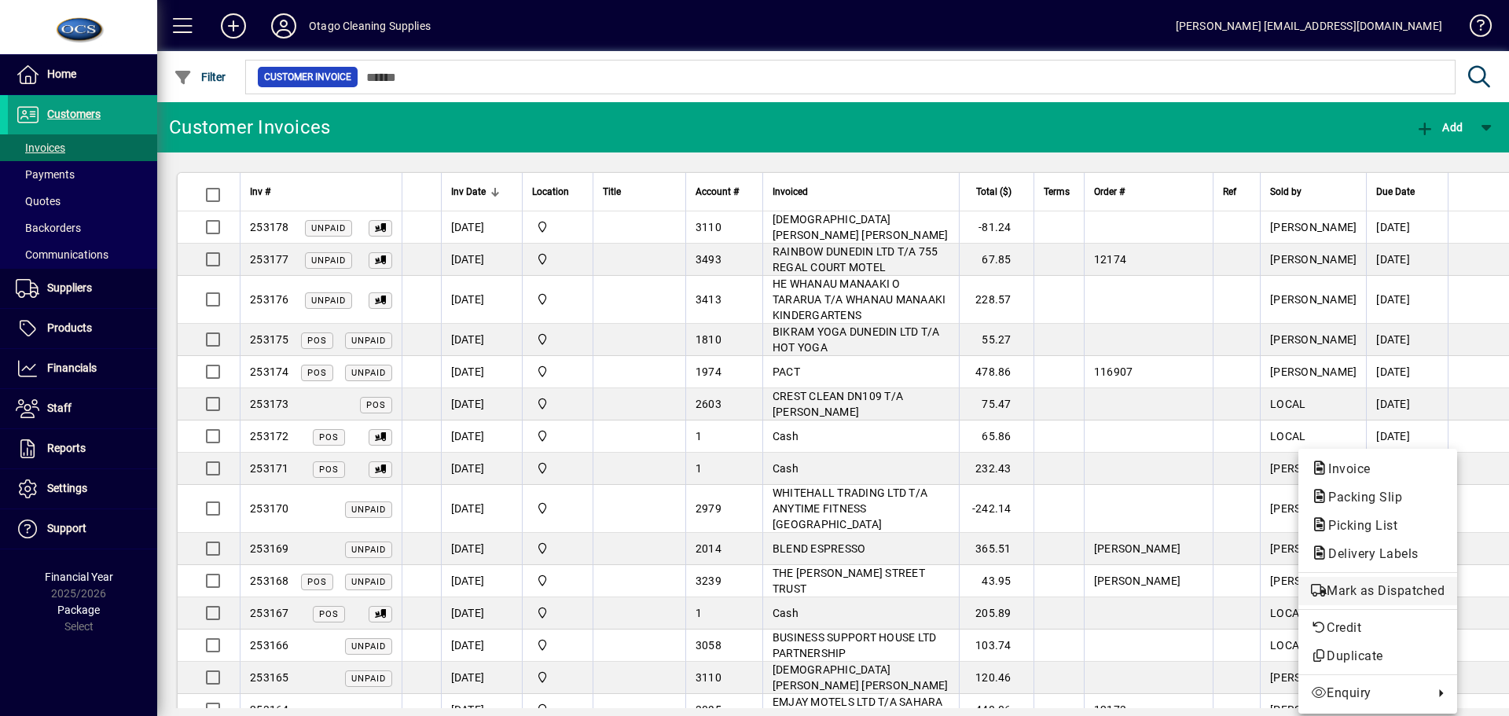
click at [1399, 590] on span "Mark as Dispatched" at bounding box center [1378, 591] width 134 height 19
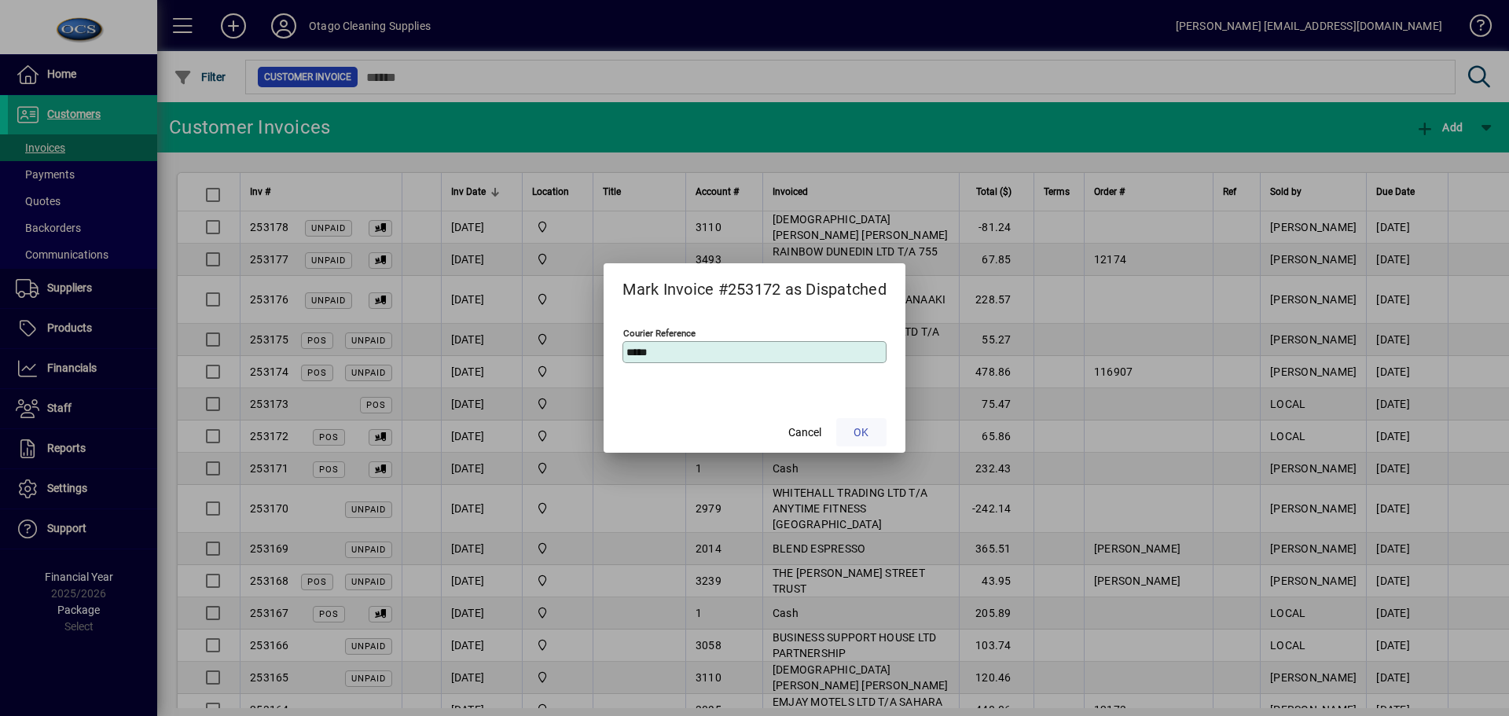
type input "*****"
click at [873, 430] on span at bounding box center [861, 432] width 50 height 38
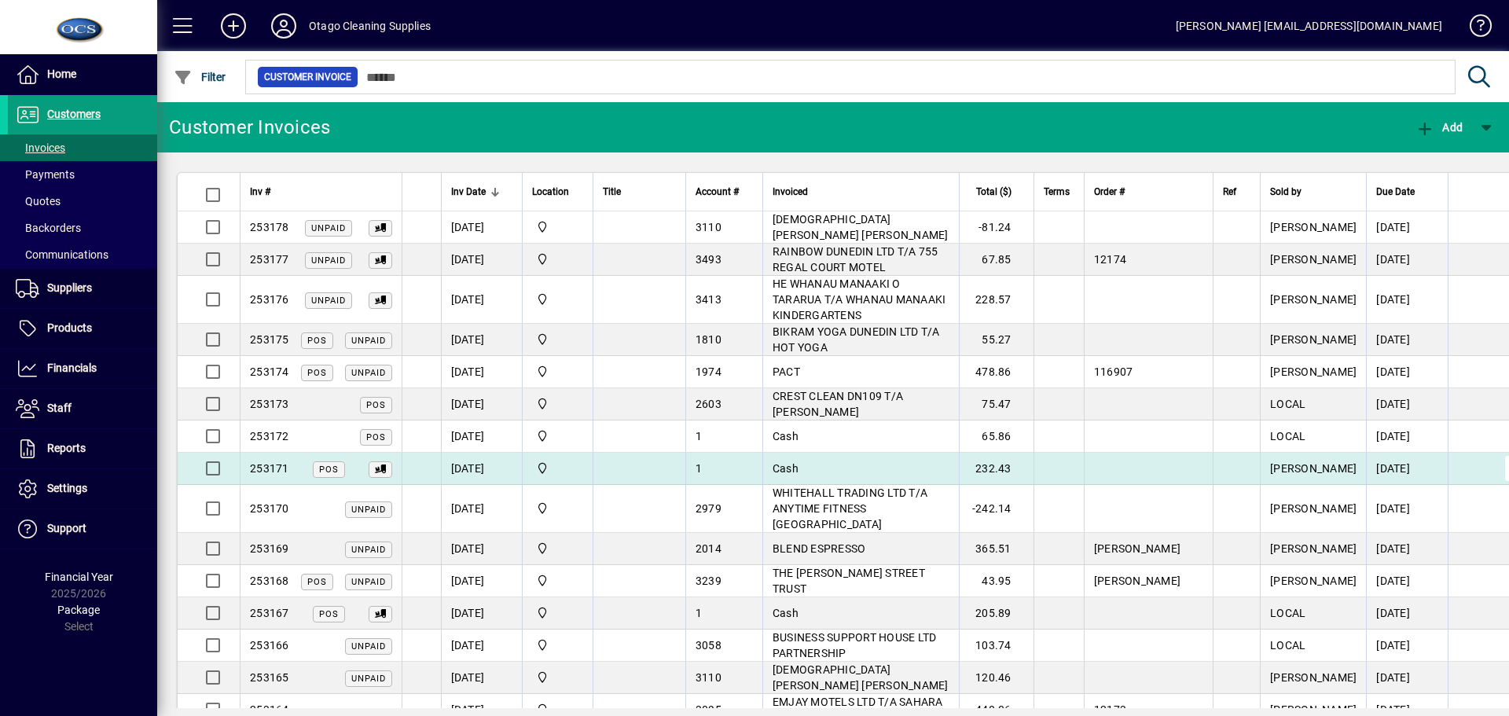
click at [1499, 467] on span "button" at bounding box center [1518, 469] width 38 height 38
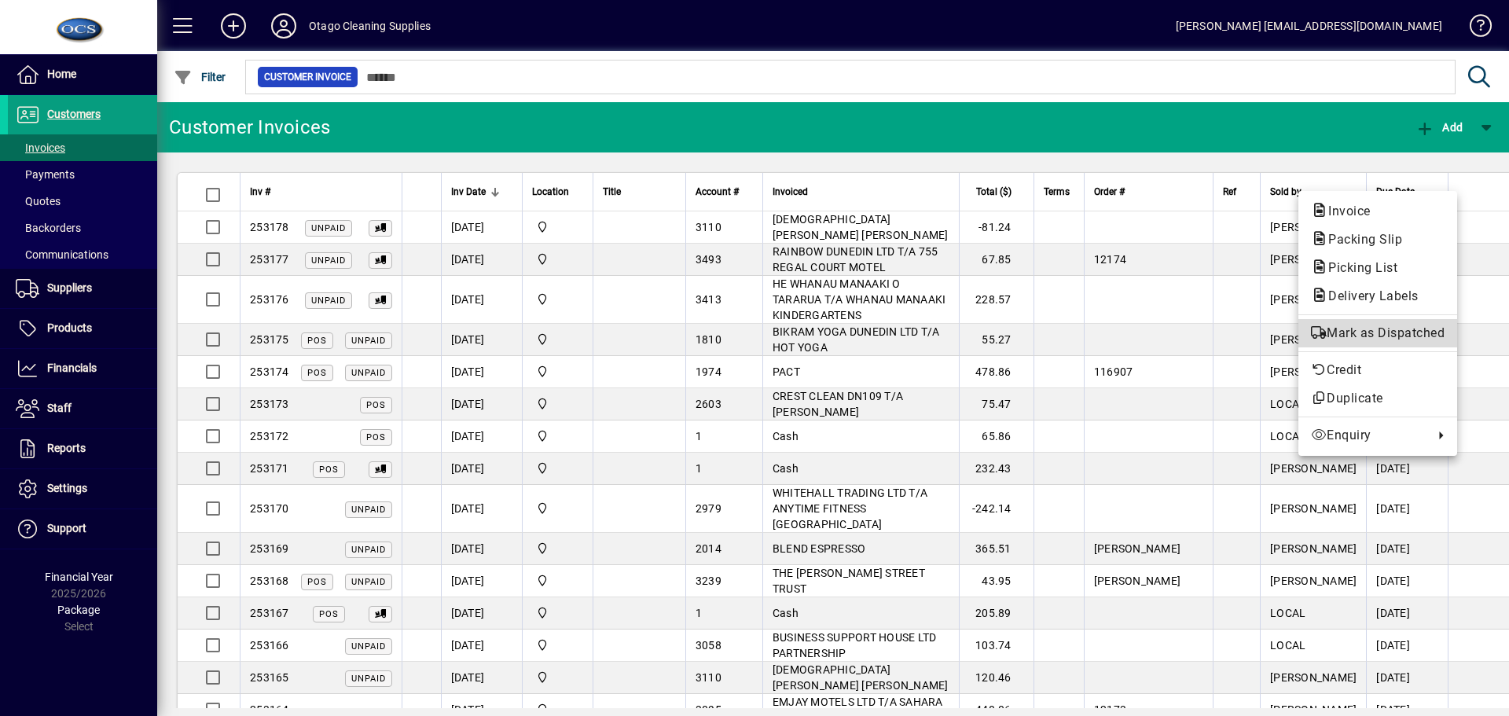
click at [1332, 333] on span "Mark as Dispatched" at bounding box center [1378, 333] width 134 height 19
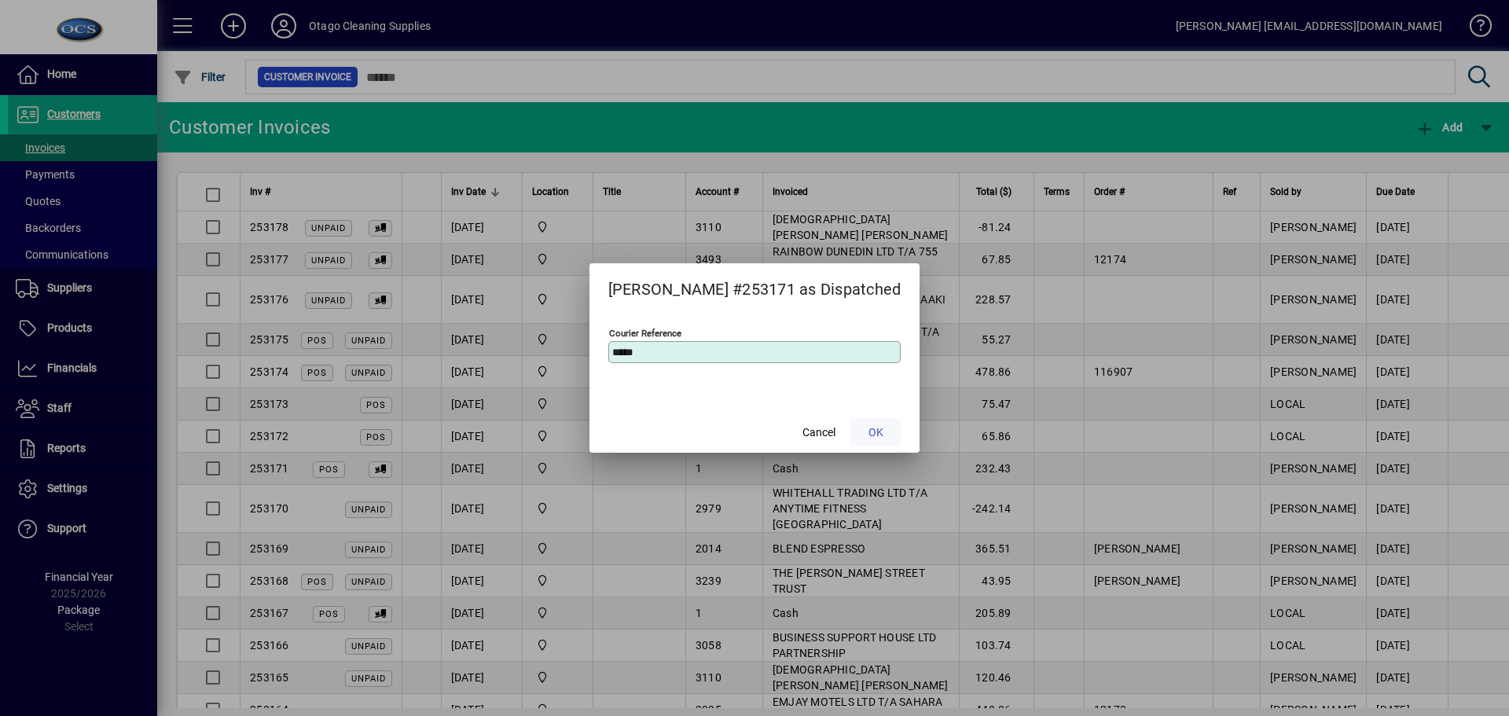
type input "*****"
click at [868, 433] on span "OK" at bounding box center [875, 432] width 15 height 17
click at [868, 432] on span "OK" at bounding box center [875, 432] width 15 height 17
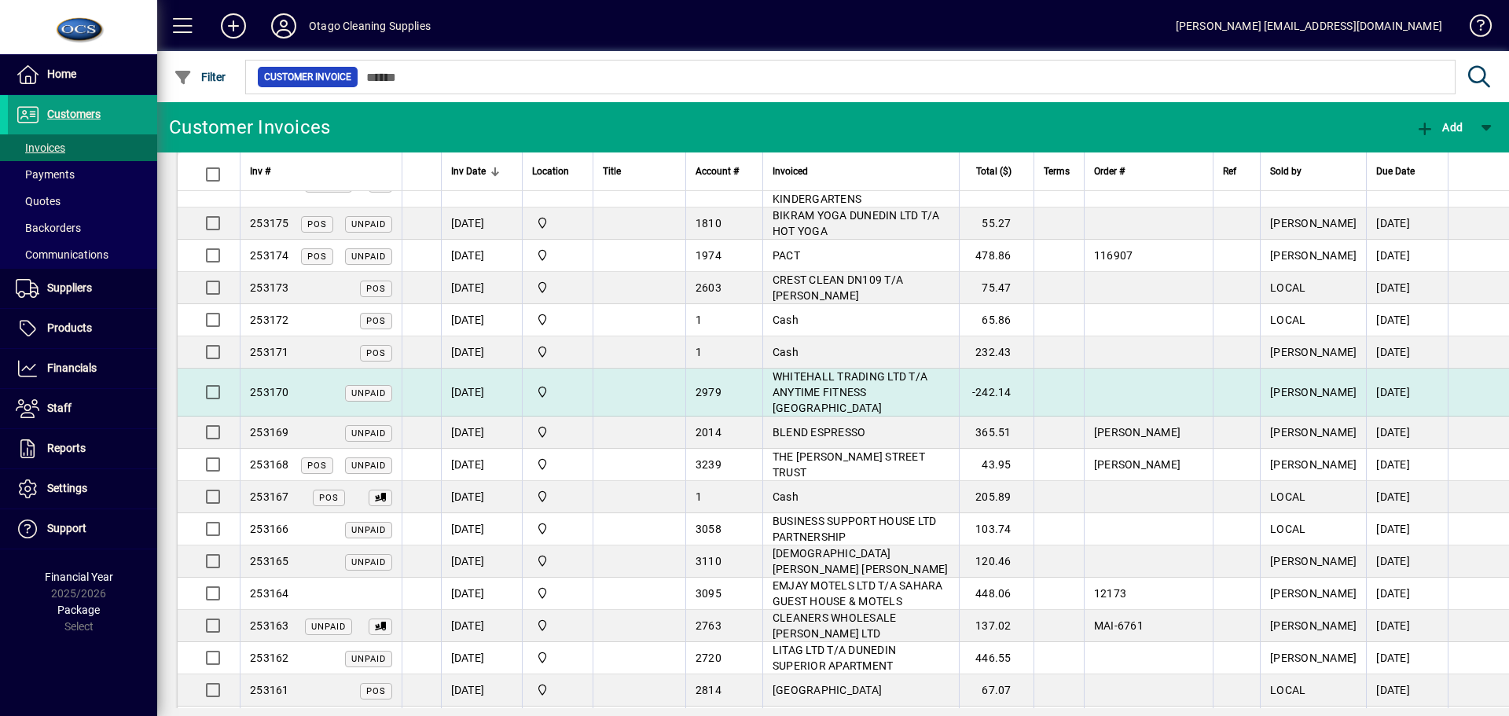
scroll to position [157, 0]
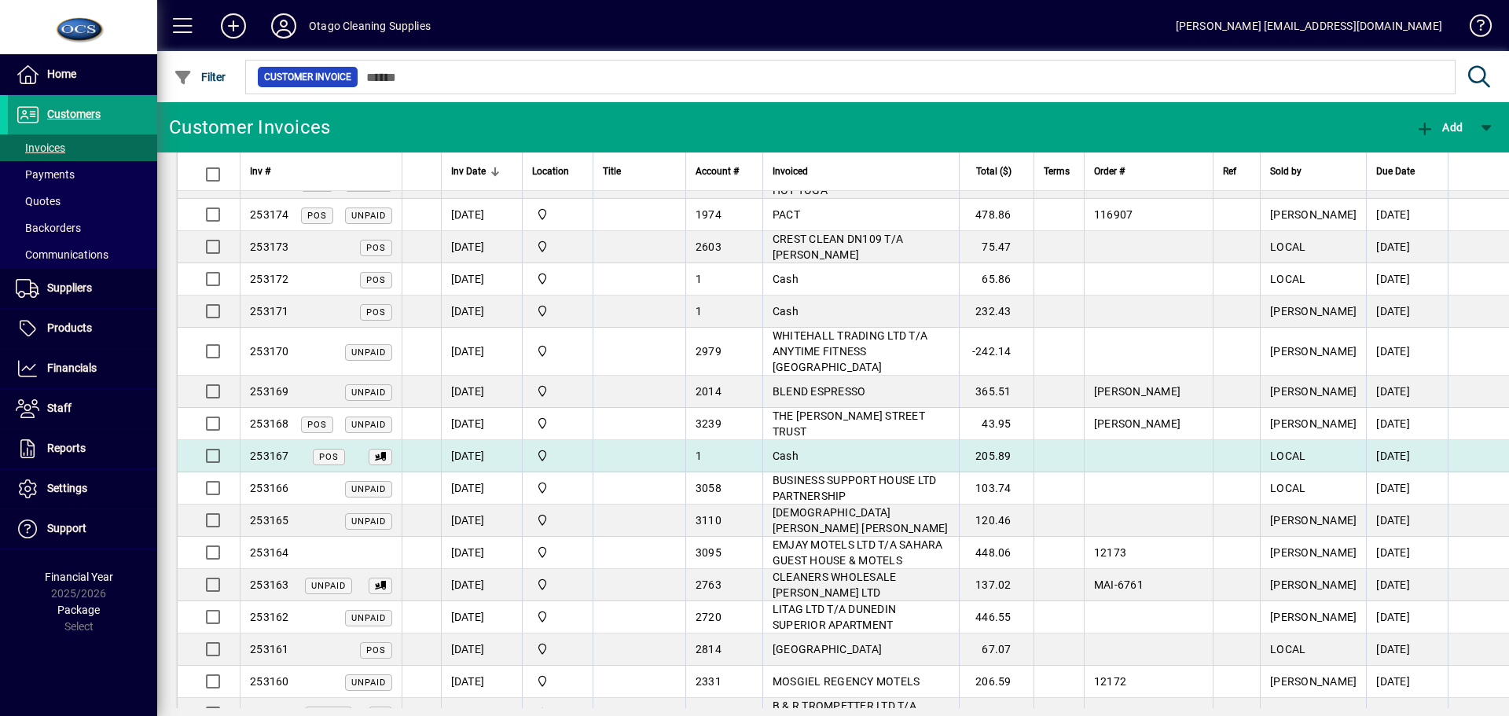
click at [789, 440] on td "Cash" at bounding box center [860, 456] width 196 height 32
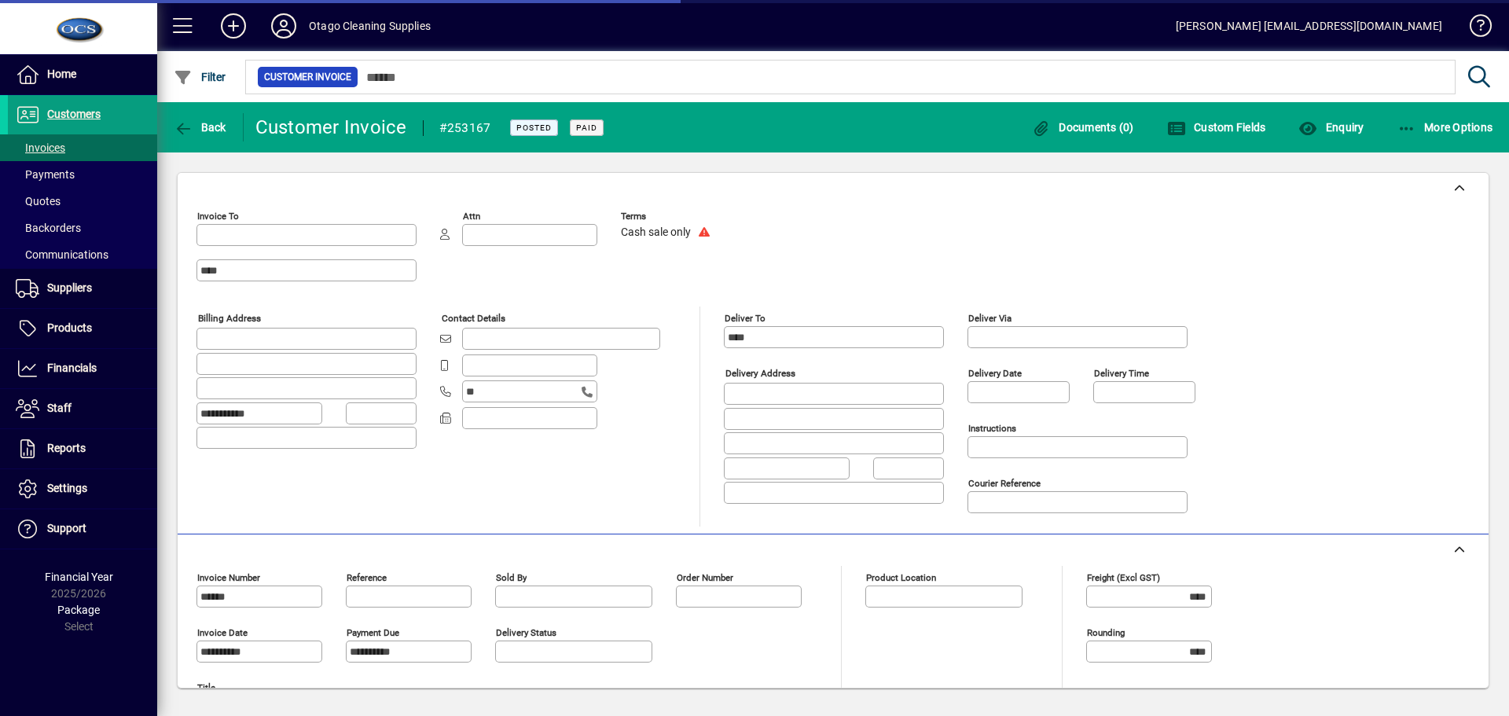
type input "********"
type input "**********"
type input "*******"
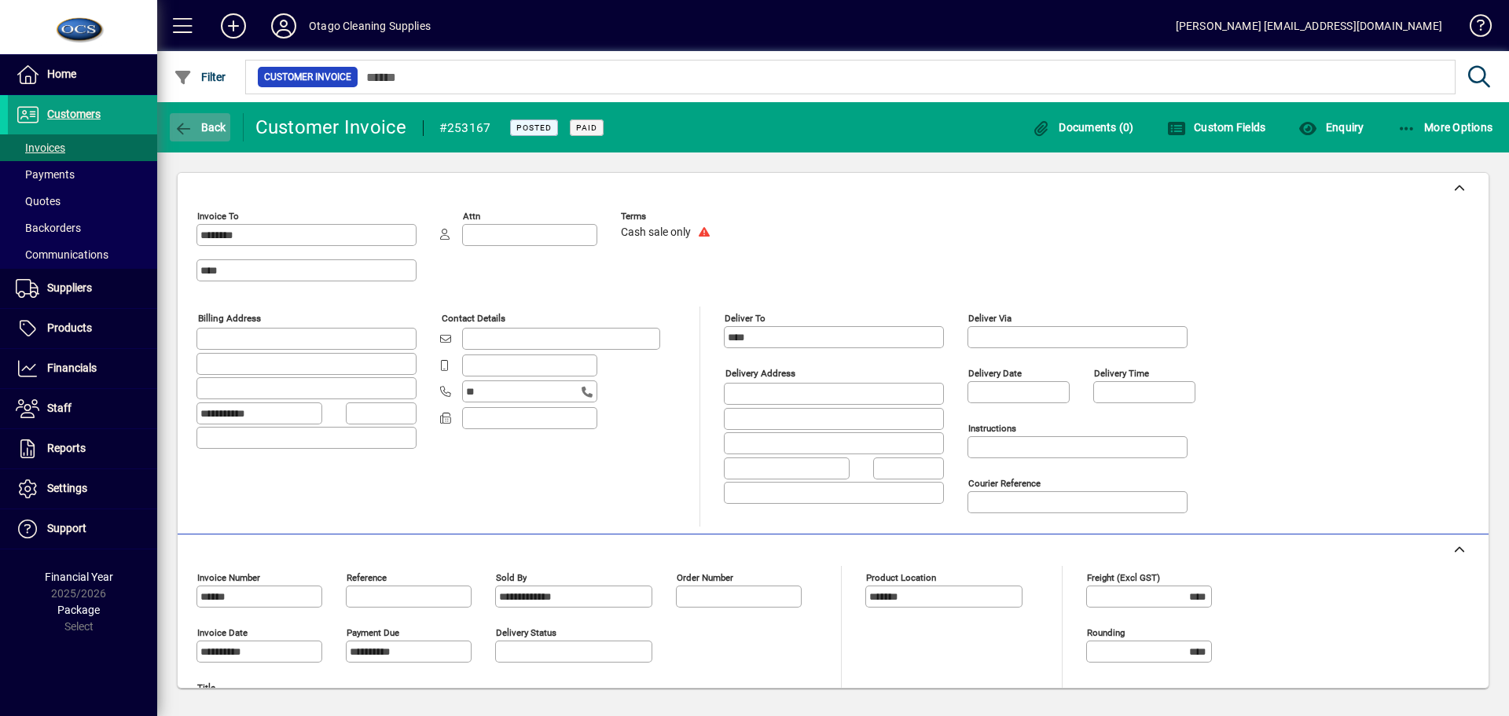
click at [211, 124] on span "Back" at bounding box center [200, 127] width 53 height 13
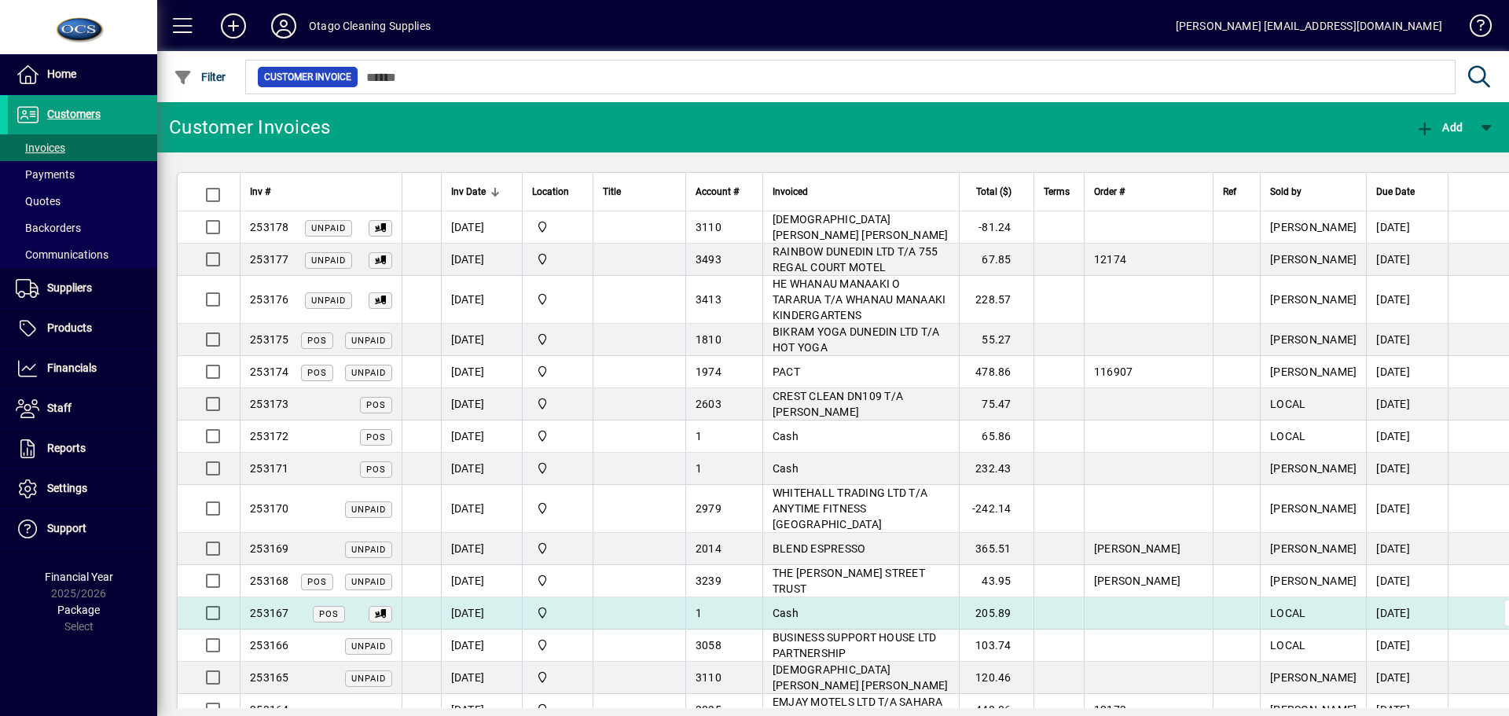
click at [1499, 594] on span "button" at bounding box center [1518, 613] width 38 height 38
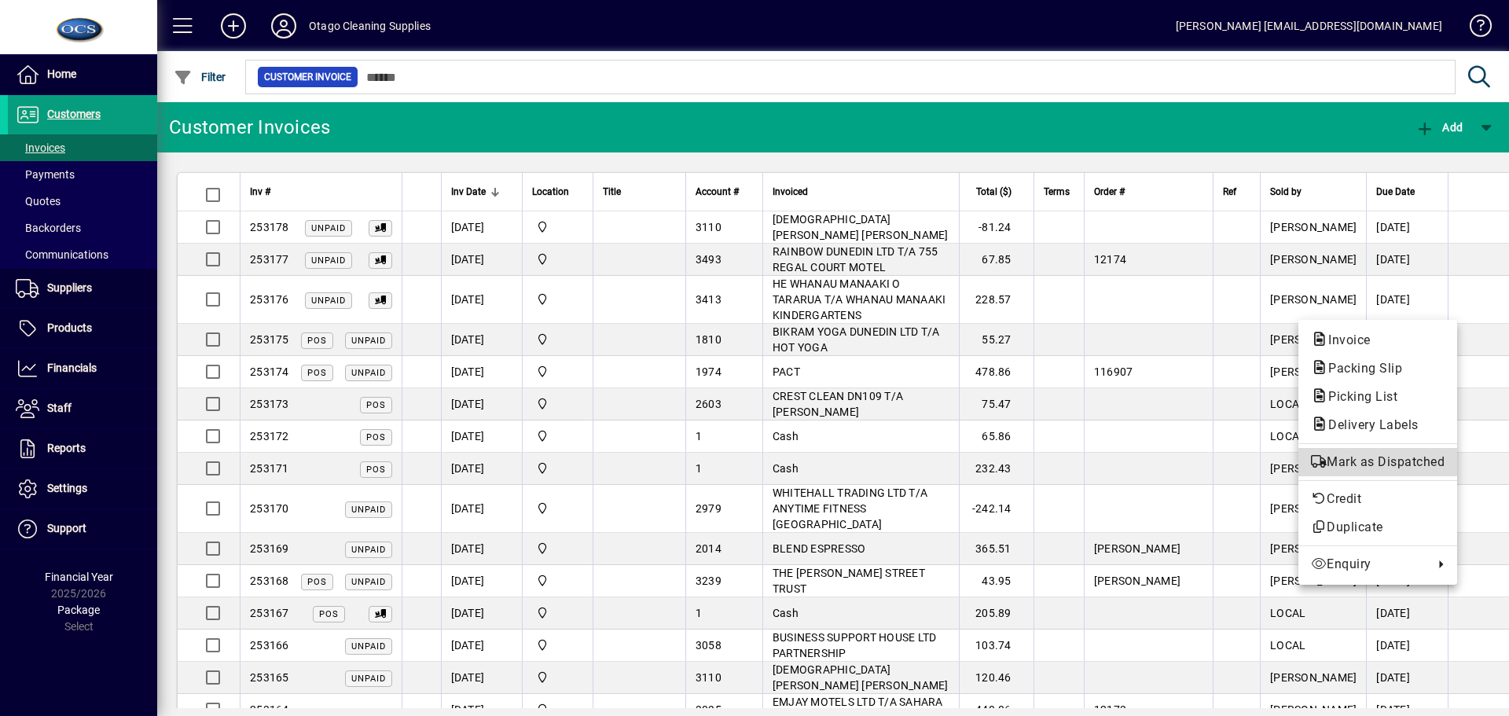
click at [1356, 461] on span "Mark as Dispatched" at bounding box center [1378, 462] width 134 height 19
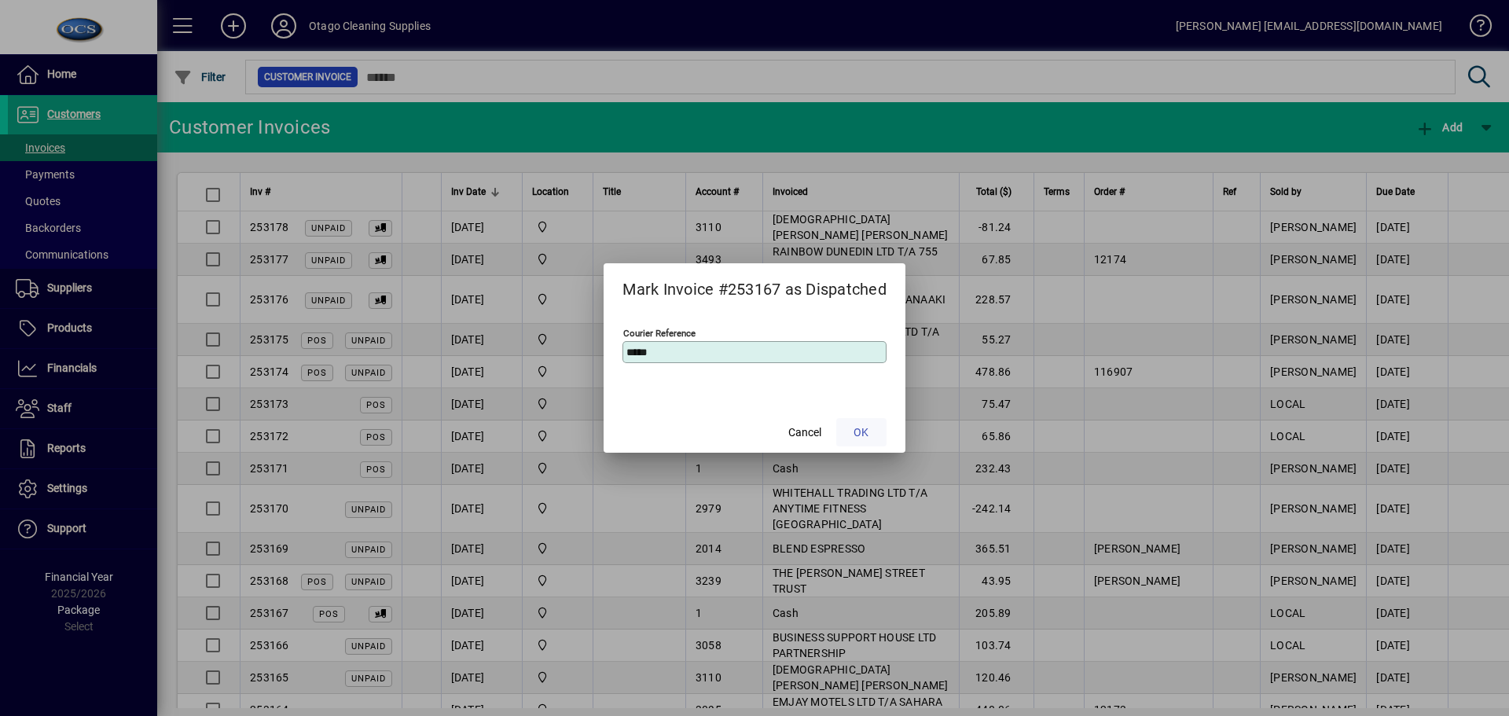
type input "*****"
click at [864, 425] on span "OK" at bounding box center [860, 432] width 15 height 17
